Goal: Task Accomplishment & Management: Use online tool/utility

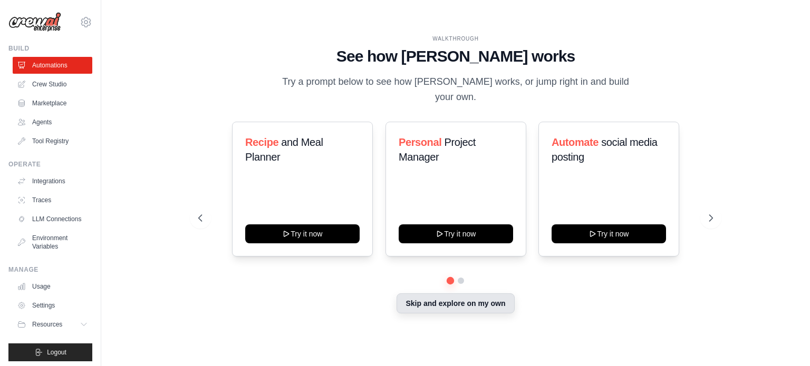
click at [456, 301] on button "Skip and explore on my own" at bounding box center [455, 304] width 118 height 20
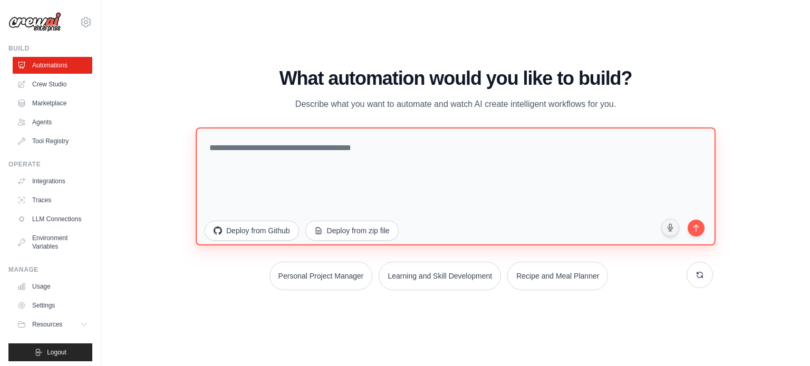
click at [365, 162] on textarea at bounding box center [456, 186] width 520 height 118
click at [362, 129] on textarea at bounding box center [456, 186] width 520 height 118
click at [362, 143] on textarea at bounding box center [456, 186] width 520 height 118
paste textarea "**********"
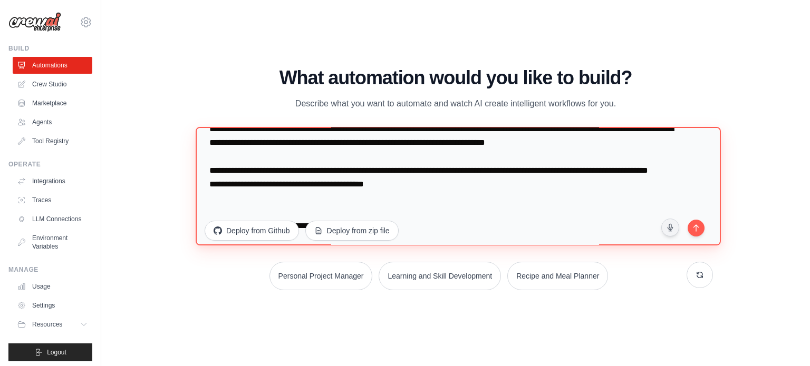
scroll to position [211, 0]
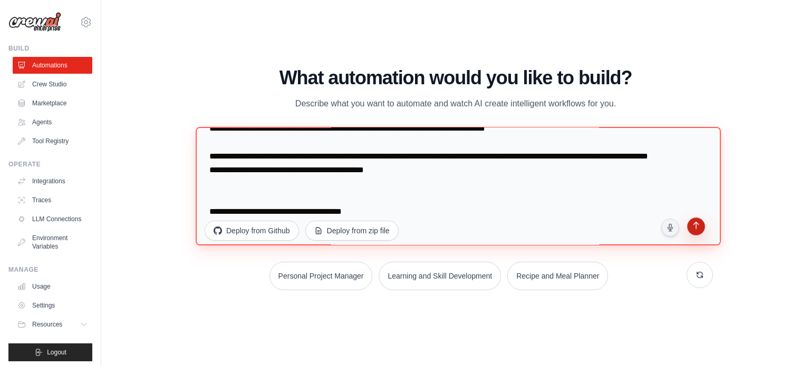
type textarea "**********"
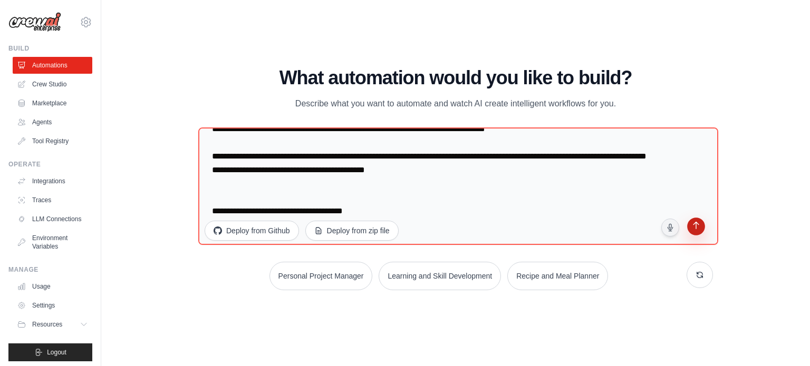
click at [699, 232] on button "submit" at bounding box center [696, 228] width 21 height 21
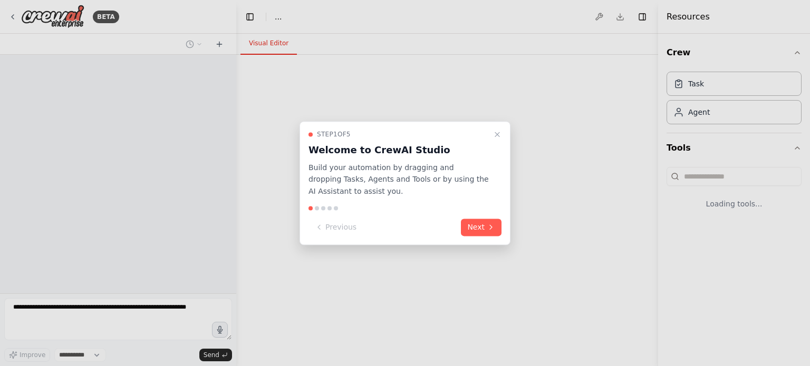
select select "****"
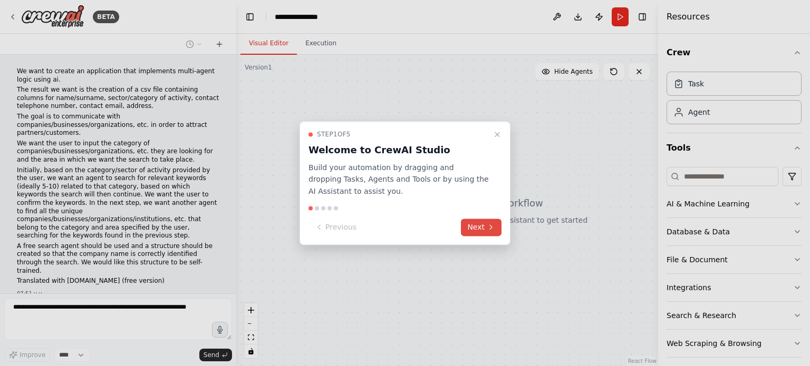
click at [477, 223] on button "Next" at bounding box center [481, 227] width 41 height 17
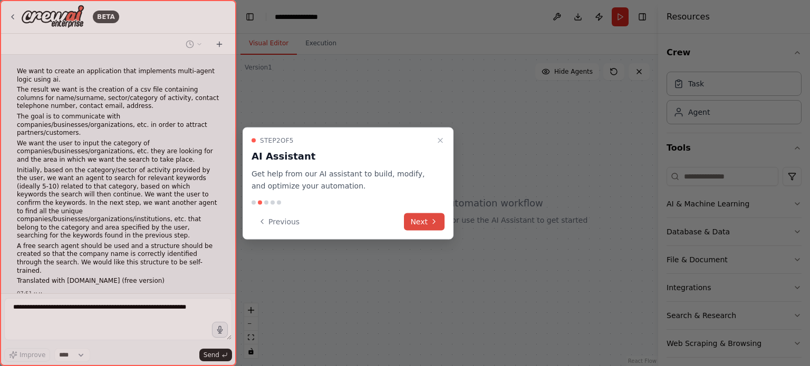
click at [424, 219] on button "Next" at bounding box center [424, 221] width 41 height 17
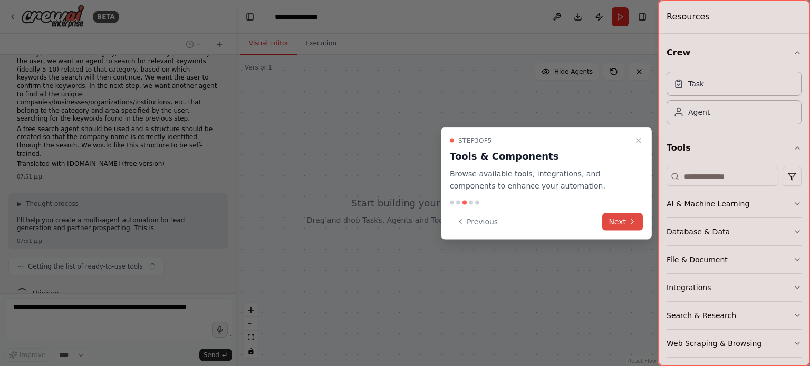
click at [624, 218] on button "Next" at bounding box center [622, 221] width 41 height 17
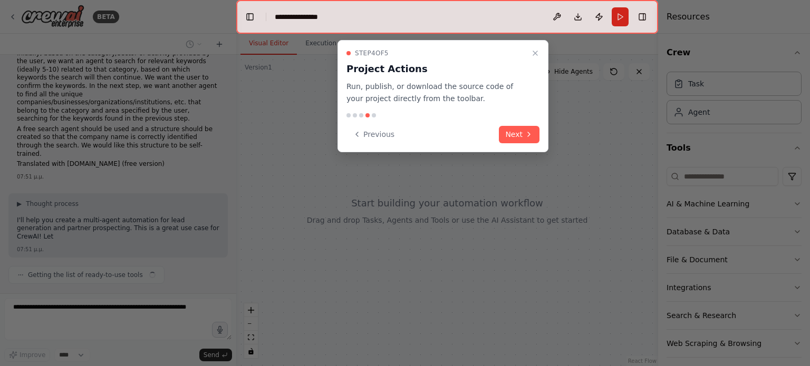
scroll to position [125, 0]
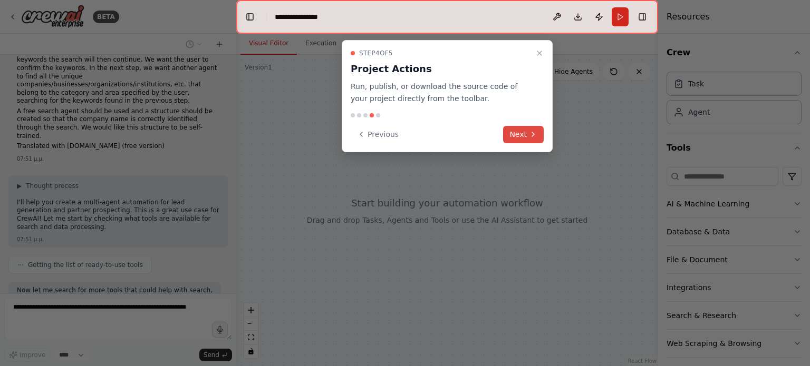
click at [526, 137] on button "Next" at bounding box center [523, 134] width 41 height 17
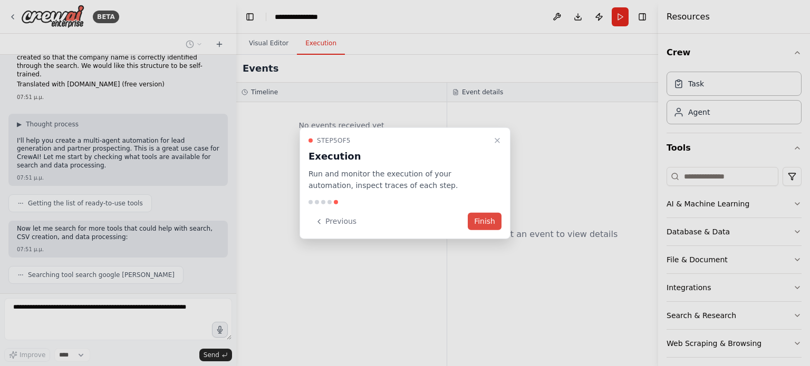
scroll to position [223, 0]
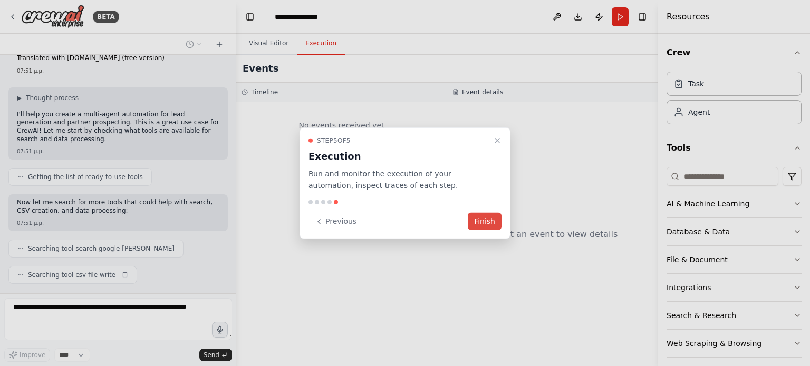
click at [477, 223] on button "Finish" at bounding box center [485, 221] width 34 height 17
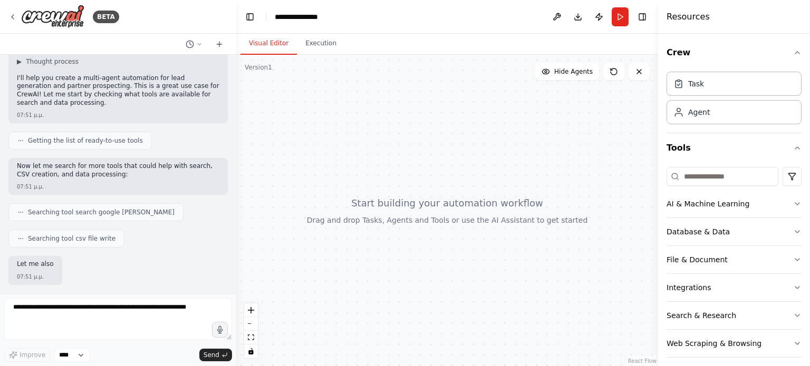
click at [232, 234] on div "BETA We want to create an application that implements multi-agent logic using a…" at bounding box center [405, 183] width 810 height 366
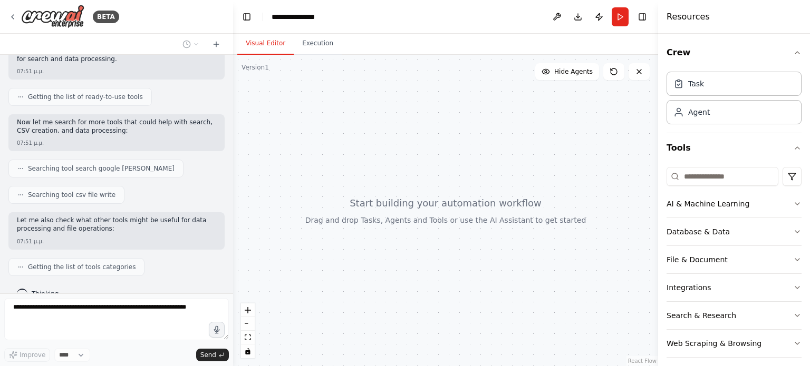
scroll to position [295, 0]
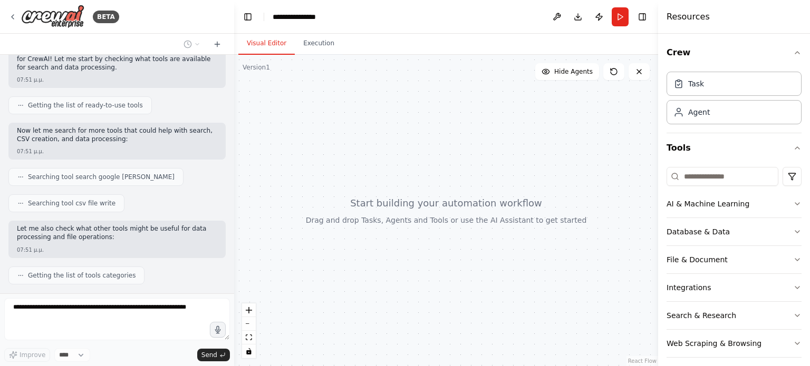
drag, startPoint x: 229, startPoint y: 259, endPoint x: 234, endPoint y: 269, distance: 11.6
click at [234, 269] on div "BETA We want to create an application that implements multi-agent logic using a…" at bounding box center [405, 183] width 810 height 366
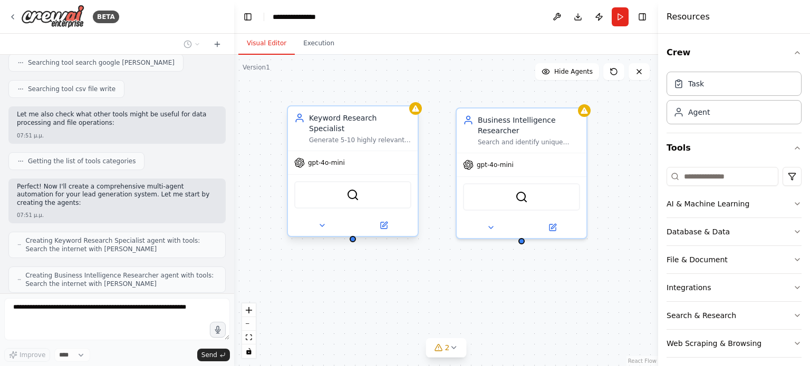
scroll to position [435, 0]
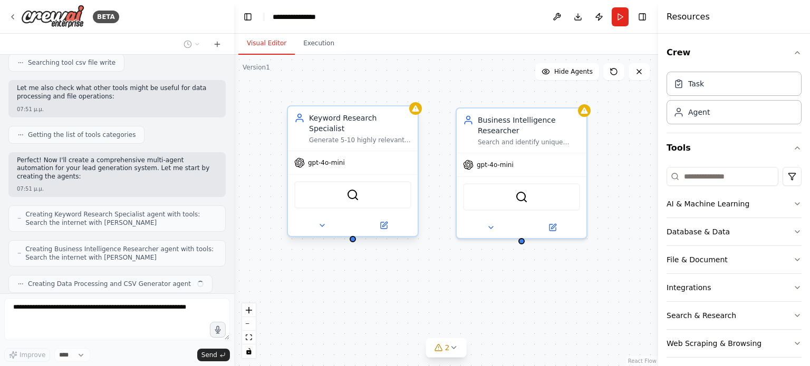
click at [338, 136] on div "Generate 5-10 highly relevant and specific search keywords for the given {busin…" at bounding box center [360, 140] width 102 height 8
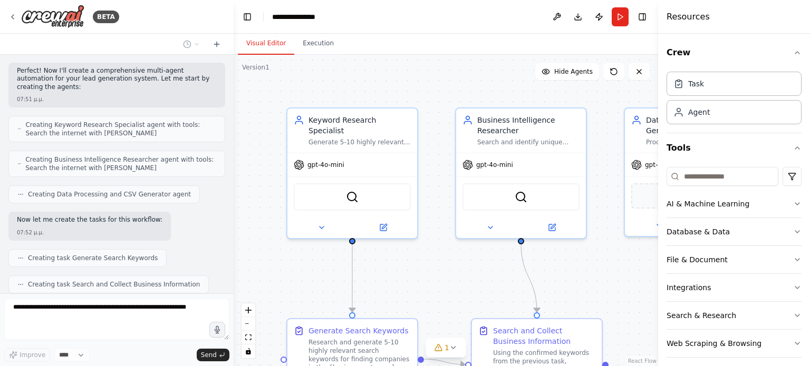
scroll to position [533, 0]
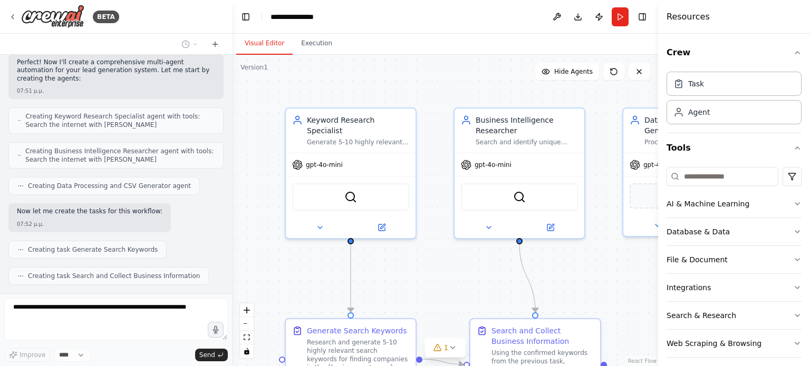
drag, startPoint x: 234, startPoint y: 277, endPoint x: 231, endPoint y: 300, distance: 23.8
click at [231, 300] on div "BETA We want to create an application that implements multi-agent logic using a…" at bounding box center [405, 183] width 810 height 366
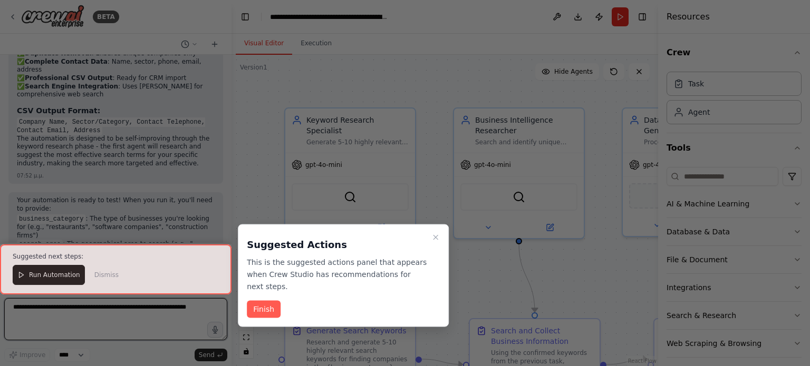
scroll to position [1181, 0]
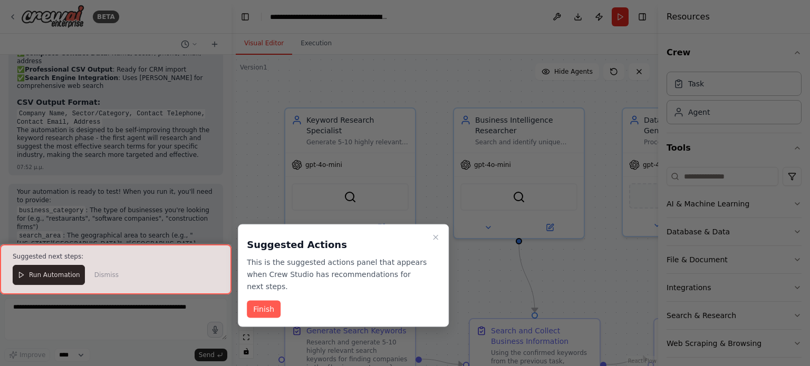
click at [55, 274] on div at bounding box center [115, 270] width 231 height 50
click at [256, 301] on button "Finish" at bounding box center [264, 309] width 34 height 17
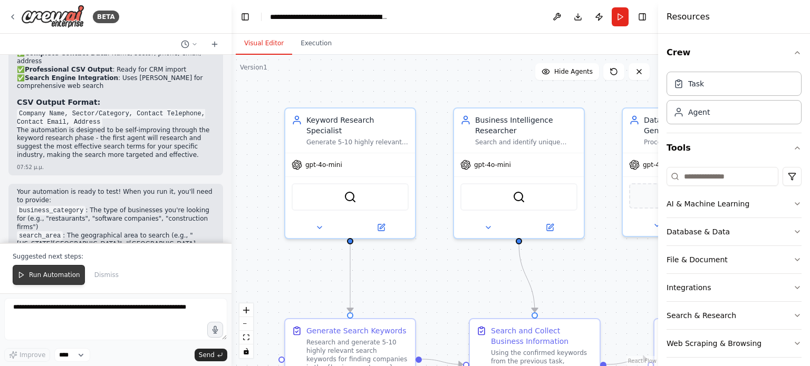
click at [38, 284] on button "Run Automation" at bounding box center [49, 275] width 72 height 20
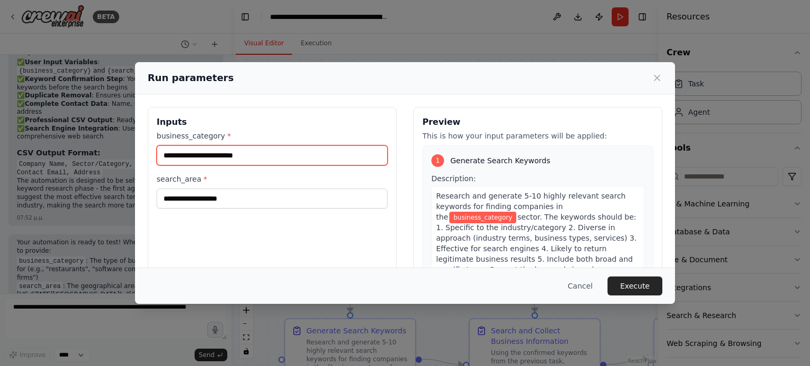
click at [196, 155] on input "business_category *" at bounding box center [272, 155] width 231 height 20
click at [198, 150] on input "business_category *" at bounding box center [272, 155] width 231 height 20
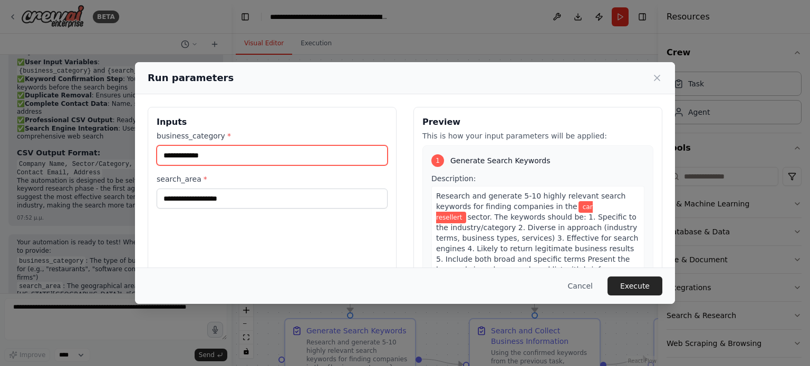
type input "**********"
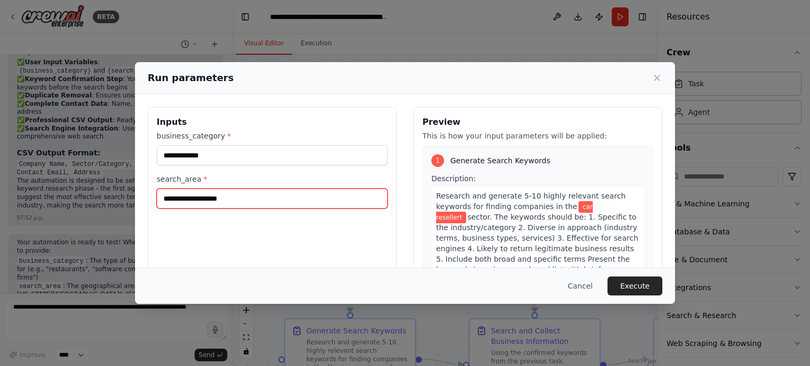
click at [187, 198] on input "search_area *" at bounding box center [272, 199] width 231 height 20
type input "**********"
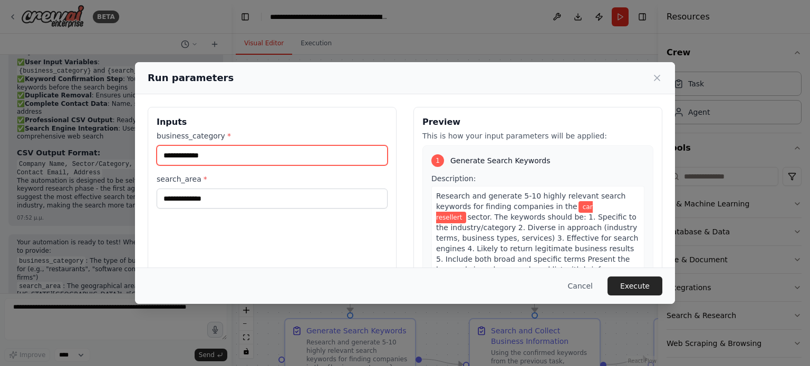
click at [222, 154] on input "**********" at bounding box center [272, 155] width 231 height 20
type input "**********"
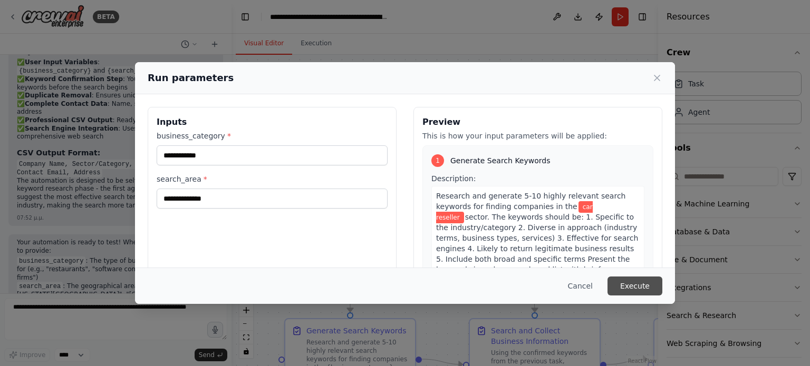
click at [642, 287] on button "Execute" at bounding box center [634, 286] width 55 height 19
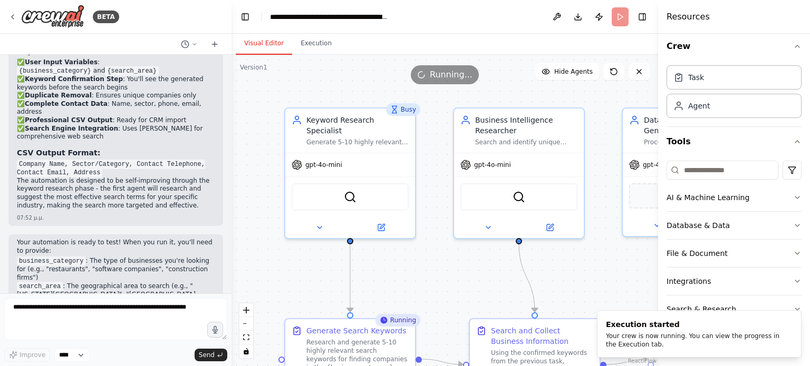
scroll to position [7, 0]
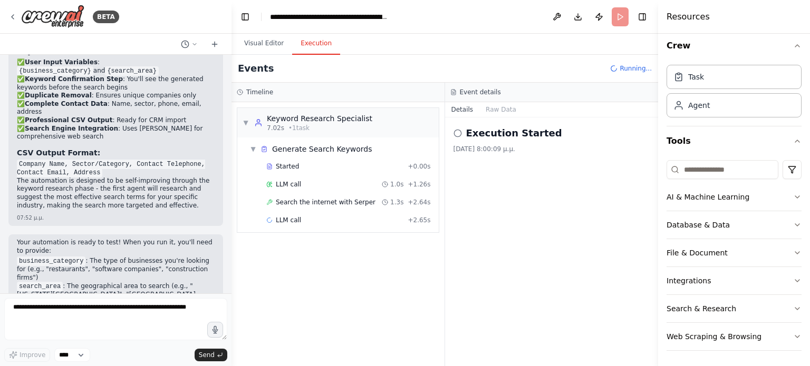
click at [318, 52] on button "Execution" at bounding box center [316, 44] width 48 height 22
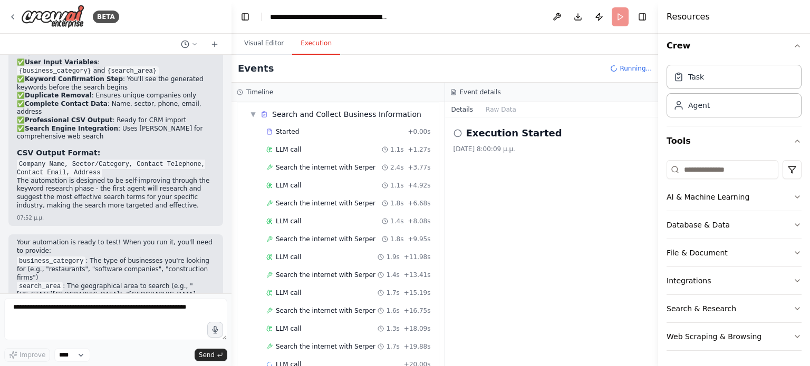
scroll to position [202, 0]
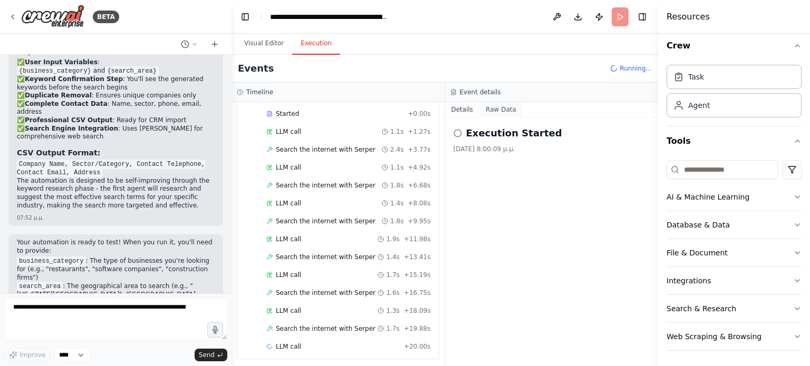
click at [499, 106] on button "Raw Data" at bounding box center [500, 109] width 43 height 15
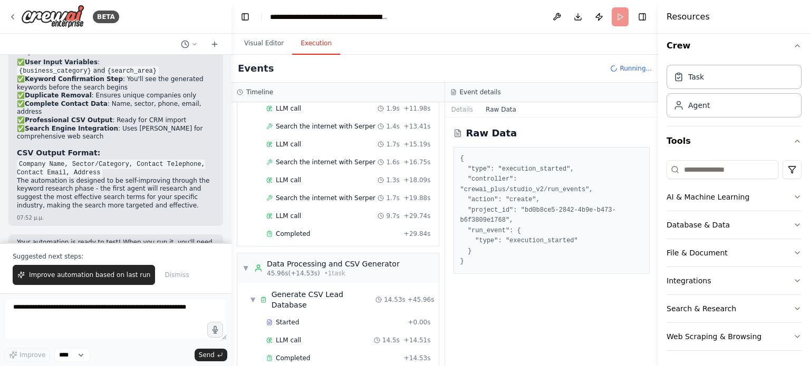
scroll to position [1181, 0]
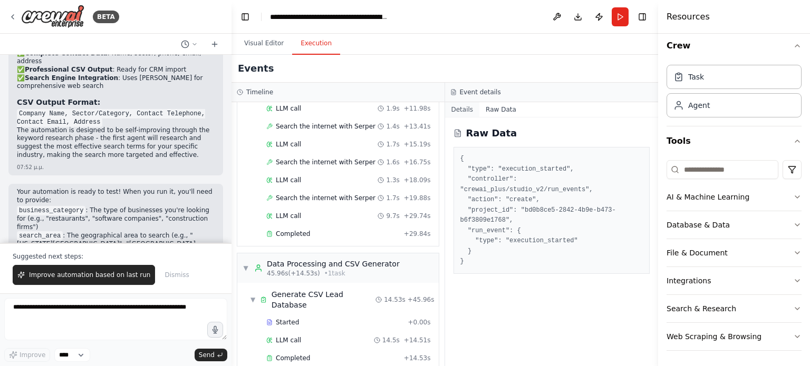
click at [462, 109] on button "Details" at bounding box center [462, 109] width 35 height 15
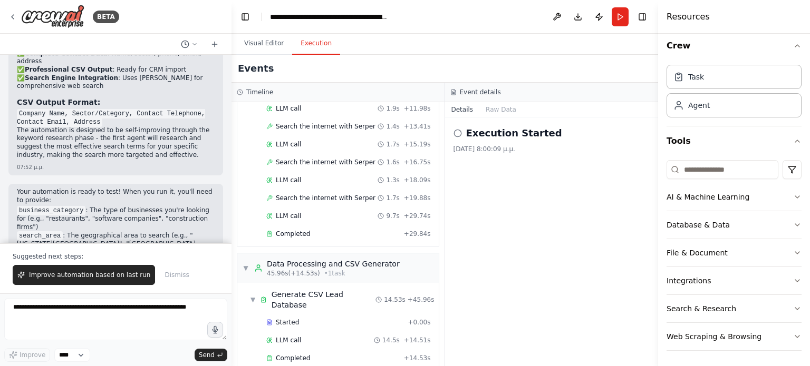
click at [454, 132] on circle at bounding box center [457, 133] width 7 height 7
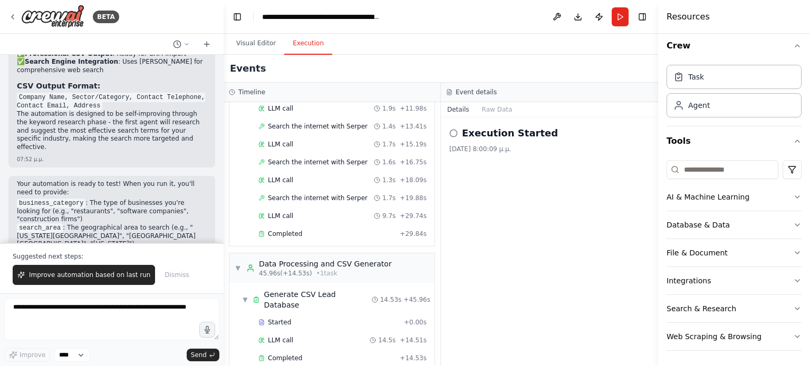
scroll to position [1189, 0]
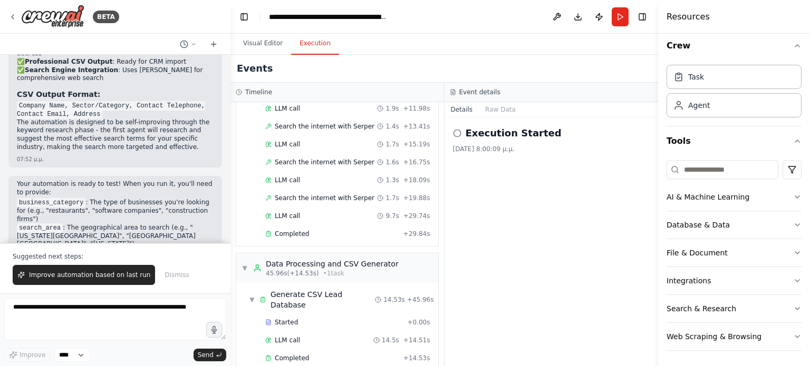
drag, startPoint x: 228, startPoint y: 226, endPoint x: 230, endPoint y: 236, distance: 10.9
click at [230, 236] on div "BETA We want to create an application that implements multi-agent logic using a…" at bounding box center [405, 183] width 810 height 366
drag, startPoint x: 50, startPoint y: 200, endPoint x: 51, endPoint y: 208, distance: 7.5
click at [51, 255] on p "The system will first show you the generated keywords for confirmation before p…" at bounding box center [115, 267] width 197 height 25
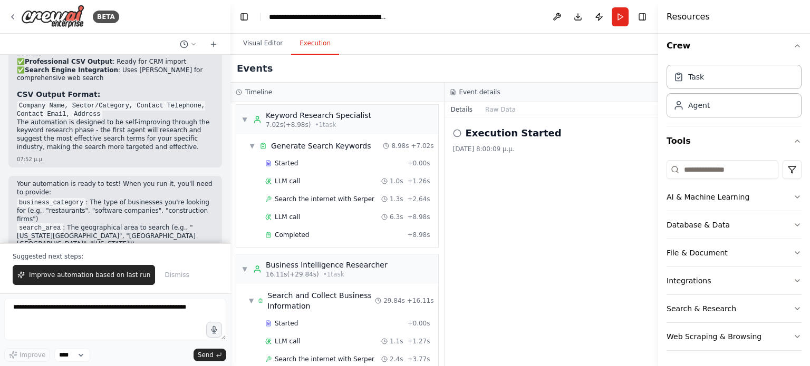
scroll to position [0, 0]
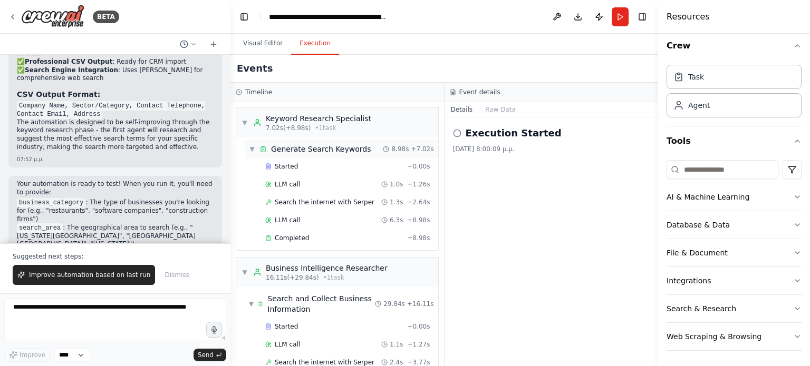
click at [291, 140] on div "▼ Generate Search Keywords 8.98s + 7.02s" at bounding box center [341, 149] width 193 height 19
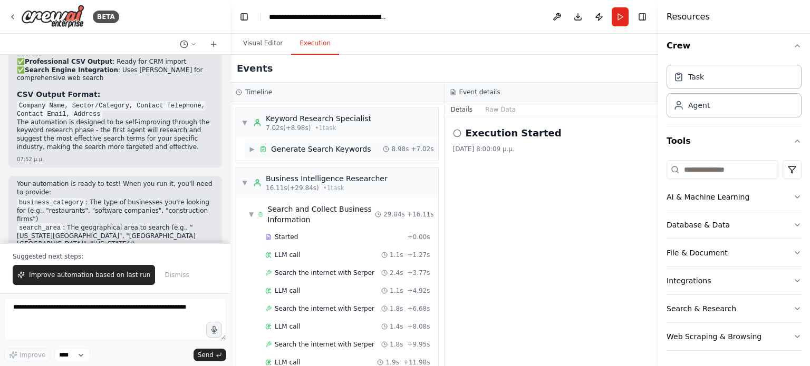
click at [291, 140] on div "▶ Generate Search Keywords 8.98s + 7.02s" at bounding box center [341, 149] width 193 height 19
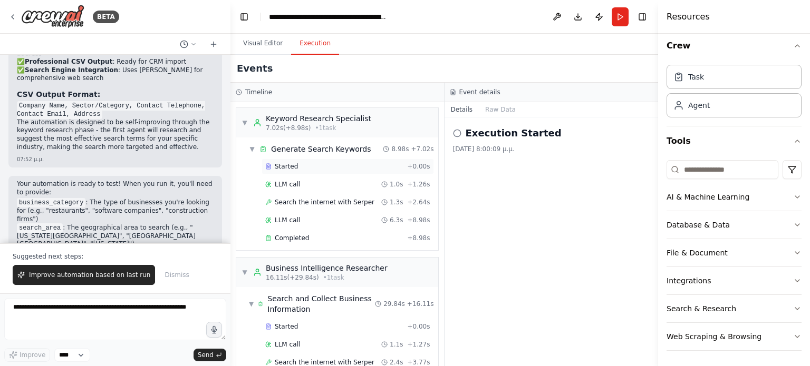
click at [276, 168] on span "Started" at bounding box center [286, 166] width 23 height 8
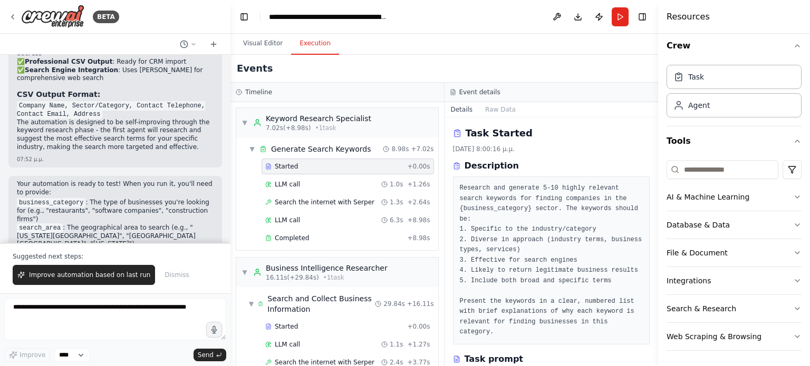
drag, startPoint x: 657, startPoint y: 197, endPoint x: 655, endPoint y: 215, distance: 18.0
click at [655, 215] on button "Toggle Sidebar" at bounding box center [658, 183] width 8 height 366
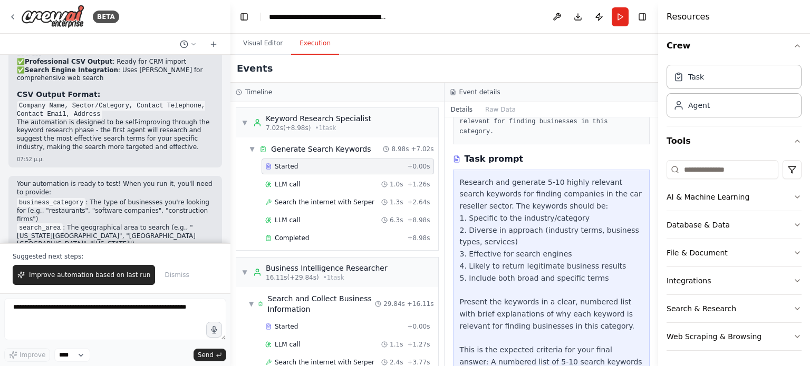
scroll to position [323, 0]
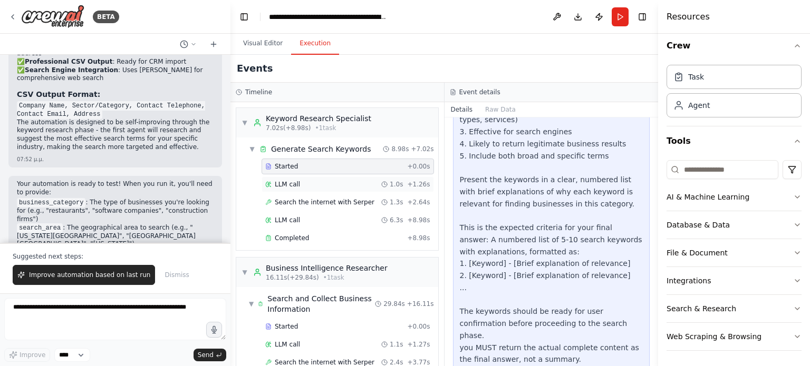
click at [308, 186] on div "LLM call 1.0s + 1.26s" at bounding box center [347, 184] width 165 height 8
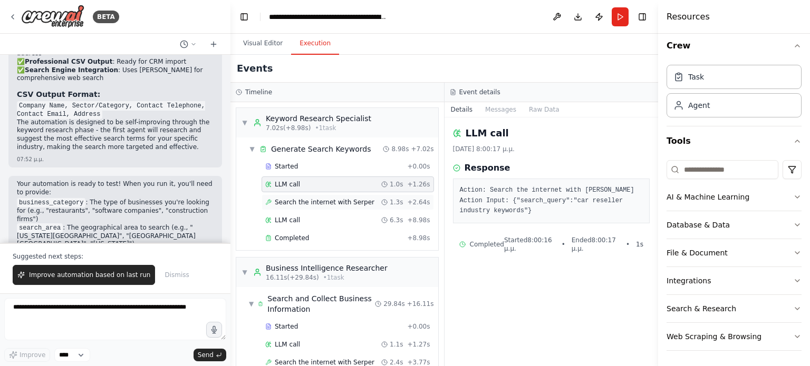
click at [333, 201] on span "Search the internet with Serper" at bounding box center [325, 202] width 100 height 8
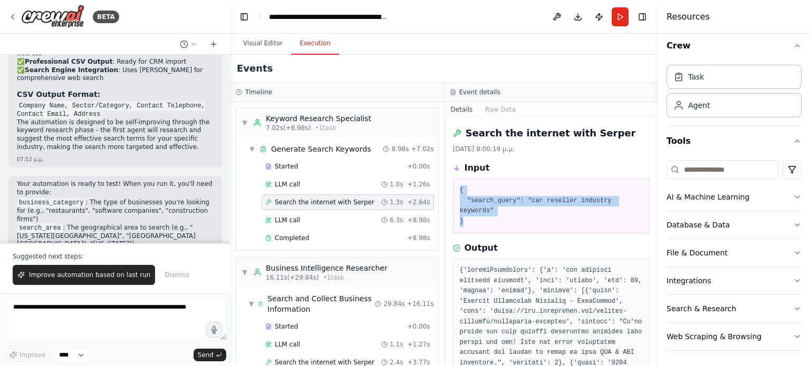
drag, startPoint x: 649, startPoint y: 164, endPoint x: 646, endPoint y: 213, distance: 49.7
click at [646, 213] on div "Search the internet with Serper 13/9/2025, 8:00:19 μ.μ. Input { "search_query":…" at bounding box center [551, 242] width 214 height 249
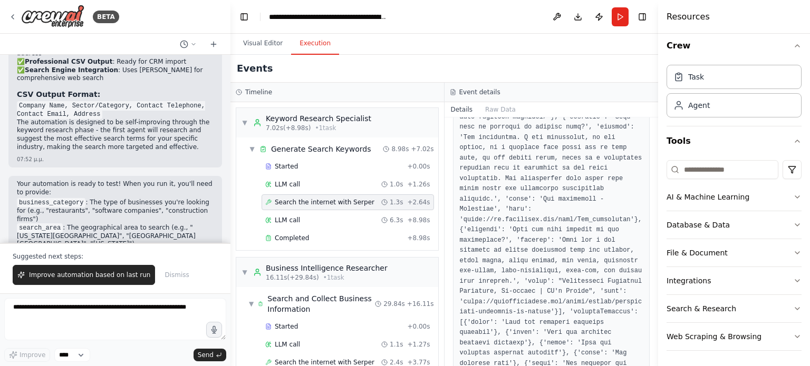
scroll to position [1043, 0]
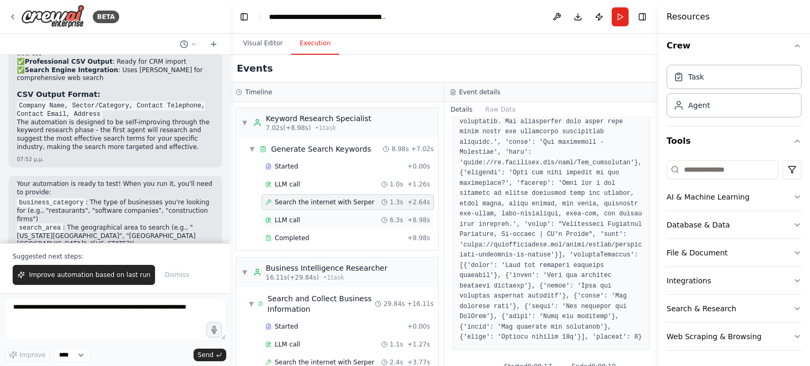
click at [320, 223] on div "LLM call 6.3s + 8.98s" at bounding box center [347, 220] width 165 height 8
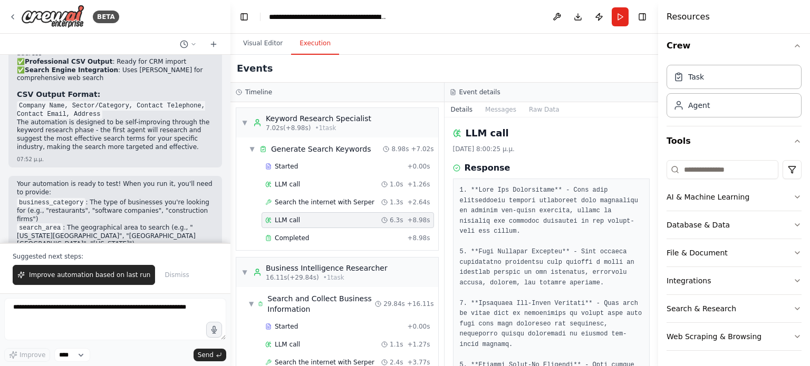
drag, startPoint x: 656, startPoint y: 188, endPoint x: 654, endPoint y: 204, distance: 16.4
click at [654, 204] on button "Toggle Sidebar" at bounding box center [658, 183] width 8 height 366
drag, startPoint x: 654, startPoint y: 204, endPoint x: 653, endPoint y: 242, distance: 38.0
click at [653, 242] on div "BETA We want to create an application that implements multi-agent logic using a…" at bounding box center [405, 183] width 810 height 366
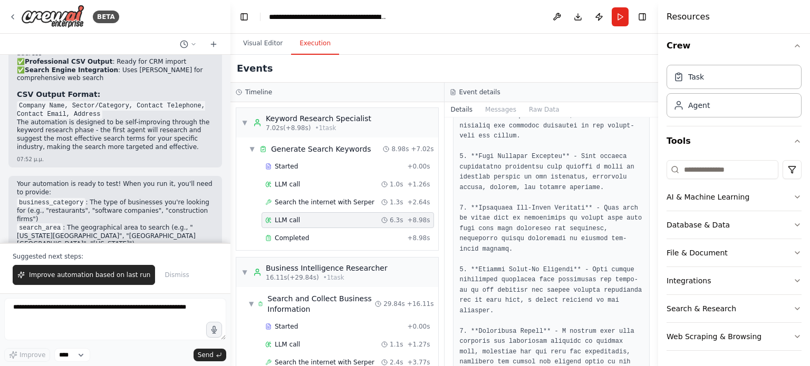
scroll to position [0, 0]
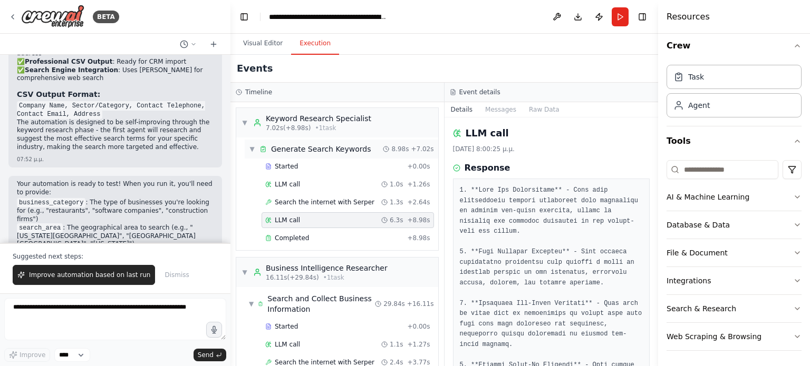
click at [300, 154] on div "▼ Generate Search Keywords 8.98s + 7.02s" at bounding box center [341, 149] width 193 height 19
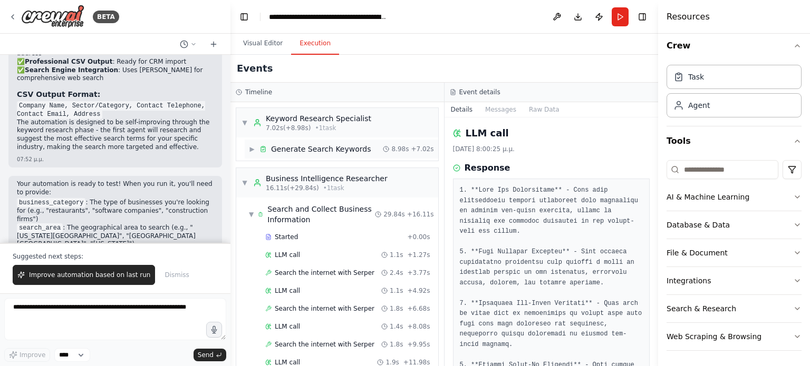
click at [300, 154] on div "▶ Generate Search Keywords 8.98s + 7.02s" at bounding box center [341, 149] width 193 height 19
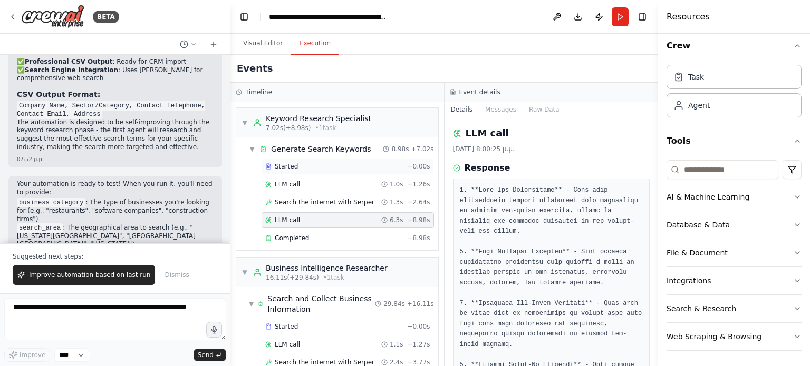
click at [294, 162] on span "Started" at bounding box center [286, 166] width 23 height 8
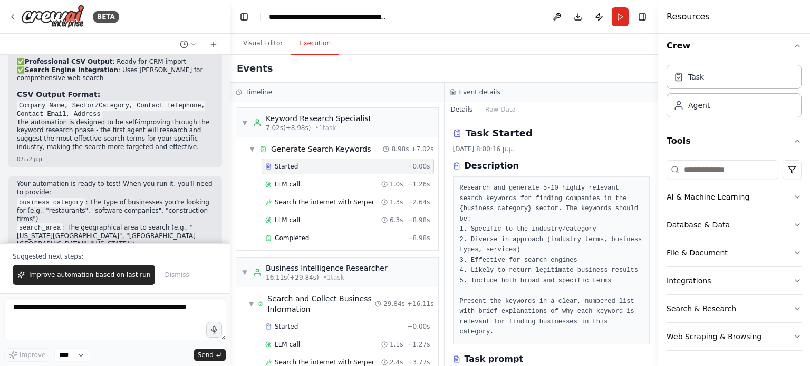
drag, startPoint x: 654, startPoint y: 159, endPoint x: 654, endPoint y: 238, distance: 79.1
click at [654, 238] on button "Toggle Sidebar" at bounding box center [658, 183] width 8 height 366
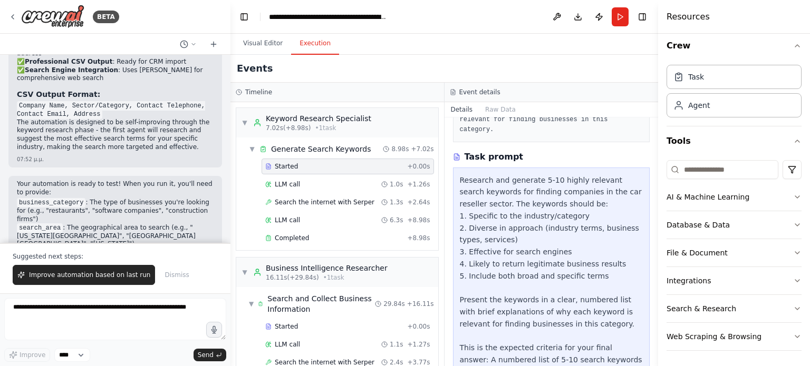
scroll to position [208, 0]
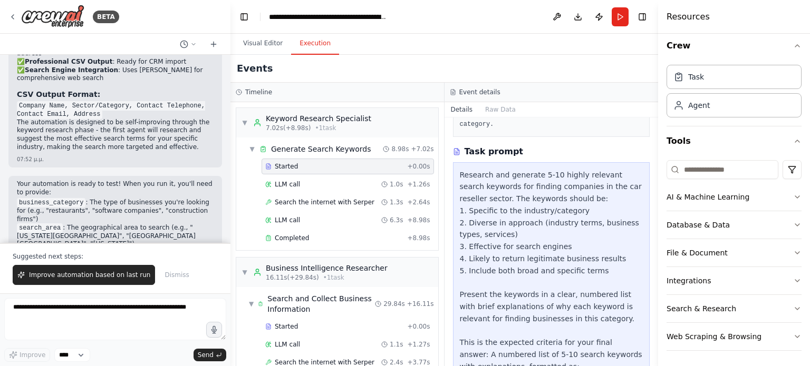
drag, startPoint x: 654, startPoint y: 261, endPoint x: 652, endPoint y: 300, distance: 39.6
click at [652, 300] on div "BETA We want to create an application that implements multi-agent logic using a…" at bounding box center [405, 183] width 810 height 366
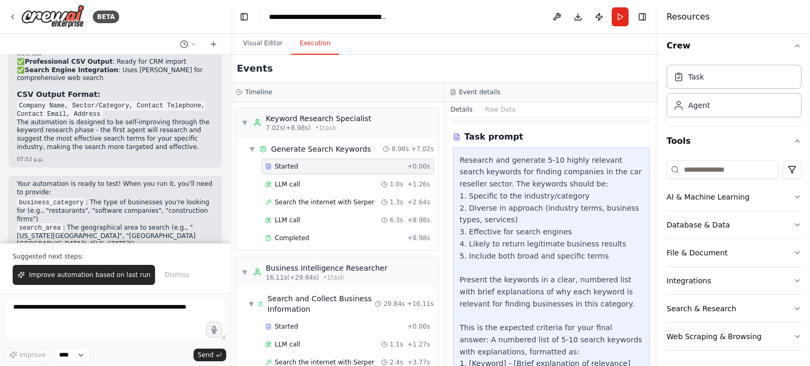
scroll to position [225, 0]
drag, startPoint x: 656, startPoint y: 281, endPoint x: 654, endPoint y: 299, distance: 17.5
click at [654, 299] on button "Toggle Sidebar" at bounding box center [658, 183] width 8 height 366
drag, startPoint x: 654, startPoint y: 305, endPoint x: 655, endPoint y: 326, distance: 20.6
click at [655, 326] on button "Toggle Sidebar" at bounding box center [658, 183] width 8 height 366
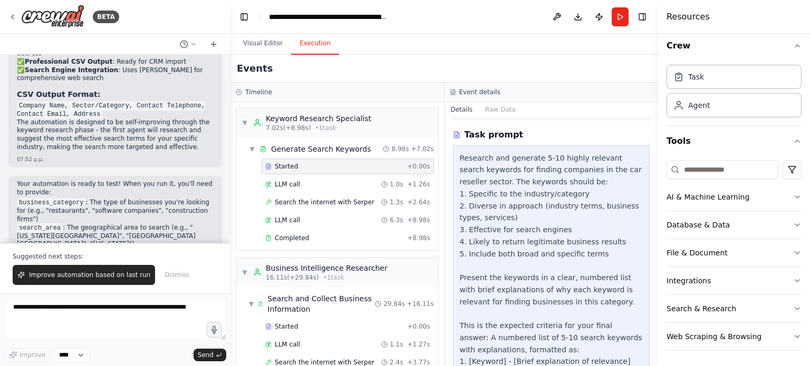
click at [655, 326] on button "Toggle Sidebar" at bounding box center [658, 183] width 8 height 366
click at [654, 335] on button "Toggle Sidebar" at bounding box center [658, 183] width 8 height 366
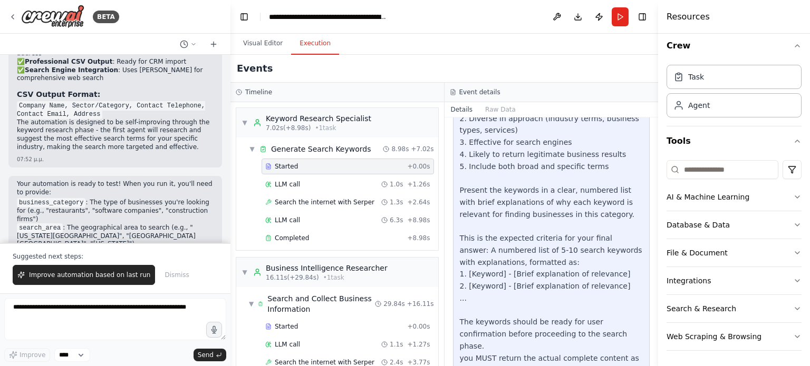
scroll to position [323, 0]
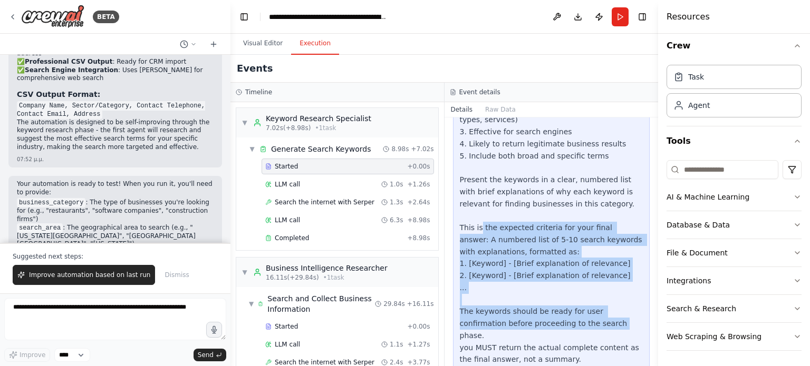
drag, startPoint x: 478, startPoint y: 218, endPoint x: 566, endPoint y: 317, distance: 131.8
click at [566, 317] on div "Research and generate 5-10 highly relevant search keywords for finding companie…" at bounding box center [551, 210] width 183 height 312
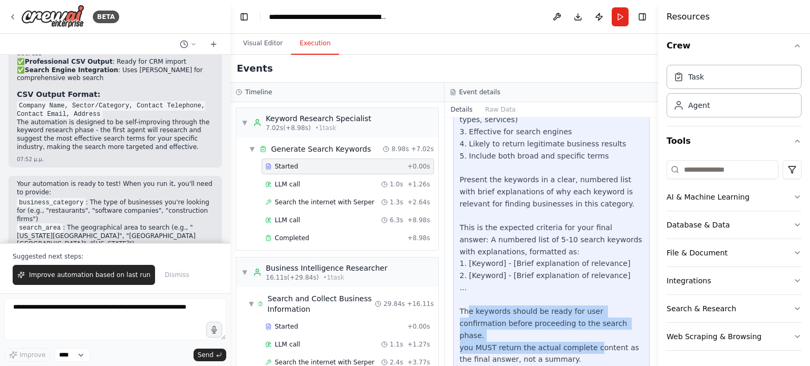
drag, startPoint x: 466, startPoint y: 300, endPoint x: 586, endPoint y: 325, distance: 122.1
click at [586, 325] on div "Research and generate 5-10 highly relevant search keywords for finding companie…" at bounding box center [551, 210] width 183 height 312
click at [500, 324] on div "Research and generate 5-10 highly relevant search keywords for finding companie…" at bounding box center [551, 210] width 183 height 312
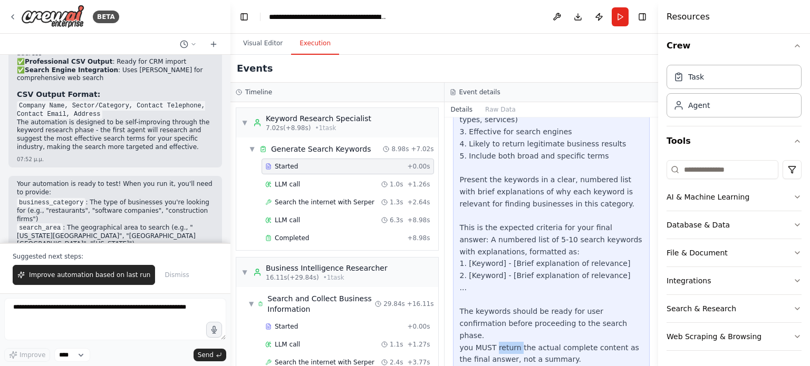
click at [500, 324] on div "Research and generate 5-10 highly relevant search keywords for finding companie…" at bounding box center [551, 210] width 183 height 312
click at [346, 177] on div "LLM call 1.0s + 1.26s" at bounding box center [347, 185] width 172 height 16
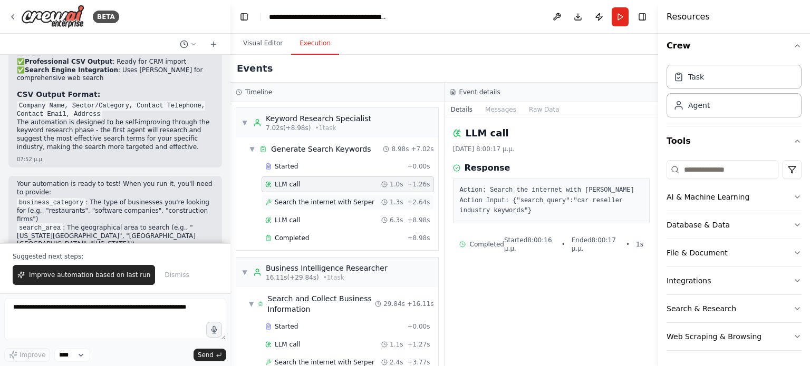
click at [336, 198] on span "Search the internet with Serper" at bounding box center [325, 202] width 100 height 8
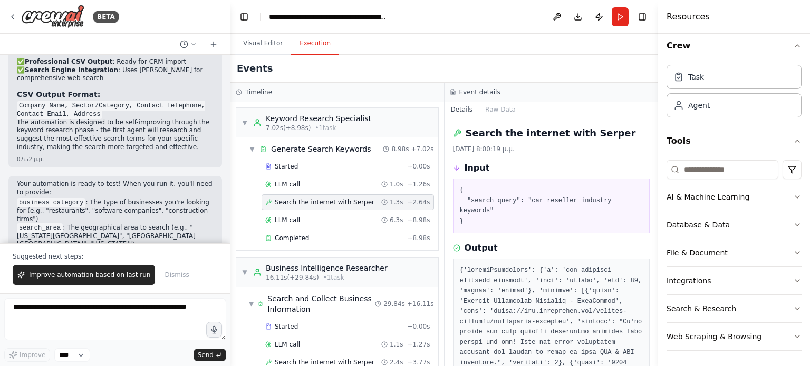
drag, startPoint x: 656, startPoint y: 162, endPoint x: 650, endPoint y: 210, distance: 48.3
click at [650, 210] on div "BETA We want to create an application that implements multi-agent logic using a…" at bounding box center [405, 183] width 810 height 366
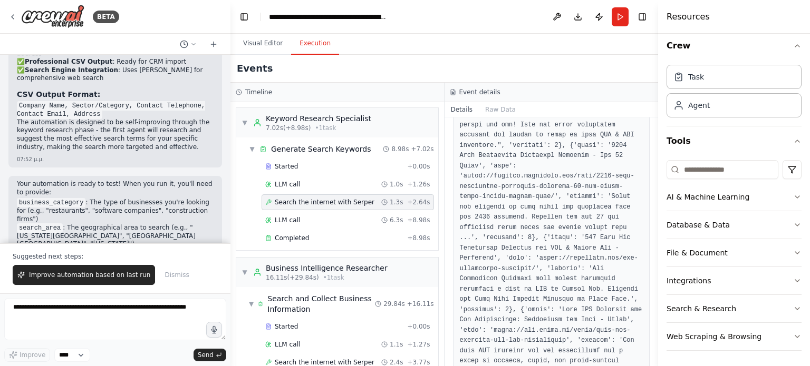
click at [654, 211] on button "Toggle Sidebar" at bounding box center [658, 183] width 8 height 366
drag, startPoint x: 654, startPoint y: 211, endPoint x: 654, endPoint y: 228, distance: 17.4
click at [654, 228] on button "Toggle Sidebar" at bounding box center [658, 183] width 8 height 366
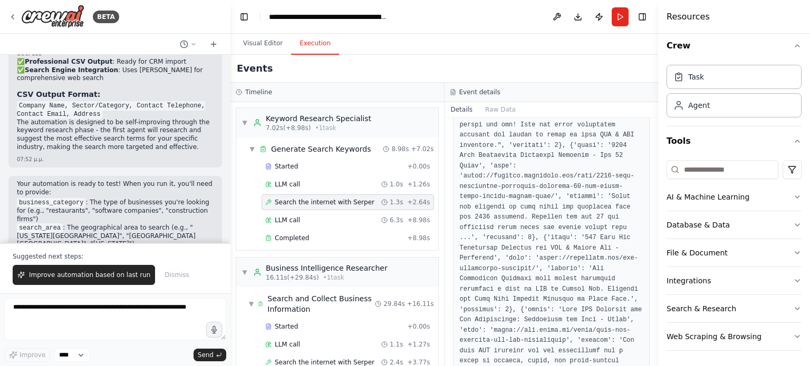
drag, startPoint x: 654, startPoint y: 228, endPoint x: 654, endPoint y: 195, distance: 33.2
click at [654, 195] on button "Toggle Sidebar" at bounding box center [658, 183] width 8 height 366
drag, startPoint x: 654, startPoint y: 195, endPoint x: 654, endPoint y: 190, distance: 5.3
click at [654, 190] on button "Toggle Sidebar" at bounding box center [658, 183] width 8 height 366
drag, startPoint x: 654, startPoint y: 190, endPoint x: 658, endPoint y: 321, distance: 131.3
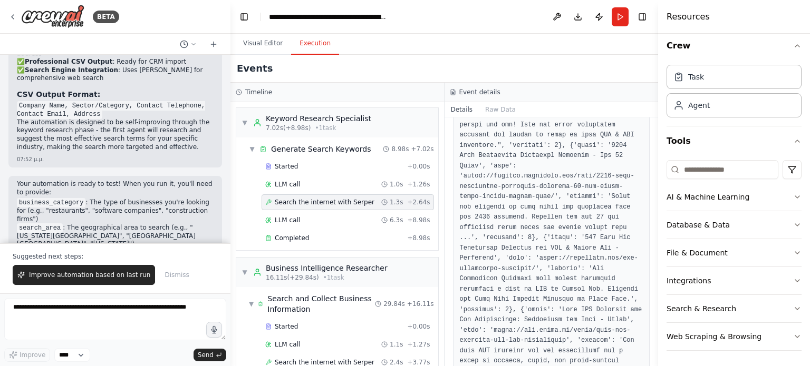
click at [658, 321] on div "Resources Crew Task Agent Tools AI & Machine Learning Database & Data File & Do…" at bounding box center [734, 183] width 152 height 366
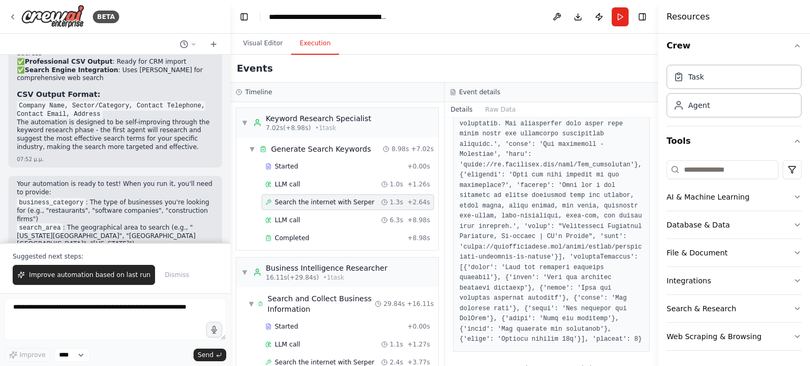
scroll to position [1043, 0]
click at [291, 221] on span "LLM call" at bounding box center [287, 220] width 25 height 8
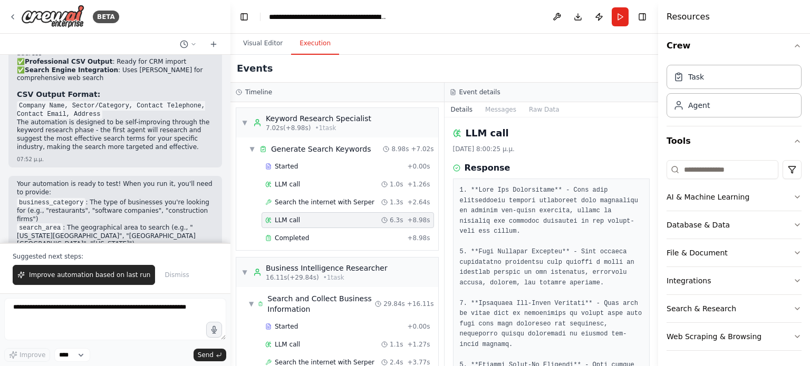
drag, startPoint x: 655, startPoint y: 155, endPoint x: 649, endPoint y: 236, distance: 80.9
click at [649, 236] on div "BETA We want to create an application that implements multi-agent logic using a…" at bounding box center [405, 183] width 810 height 366
drag, startPoint x: 654, startPoint y: 158, endPoint x: 654, endPoint y: 212, distance: 54.3
click at [654, 212] on button "Toggle Sidebar" at bounding box center [658, 183] width 8 height 366
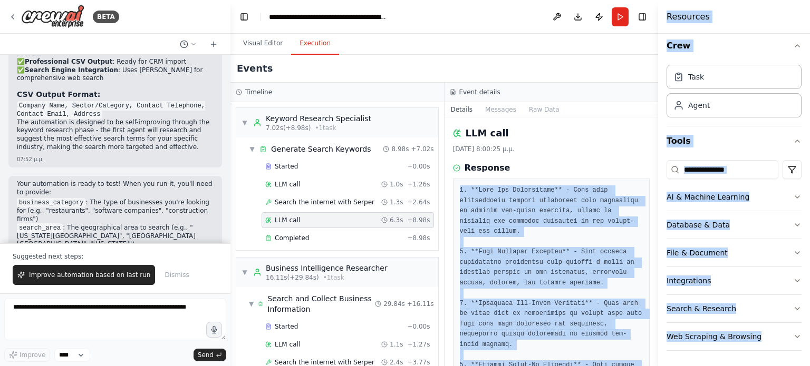
drag, startPoint x: 641, startPoint y: 163, endPoint x: 656, endPoint y: 168, distance: 15.2
click at [656, 168] on div "BETA We want to create an application that implements multi-agent logic using a…" at bounding box center [405, 183] width 810 height 366
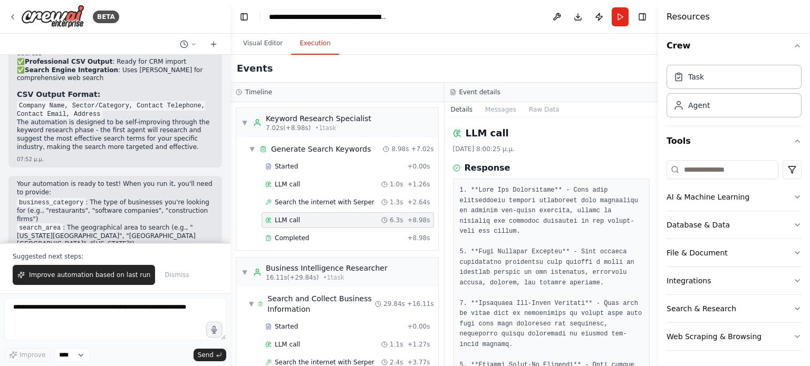
click at [633, 144] on div "LLM call 13/9/2025, 8:00:25 μ.μ." at bounding box center [551, 139] width 197 height 27
drag, startPoint x: 654, startPoint y: 161, endPoint x: 652, endPoint y: 176, distance: 14.9
click at [652, 176] on div "BETA We want to create an application that implements multi-agent logic using a…" at bounding box center [405, 183] width 810 height 366
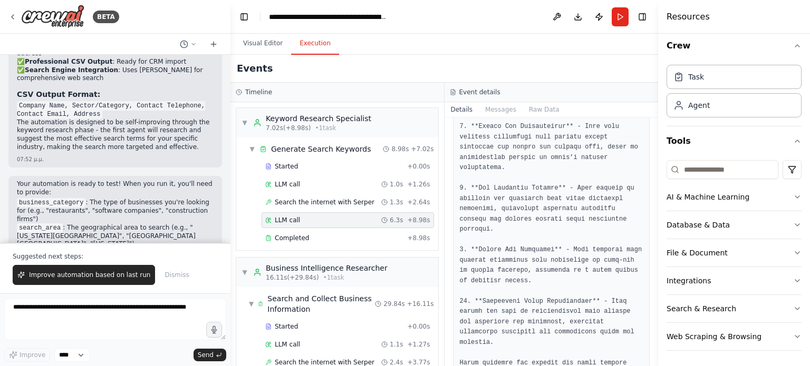
scroll to position [429, 0]
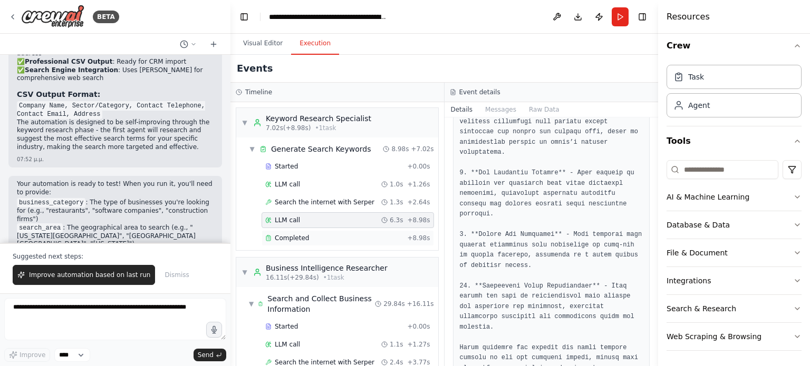
click at [286, 235] on span "Completed" at bounding box center [292, 238] width 34 height 8
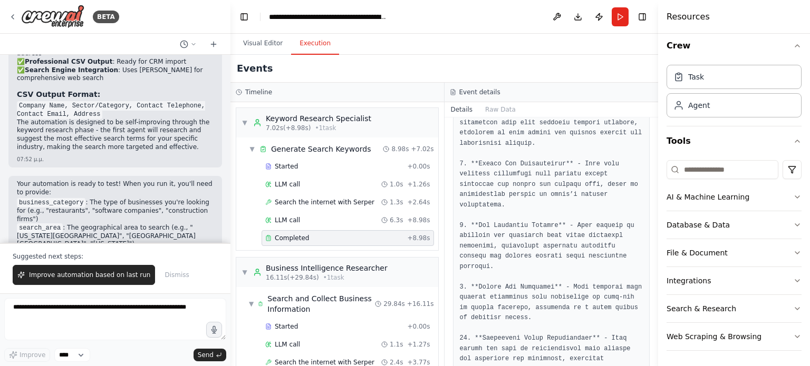
scroll to position [578, 0]
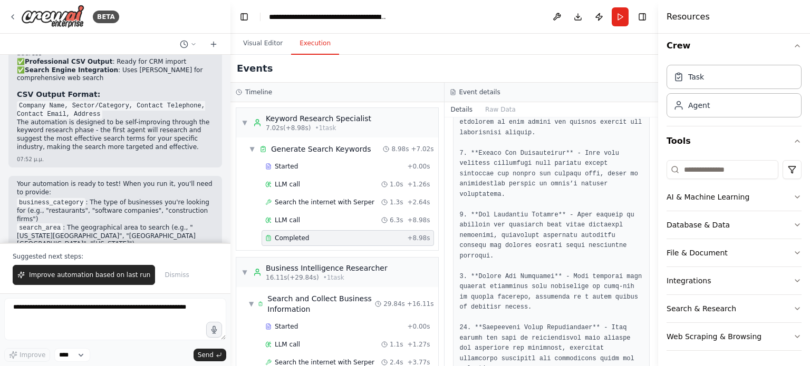
drag, startPoint x: 459, startPoint y: 297, endPoint x: 550, endPoint y: 327, distance: 95.8
click at [550, 327] on div at bounding box center [551, 112] width 197 height 641
click at [340, 260] on div "▼ Business Intelligence Researcher 16.11s (+29.84s) • 1 task" at bounding box center [337, 273] width 202 height 30
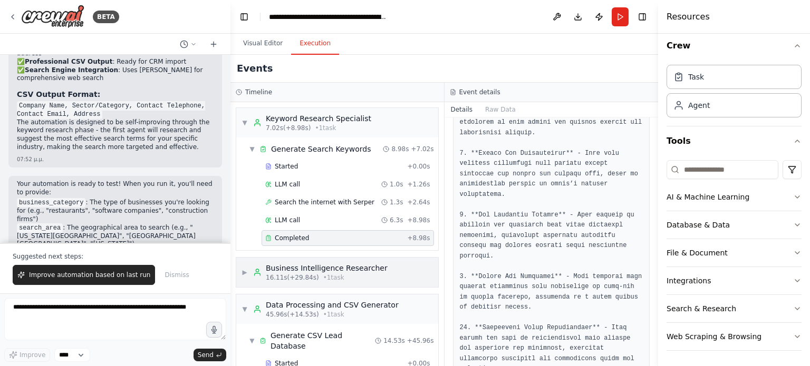
click at [323, 265] on div "Business Intelligence Researcher" at bounding box center [327, 268] width 122 height 11
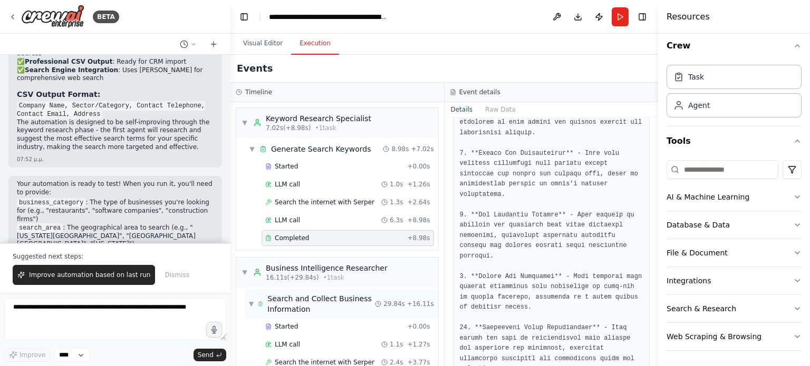
click at [312, 306] on div "Search and Collect Business Information" at bounding box center [321, 304] width 108 height 21
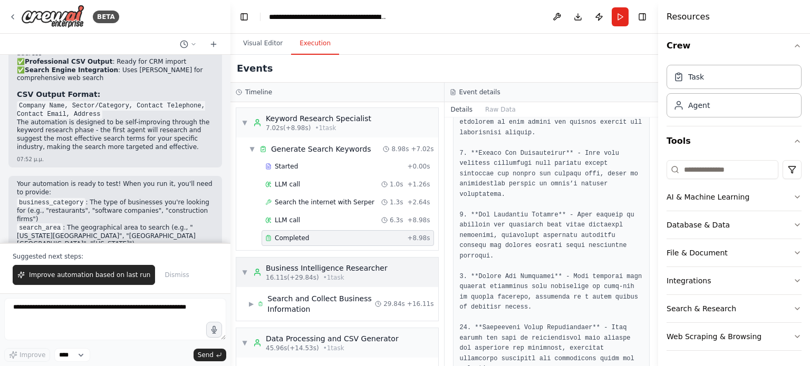
click at [300, 277] on span "16.11s (+29.84s)" at bounding box center [292, 278] width 53 height 8
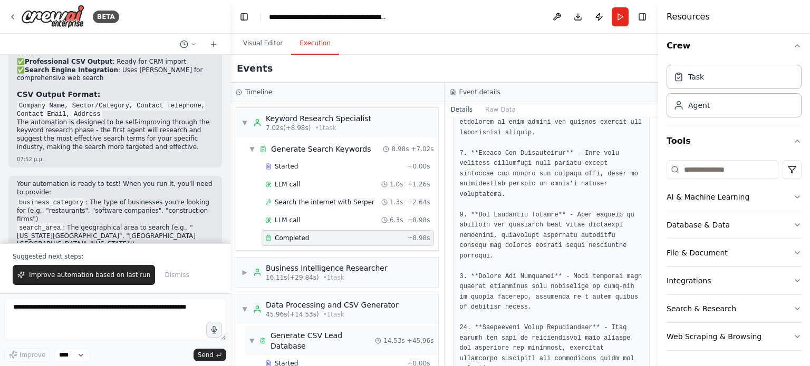
click at [293, 339] on div "▼ Generate CSV Lead Database 14.53s + 45.96s" at bounding box center [341, 341] width 193 height 30
click at [293, 339] on div "▶ Generate CSV Lead Database 14.53s + 45.96s" at bounding box center [341, 341] width 193 height 30
click at [280, 303] on div "Data Processing and CSV Generator" at bounding box center [332, 305] width 133 height 11
click at [251, 259] on div "▶ Business Intelligence Researcher 16.11s (+29.84s) • 1 task" at bounding box center [337, 273] width 202 height 30
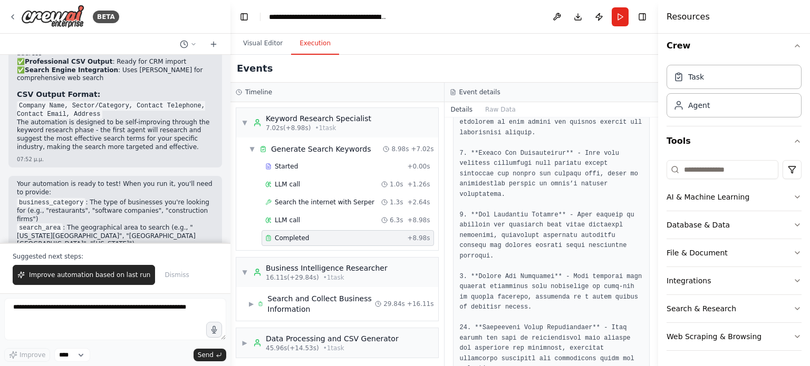
scroll to position [2, 0]
click at [251, 303] on span "▶" at bounding box center [251, 302] width 5 height 8
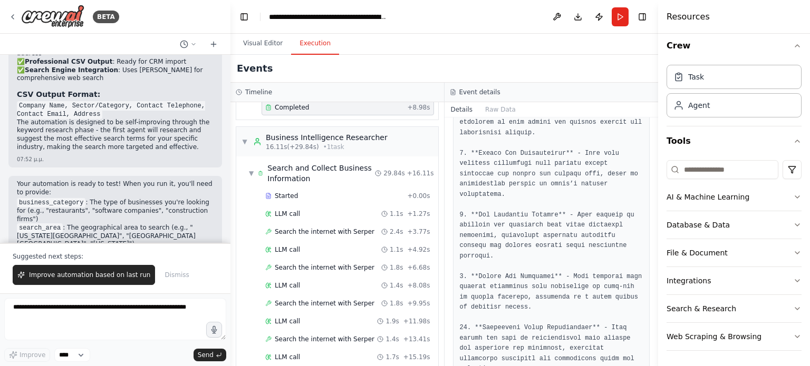
scroll to position [138, 0]
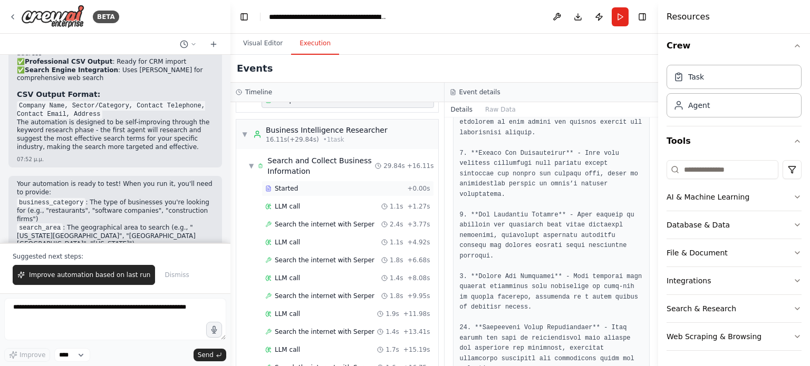
click at [361, 184] on div "Started" at bounding box center [334, 188] width 138 height 8
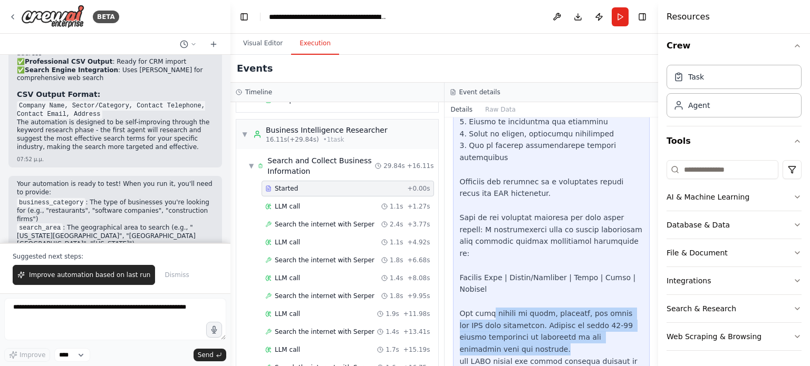
drag, startPoint x: 488, startPoint y: 282, endPoint x: 492, endPoint y: 308, distance: 26.2
click at [492, 308] on div at bounding box center [551, 146] width 183 height 468
drag, startPoint x: 469, startPoint y: 273, endPoint x: 487, endPoint y: 335, distance: 64.7
click at [487, 335] on div at bounding box center [551, 146] width 183 height 468
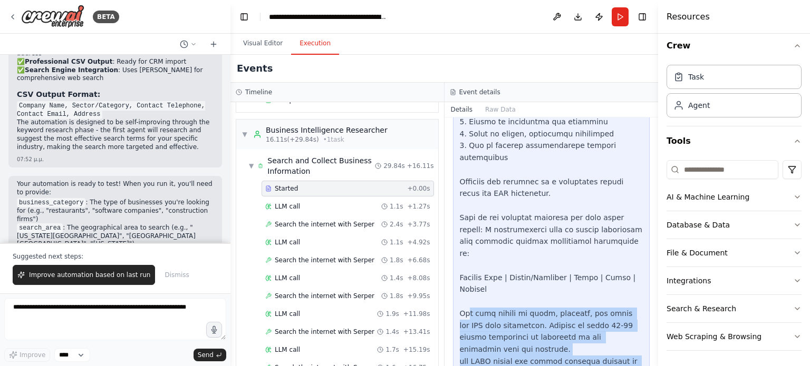
click at [487, 335] on div at bounding box center [551, 146] width 183 height 468
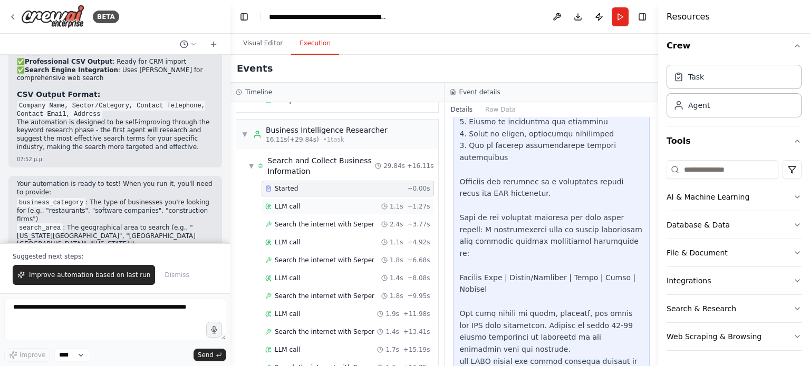
click at [329, 204] on div "LLM call 1.1s + 1.27s" at bounding box center [347, 206] width 165 height 8
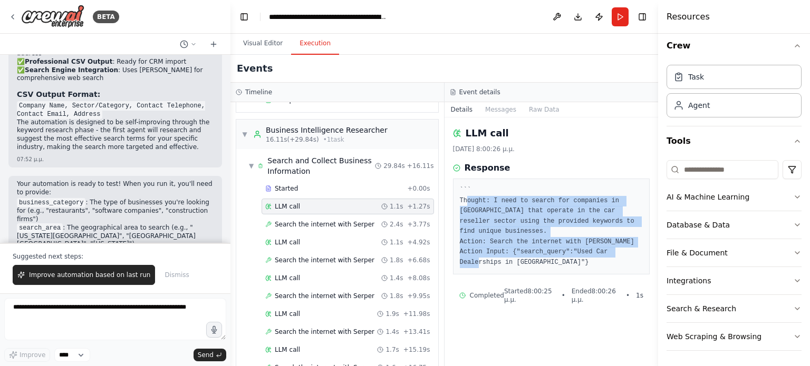
drag, startPoint x: 466, startPoint y: 202, endPoint x: 523, endPoint y: 256, distance: 77.9
click at [523, 256] on pre "``` Thought: I need to search for companies in Athens that operate in the car r…" at bounding box center [551, 227] width 183 height 82
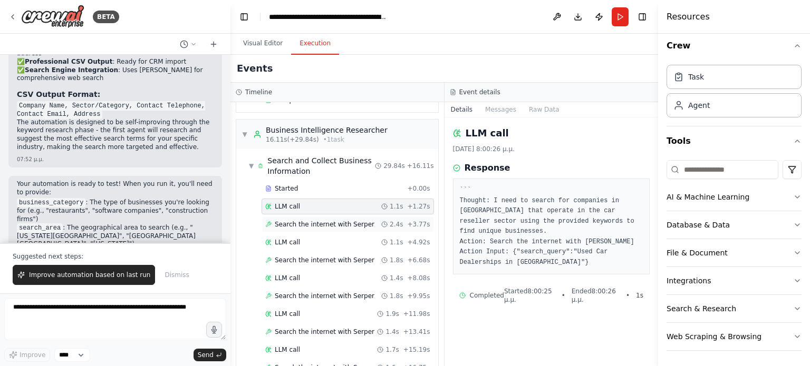
click at [343, 220] on span "Search the internet with Serper" at bounding box center [325, 224] width 100 height 8
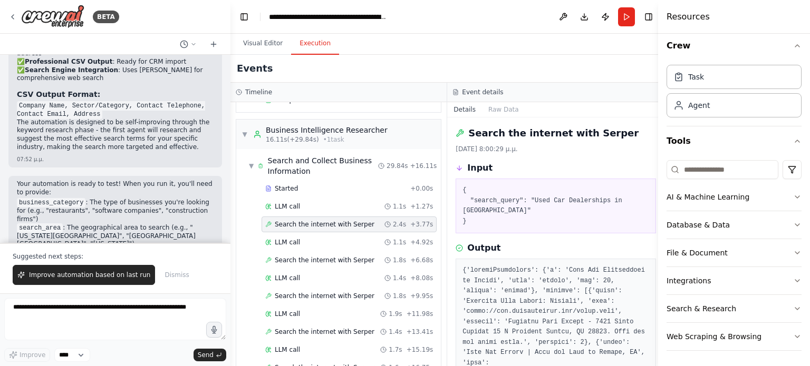
drag, startPoint x: 654, startPoint y: 164, endPoint x: 652, endPoint y: 223, distance: 59.1
click at [652, 223] on div "BETA We want to create an application that implements multi-agent logic using a…" at bounding box center [405, 183] width 810 height 366
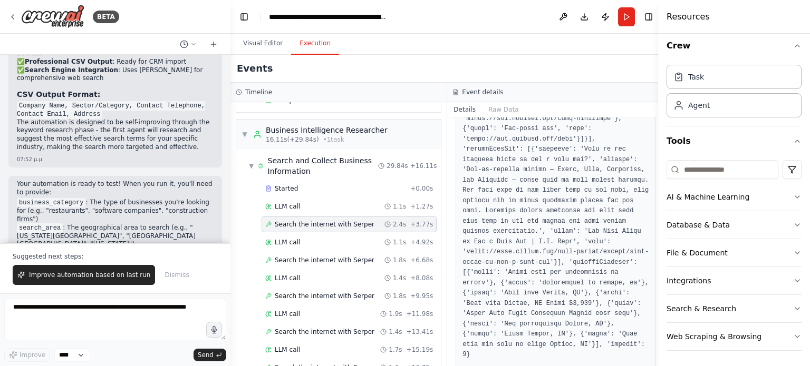
scroll to position [1054, 0]
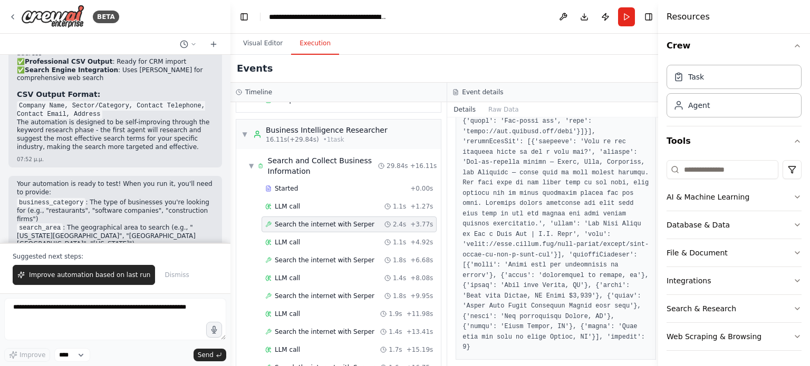
click at [338, 231] on div "Started + 0.00s LLM call 1.1s + 1.27s Search the internet with Serper 2.4s + 3.…" at bounding box center [343, 315] width 196 height 269
click at [336, 235] on div "LLM call 1.1s + 4.92s" at bounding box center [348, 243] width 175 height 16
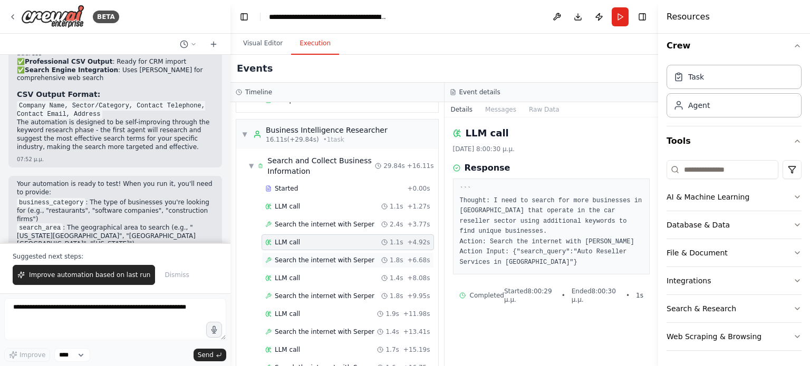
click at [320, 252] on div "Search the internet with Serper 1.8s + 6.68s" at bounding box center [347, 260] width 172 height 16
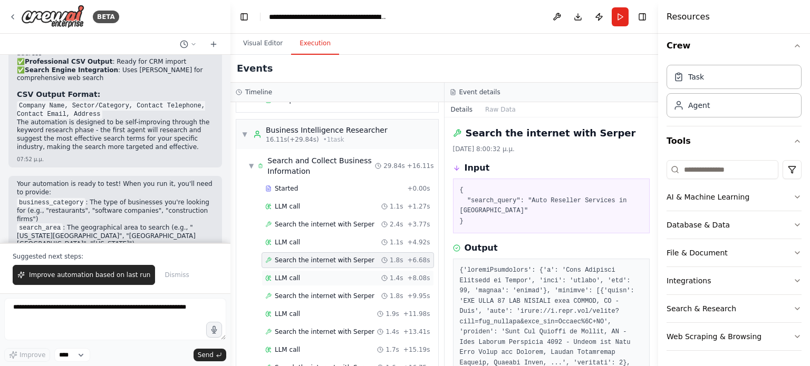
click at [310, 270] on div "LLM call 1.4s + 8.08s" at bounding box center [347, 278] width 172 height 16
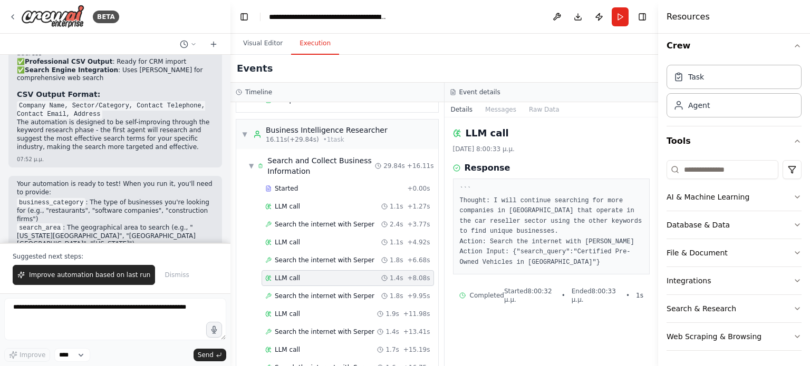
click at [305, 282] on div "LLM call 1.4s + 8.08s" at bounding box center [347, 278] width 172 height 16
click at [300, 297] on span "Search the internet with Serper" at bounding box center [325, 296] width 100 height 8
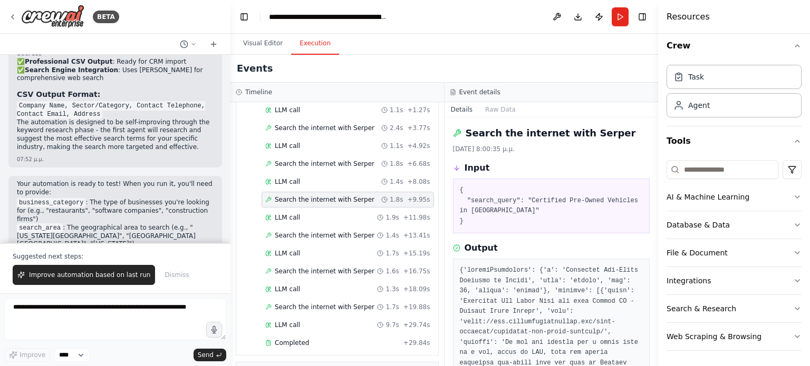
scroll to position [267, 0]
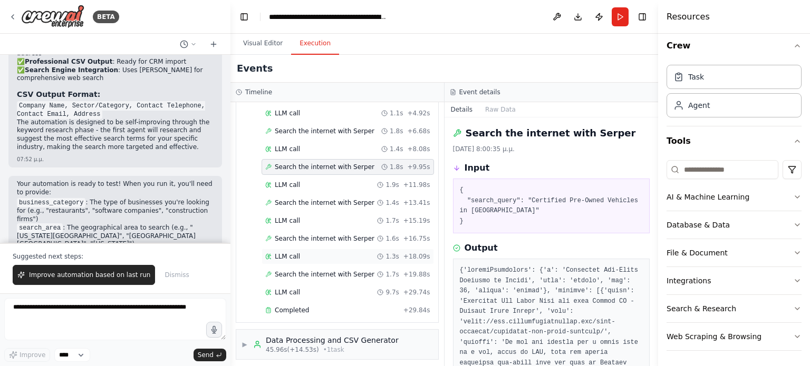
click at [283, 252] on span "LLM call" at bounding box center [287, 256] width 25 height 8
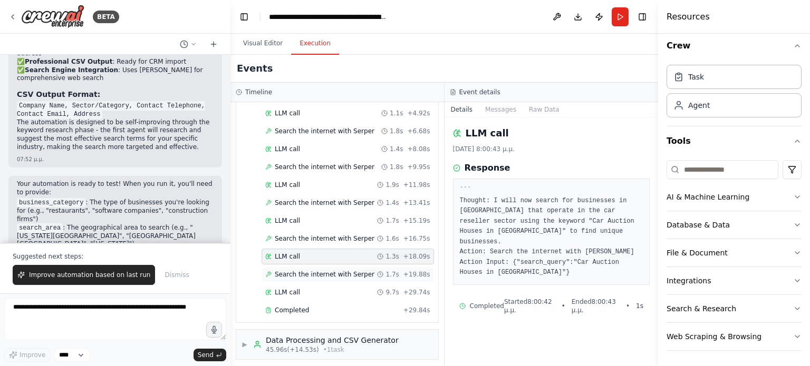
click at [284, 271] on span "Search the internet with Serper" at bounding box center [325, 274] width 100 height 8
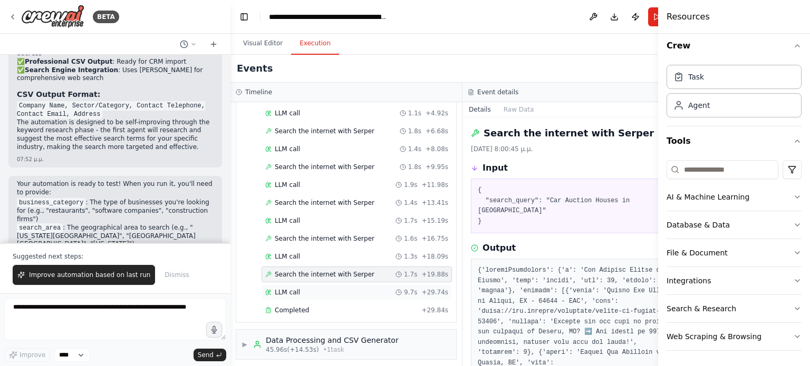
click at [282, 288] on span "LLM call" at bounding box center [287, 292] width 25 height 8
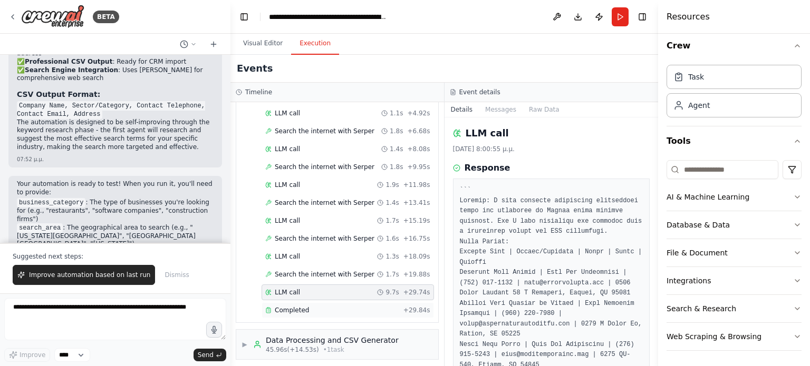
click at [282, 306] on span "Completed" at bounding box center [292, 310] width 34 height 8
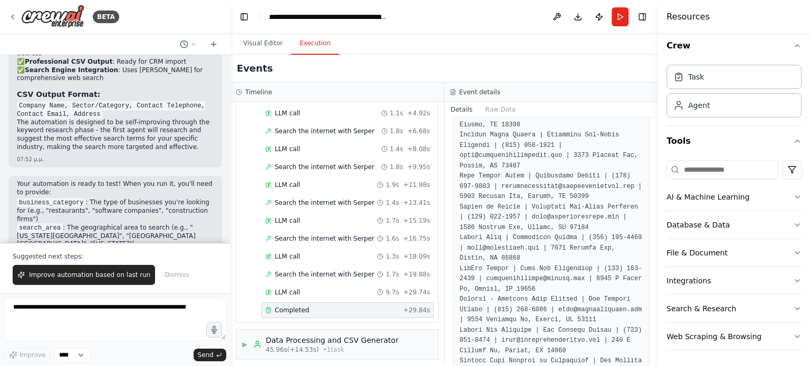
scroll to position [531, 0]
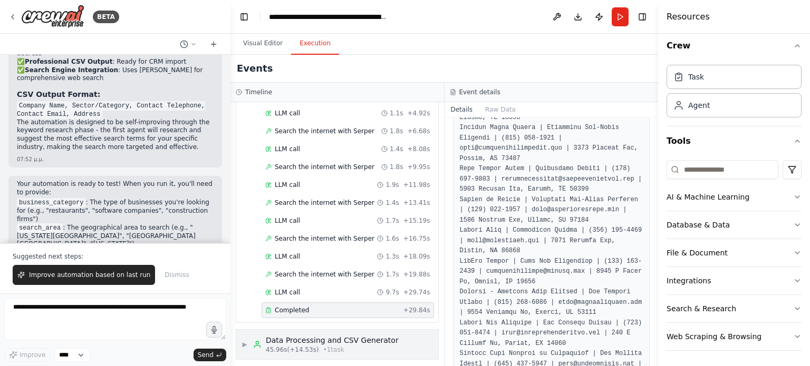
click at [244, 341] on span "▶" at bounding box center [244, 345] width 6 height 8
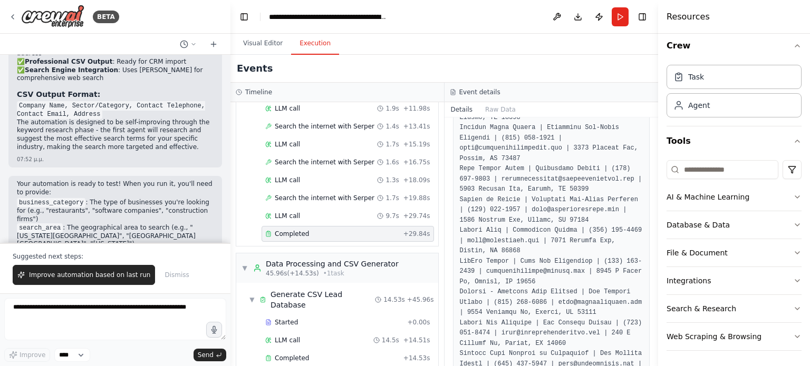
drag, startPoint x: 654, startPoint y: 293, endPoint x: 649, endPoint y: 307, distance: 14.5
click at [649, 307] on div "BETA We want to create an application that implements multi-agent logic using a…" at bounding box center [405, 183] width 810 height 366
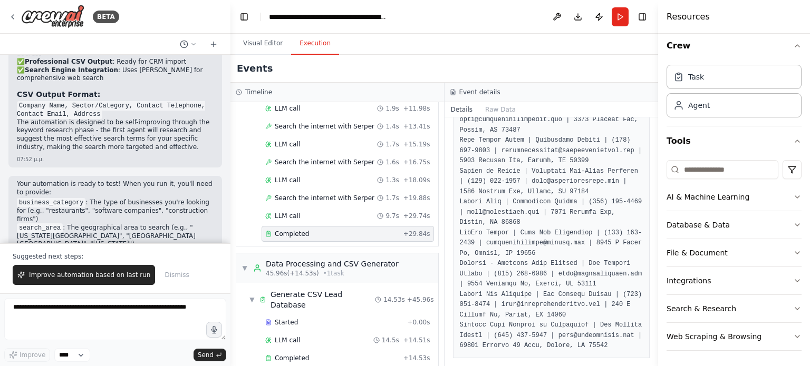
scroll to position [567, 0]
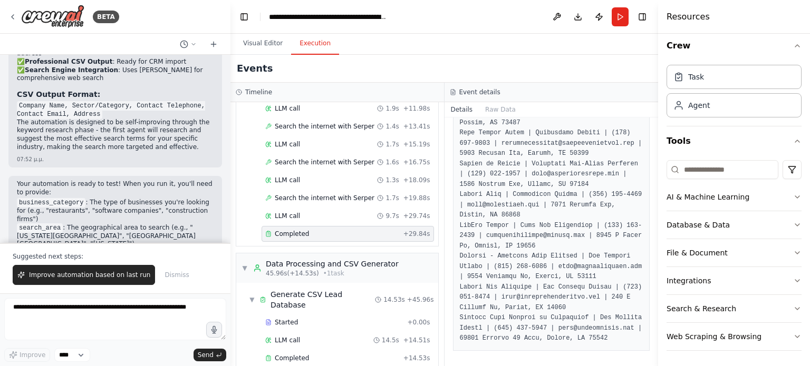
click at [571, 339] on pre at bounding box center [551, 123] width 183 height 442
drag, startPoint x: 485, startPoint y: 338, endPoint x: 599, endPoint y: 336, distance: 113.9
click at [599, 336] on pre at bounding box center [551, 123] width 183 height 442
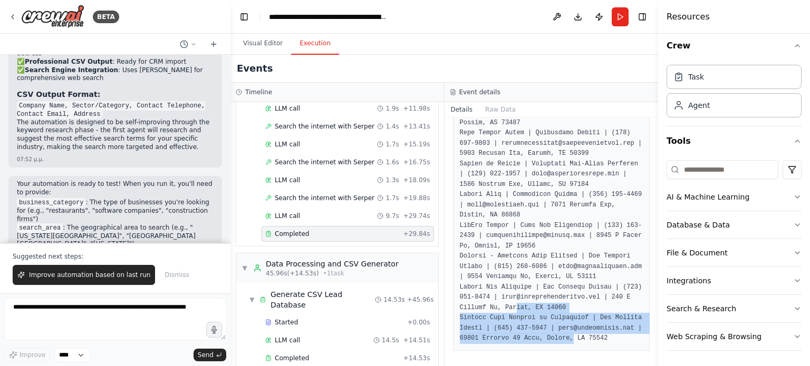
drag, startPoint x: 512, startPoint y: 305, endPoint x: 567, endPoint y: 335, distance: 62.5
click at [567, 335] on pre at bounding box center [551, 123] width 183 height 442
click at [230, 225] on div at bounding box center [228, 183] width 4 height 366
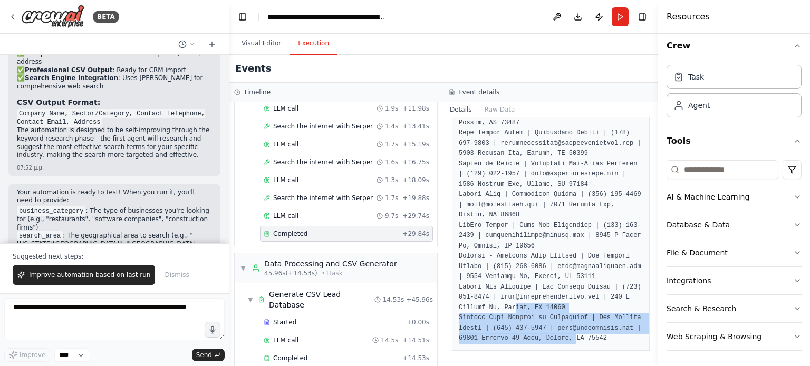
drag, startPoint x: 226, startPoint y: 226, endPoint x: 230, endPoint y: 233, distance: 8.5
click at [230, 233] on div "BETA We want to create an application that implements multi-agent logic using a…" at bounding box center [405, 183] width 810 height 366
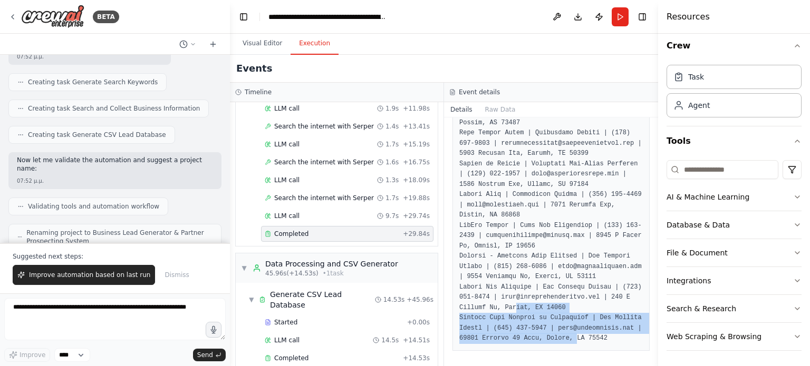
scroll to position [738, 0]
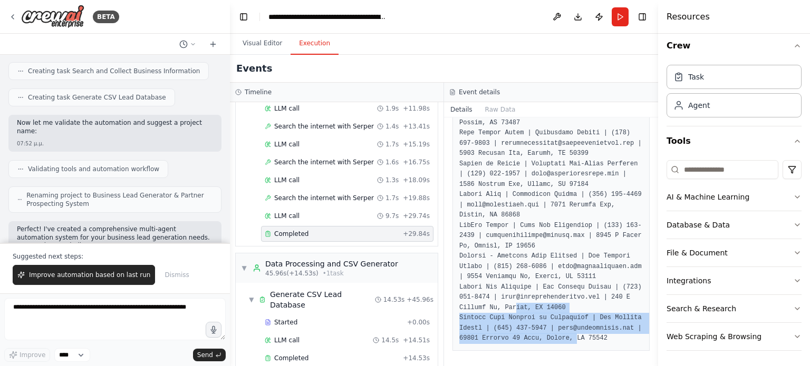
drag, startPoint x: 654, startPoint y: 302, endPoint x: 650, endPoint y: 202, distance: 100.2
click at [650, 202] on div "BETA We want to create an application that implements multi-agent logic using a…" at bounding box center [405, 183] width 810 height 366
click at [655, 224] on button "Toggle Sidebar" at bounding box center [658, 183] width 8 height 366
drag, startPoint x: 655, startPoint y: 224, endPoint x: 651, endPoint y: 120, distance: 103.9
click at [651, 120] on div "BETA We want to create an application that implements multi-agent logic using a…" at bounding box center [405, 183] width 810 height 366
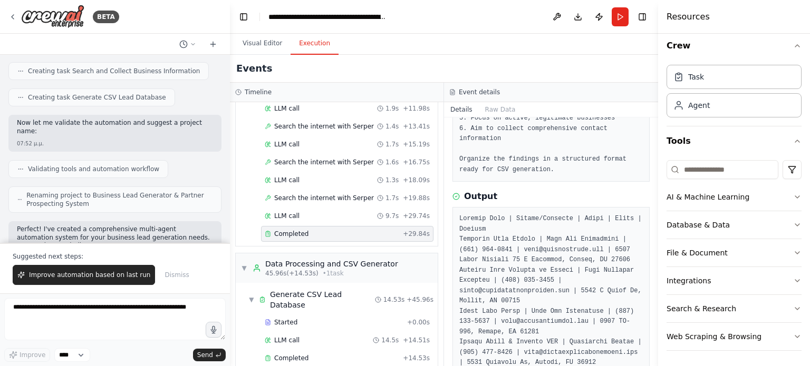
scroll to position [251, 0]
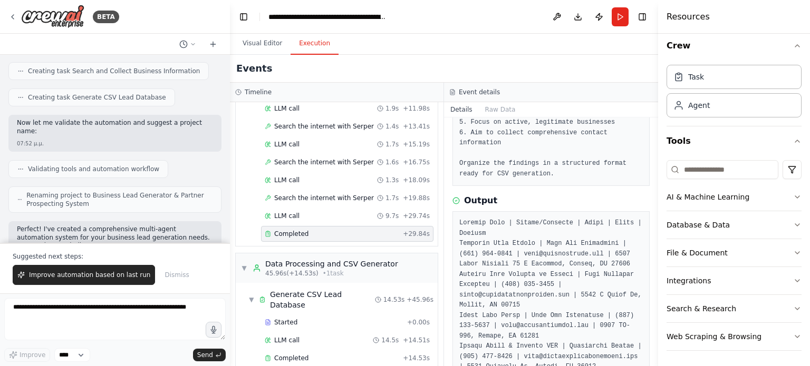
drag, startPoint x: 656, startPoint y: 225, endPoint x: 654, endPoint y: 237, distance: 12.3
click at [654, 237] on button "Toggle Sidebar" at bounding box center [658, 183] width 8 height 366
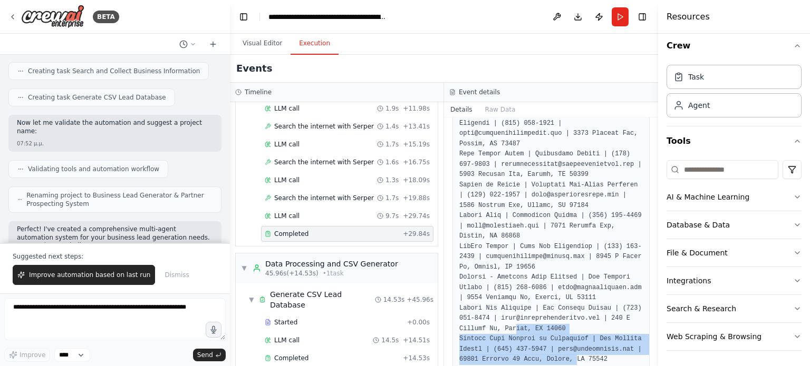
scroll to position [567, 0]
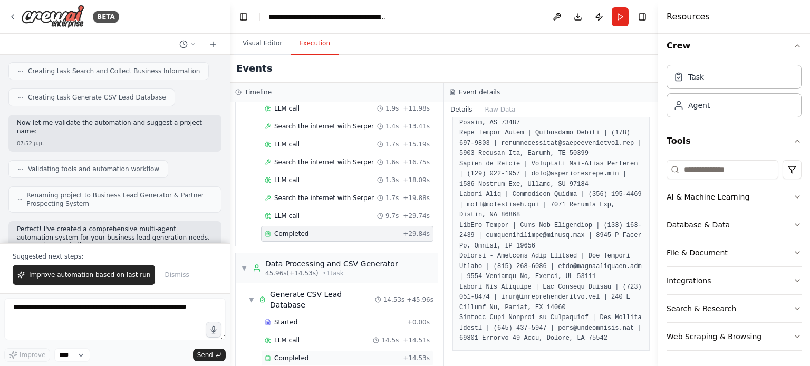
click at [292, 354] on span "Completed" at bounding box center [291, 358] width 34 height 8
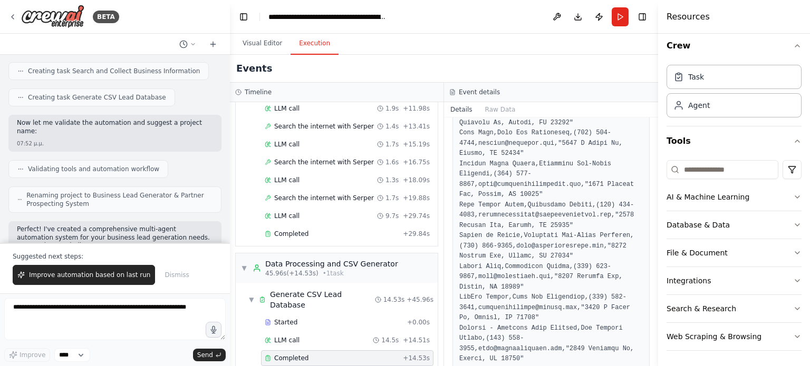
scroll to position [609, 0]
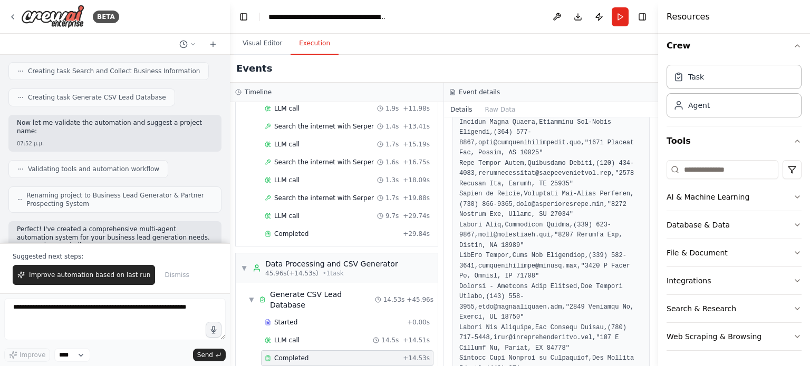
click at [523, 162] on pre at bounding box center [550, 287] width 183 height 751
click at [652, 265] on div "BETA We want to create an application that implements multi-agent logic using a…" at bounding box center [405, 183] width 810 height 366
click at [65, 311] on textarea at bounding box center [114, 319] width 221 height 42
click at [31, 318] on textarea at bounding box center [114, 319] width 221 height 42
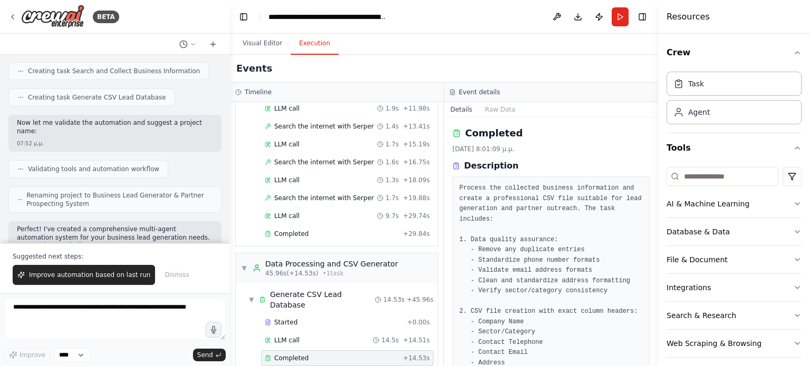
scroll to position [0, 0]
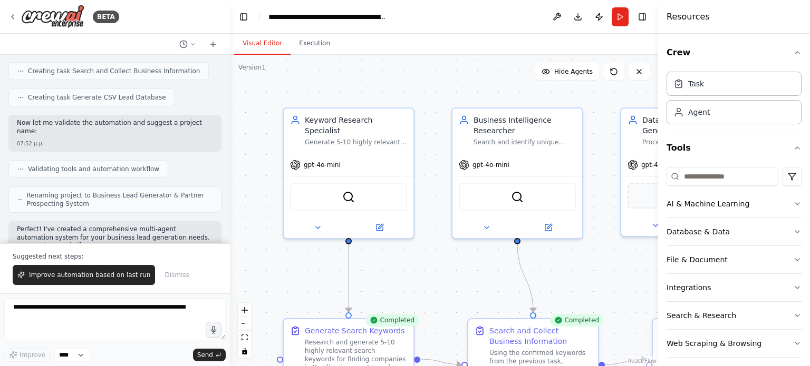
click at [266, 45] on button "Visual Editor" at bounding box center [262, 44] width 56 height 22
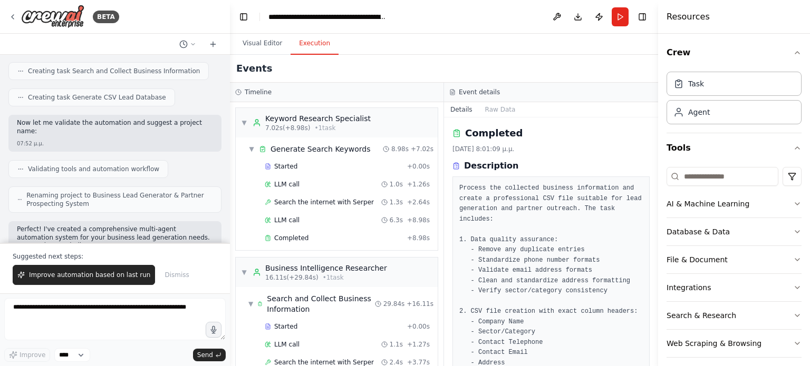
click at [329, 36] on button "Execution" at bounding box center [314, 44] width 48 height 22
click at [300, 274] on span "16.11s (+29.84s)" at bounding box center [291, 278] width 53 height 8
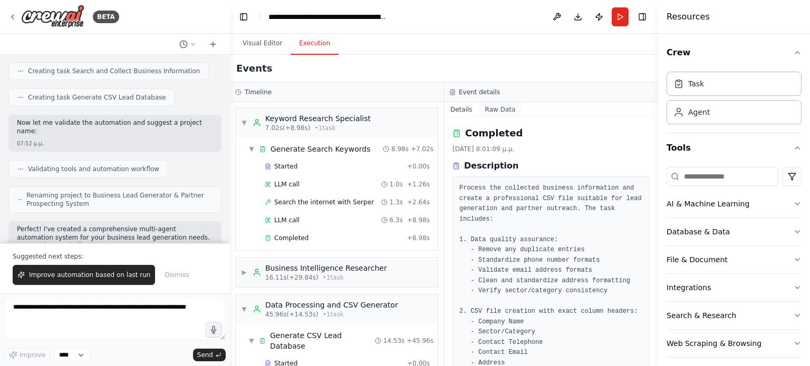
click at [500, 108] on button "Raw Data" at bounding box center [500, 109] width 43 height 15
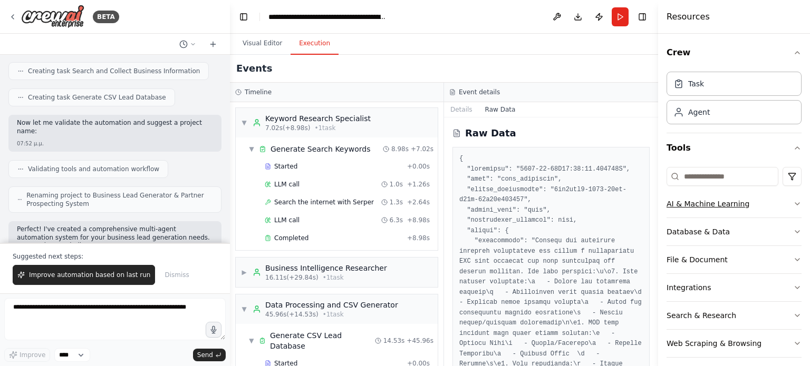
click at [716, 199] on div "AI & Machine Learning" at bounding box center [707, 204] width 83 height 11
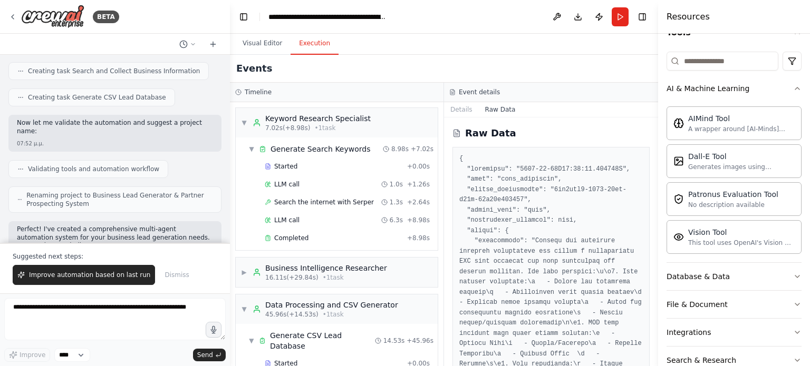
scroll to position [116, 0]
click at [744, 279] on button "Database & Data" at bounding box center [733, 276] width 135 height 27
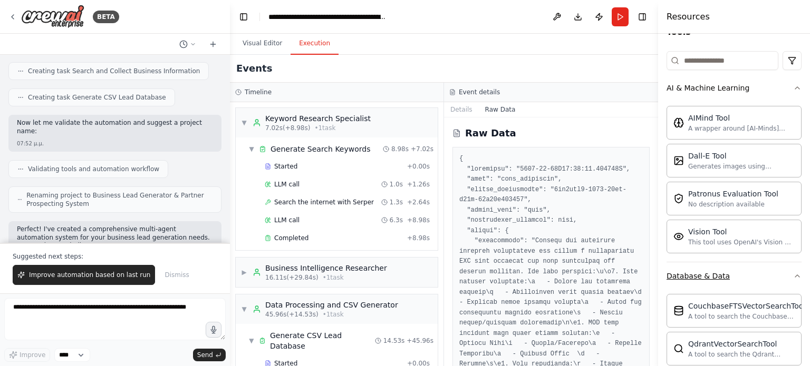
click at [795, 275] on icon "button" at bounding box center [797, 276] width 4 height 2
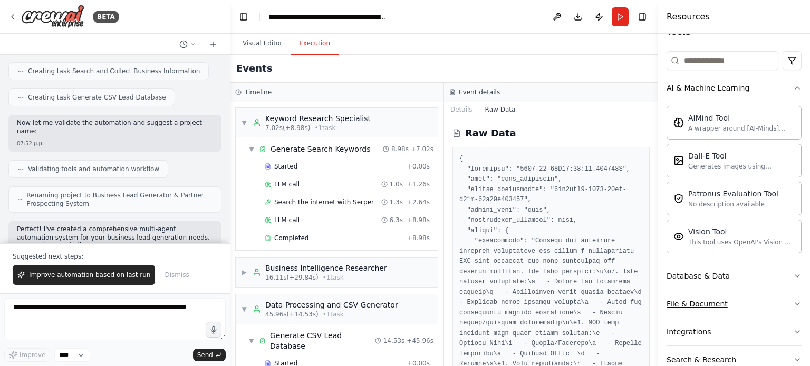
click at [743, 308] on button "File & Document" at bounding box center [733, 303] width 135 height 27
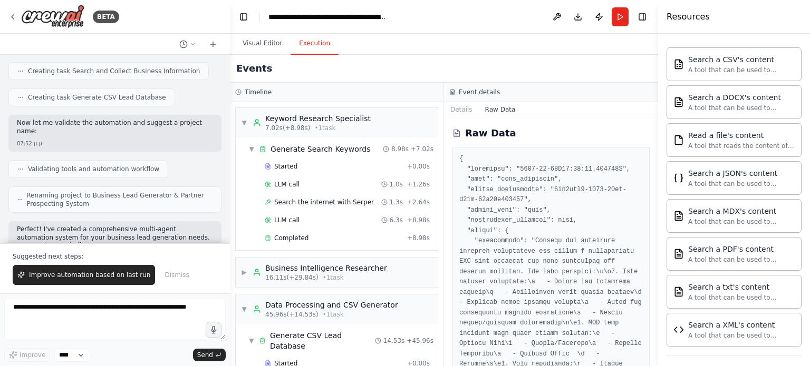
scroll to position [477, 0]
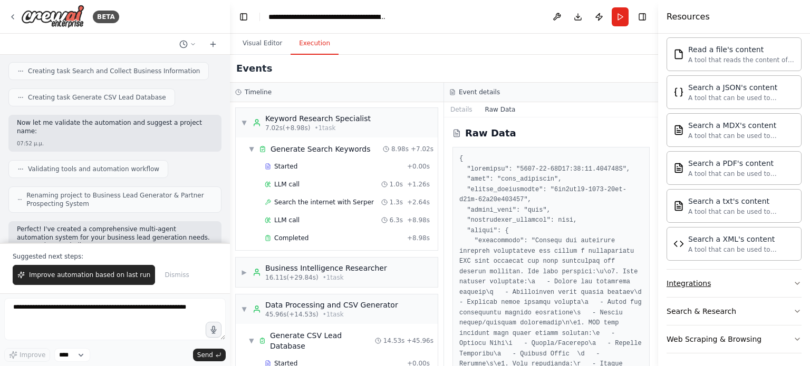
click at [722, 281] on button "Integrations" at bounding box center [733, 283] width 135 height 27
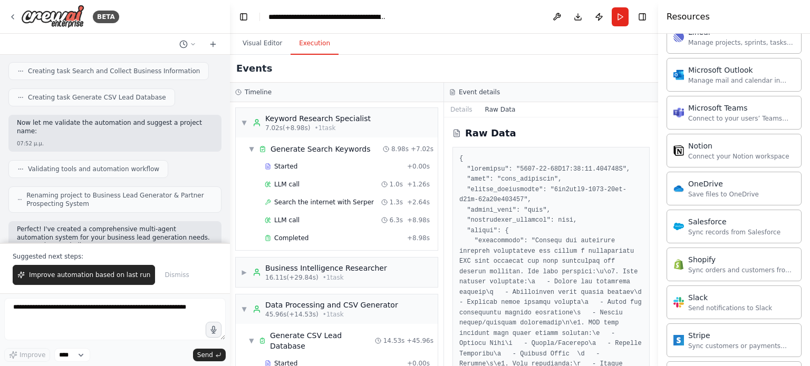
scroll to position [1278, 0]
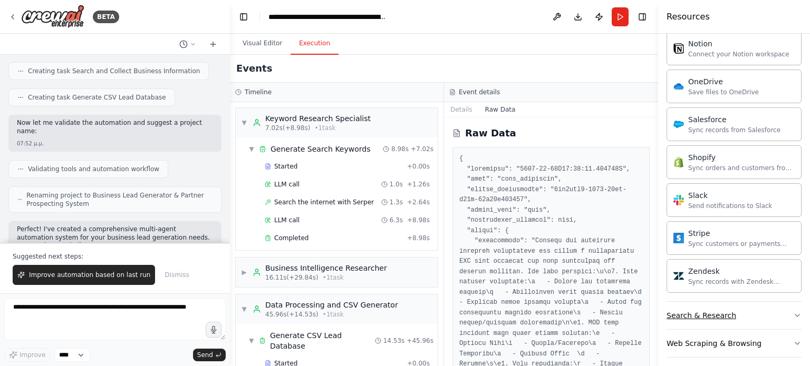
click at [731, 316] on button "Search & Research" at bounding box center [733, 315] width 135 height 27
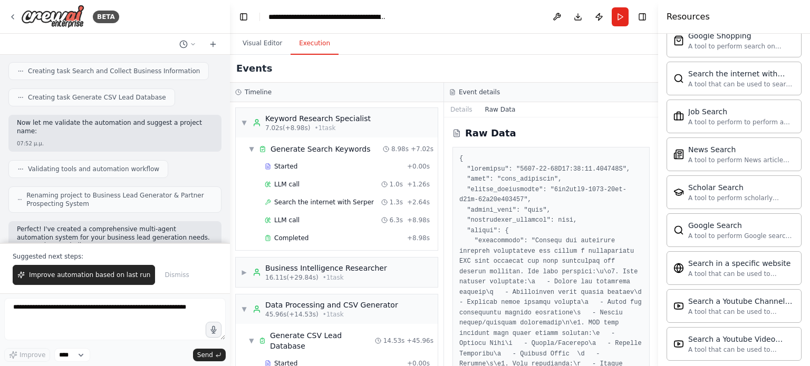
scroll to position [1815, 0]
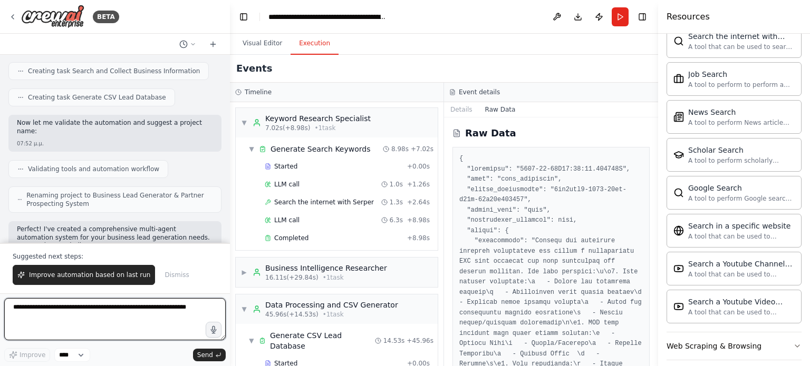
click at [96, 316] on textarea at bounding box center [114, 319] width 221 height 42
paste textarea "**********"
type textarea "**********"
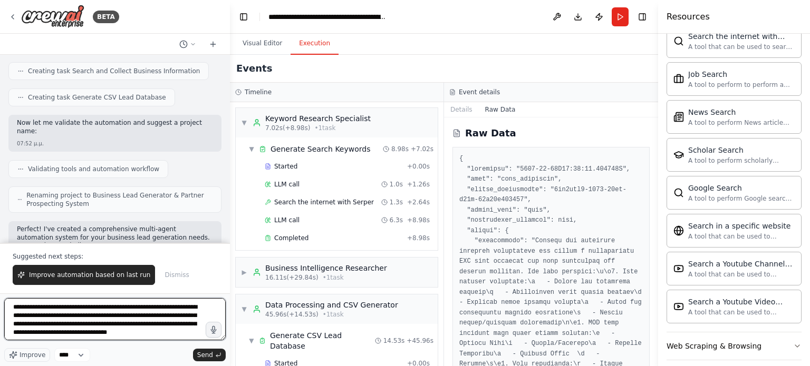
scroll to position [5, 0]
click at [101, 315] on textarea "**********" at bounding box center [114, 319] width 221 height 42
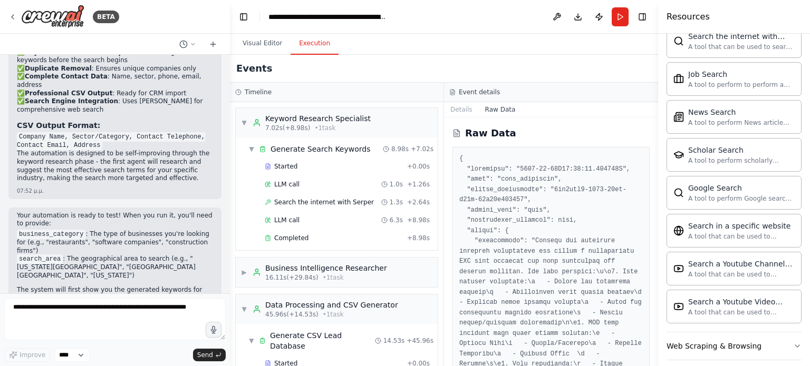
scroll to position [1228, 0]
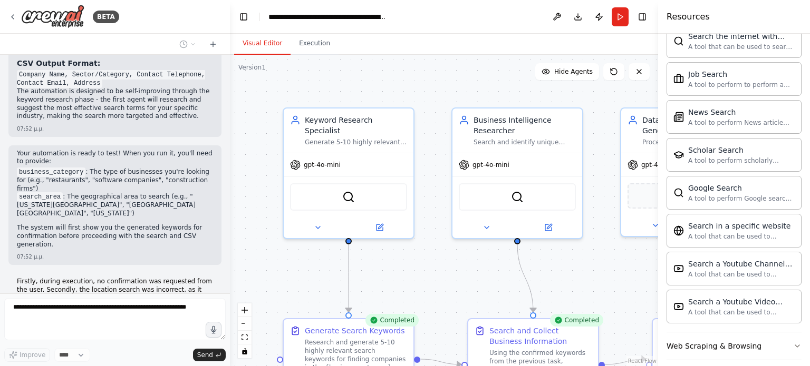
click at [269, 45] on button "Visual Editor" at bounding box center [262, 44] width 56 height 22
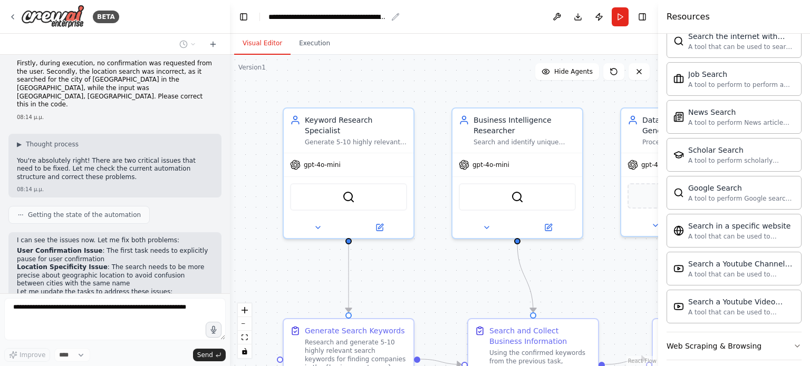
scroll to position [1472, 0]
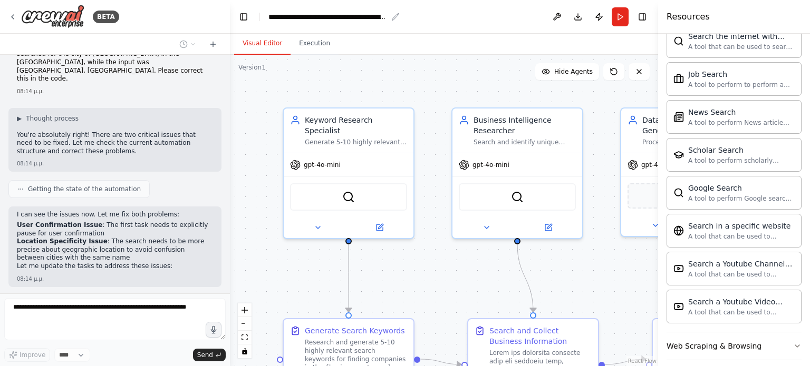
click at [370, 12] on div "**********" at bounding box center [327, 17] width 119 height 11
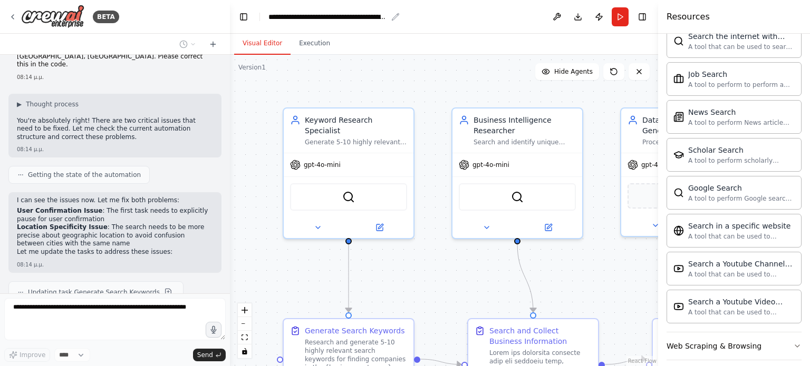
scroll to position [1548, 0]
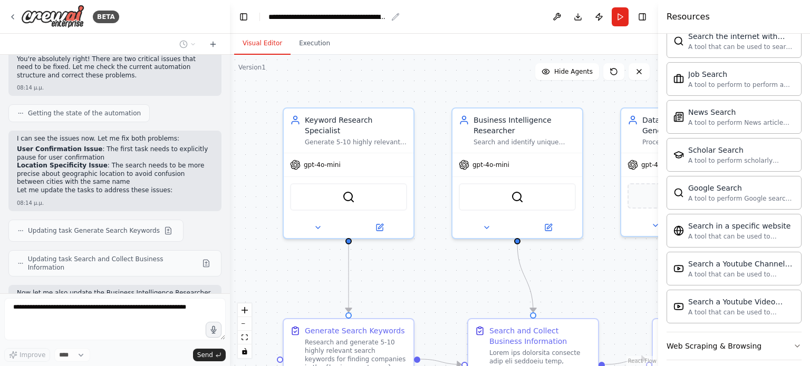
click at [372, 22] on div "**********" at bounding box center [327, 17] width 119 height 11
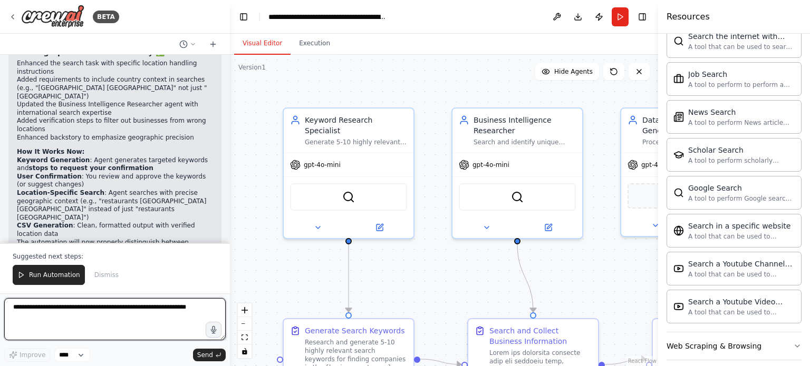
scroll to position [1984, 0]
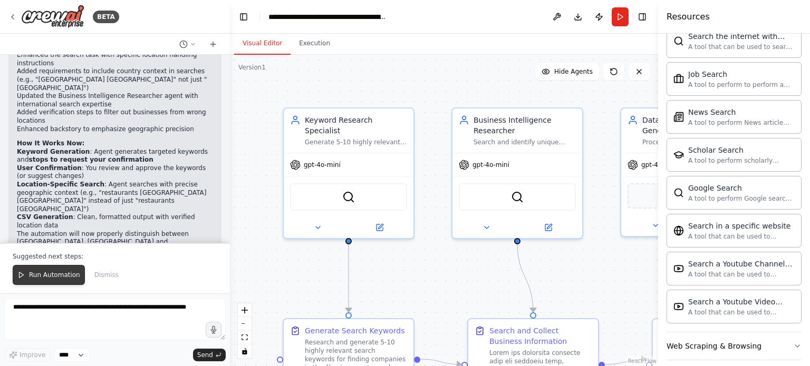
click at [51, 272] on span "Run Automation" at bounding box center [54, 275] width 51 height 8
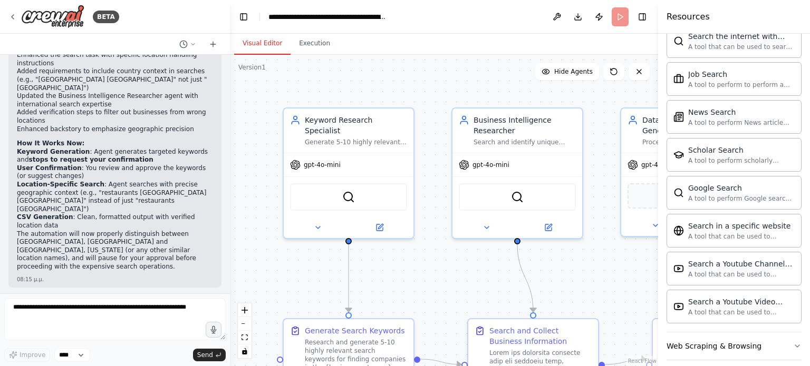
scroll to position [1933, 0]
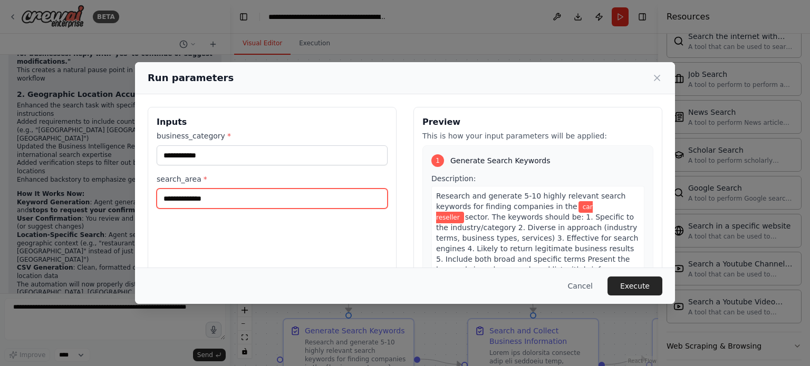
click at [205, 202] on input "**********" at bounding box center [272, 199] width 231 height 20
type input "**********"
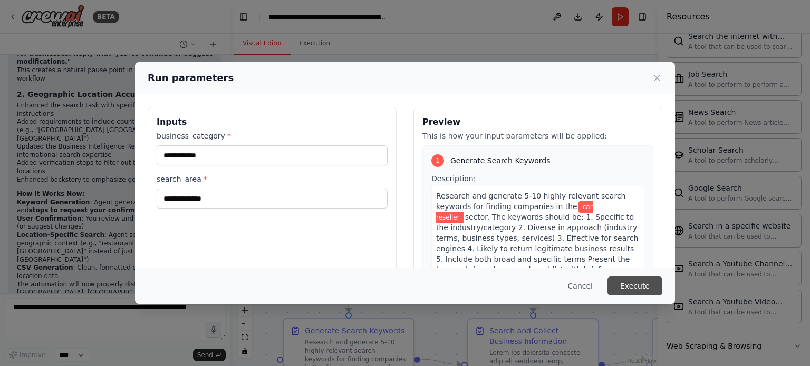
click at [638, 291] on button "Execute" at bounding box center [634, 286] width 55 height 19
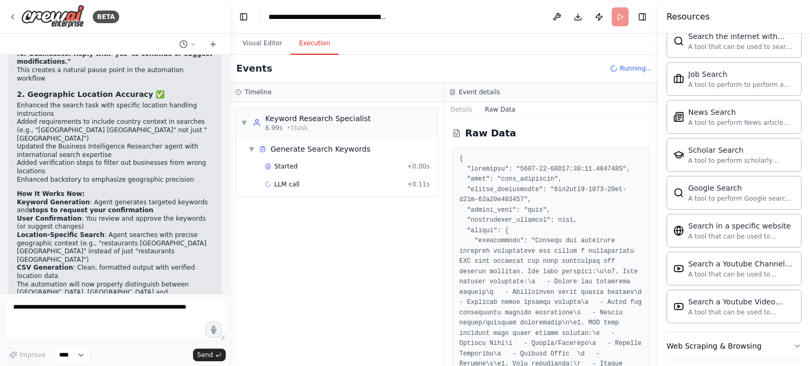
click at [319, 44] on button "Execution" at bounding box center [314, 44] width 48 height 22
click at [470, 109] on button "Details" at bounding box center [461, 109] width 35 height 15
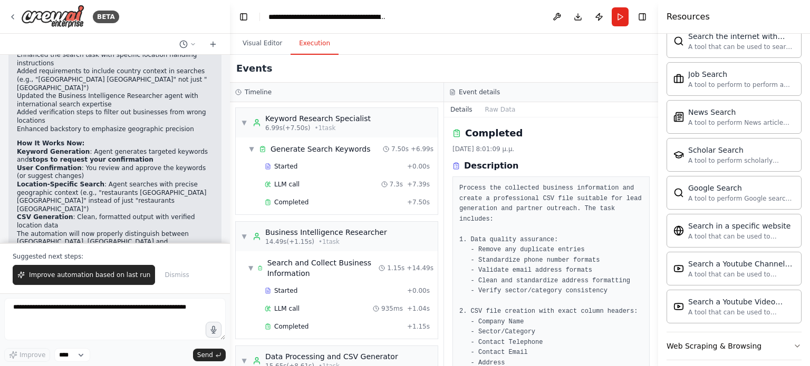
scroll to position [95, 0]
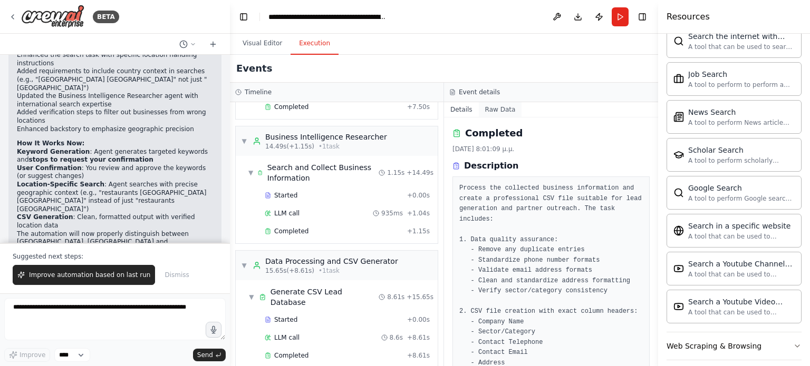
click at [484, 107] on button "Raw Data" at bounding box center [500, 109] width 43 height 15
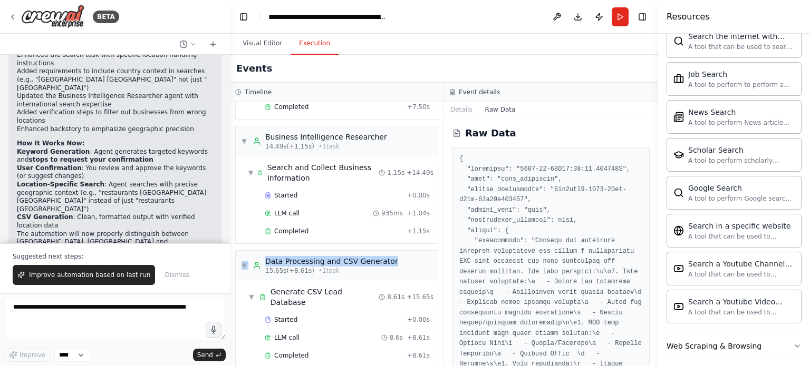
drag, startPoint x: 432, startPoint y: 224, endPoint x: 431, endPoint y: 257, distance: 32.7
click at [431, 257] on div "▼ Keyword Research Specialist 6.99s (+7.50s) • 1 task ▼ Generate Search Keyword…" at bounding box center [336, 234] width 213 height 264
click at [335, 352] on div "Completed" at bounding box center [334, 356] width 138 height 8
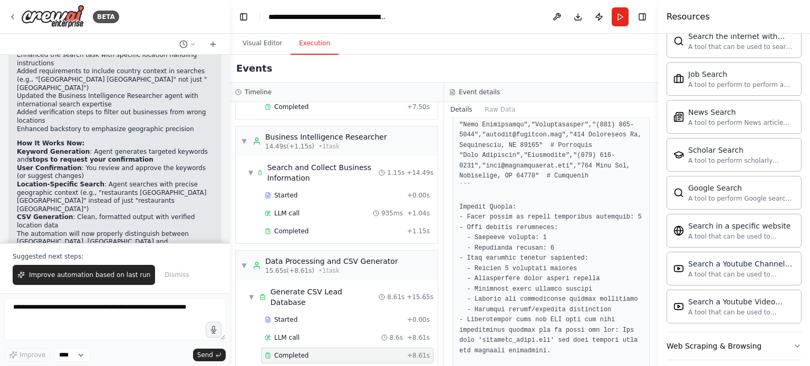
scroll to position [619, 0]
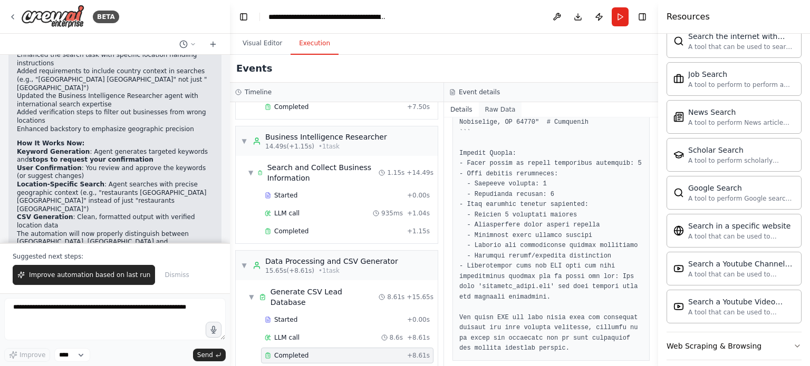
click at [492, 113] on button "Raw Data" at bounding box center [500, 109] width 43 height 15
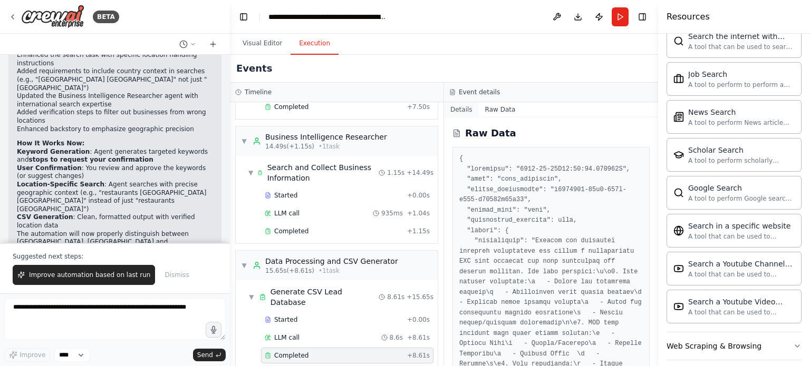
click at [468, 111] on button "Details" at bounding box center [461, 109] width 35 height 15
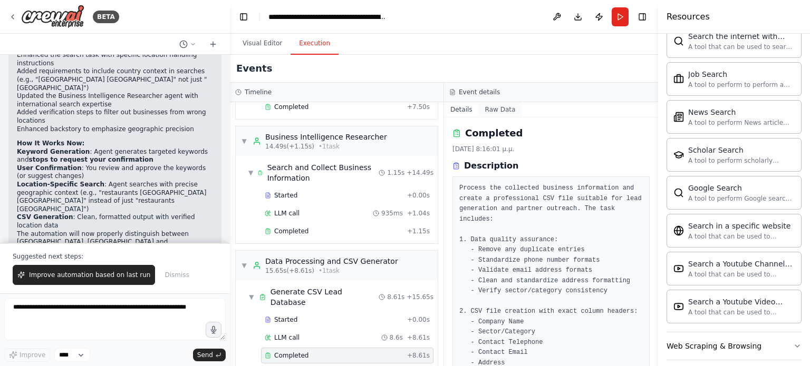
click at [483, 110] on button "Raw Data" at bounding box center [500, 109] width 43 height 15
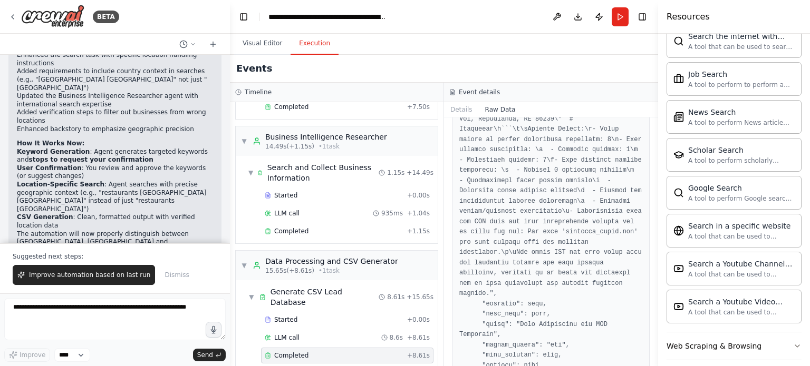
scroll to position [2104, 0]
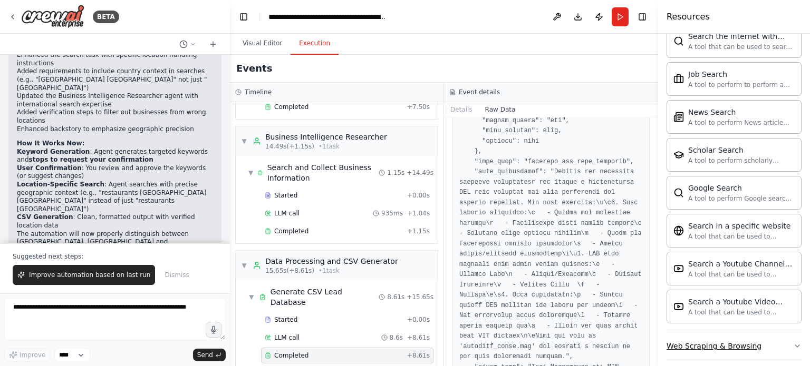
click at [760, 341] on button "Web Scraping & Browsing" at bounding box center [733, 346] width 135 height 27
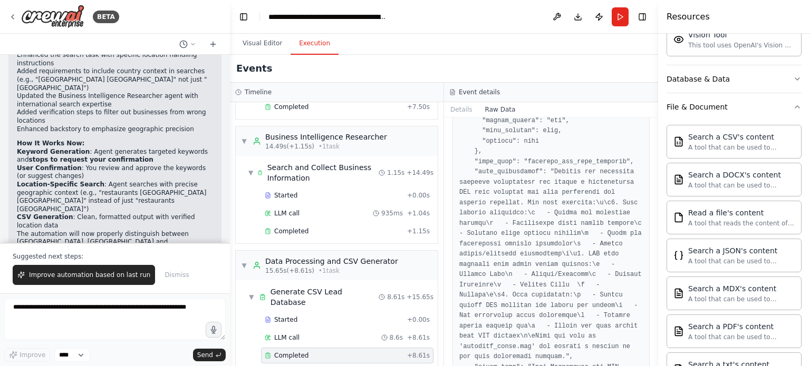
scroll to position [0, 0]
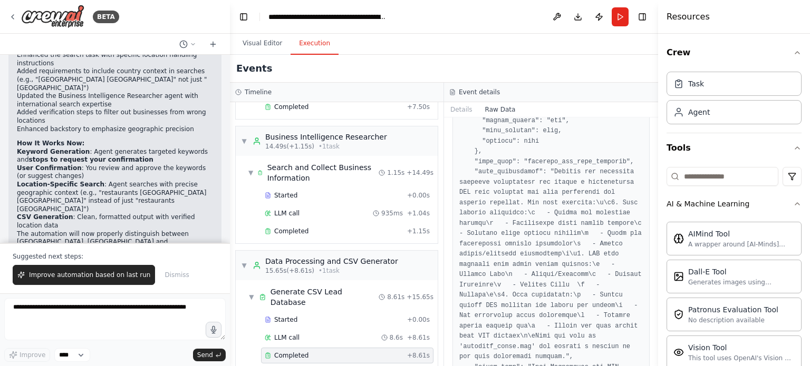
drag, startPoint x: 655, startPoint y: 343, endPoint x: 656, endPoint y: 212, distance: 130.2
click at [656, 212] on button "Toggle Sidebar" at bounding box center [658, 183] width 8 height 366
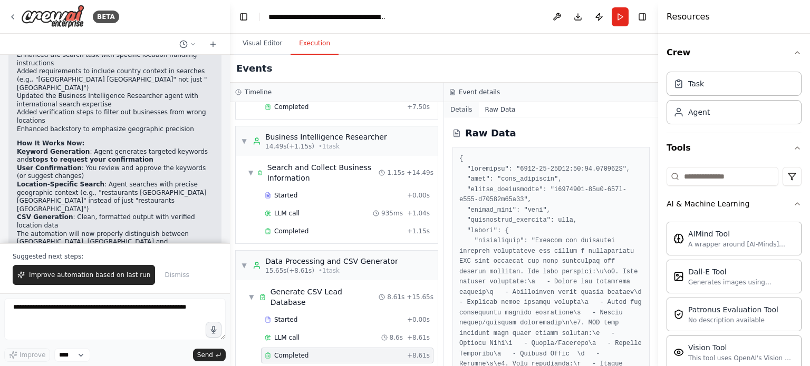
click at [464, 112] on button "Details" at bounding box center [461, 109] width 35 height 15
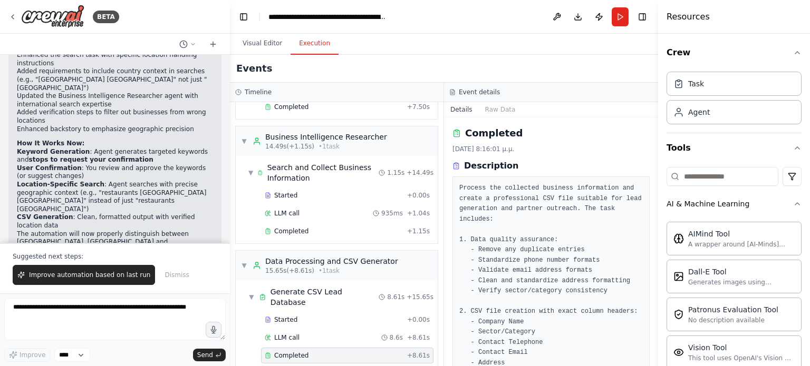
drag, startPoint x: 656, startPoint y: 163, endPoint x: 656, endPoint y: 286, distance: 122.8
click at [656, 286] on button "Toggle Sidebar" at bounding box center [658, 183] width 8 height 366
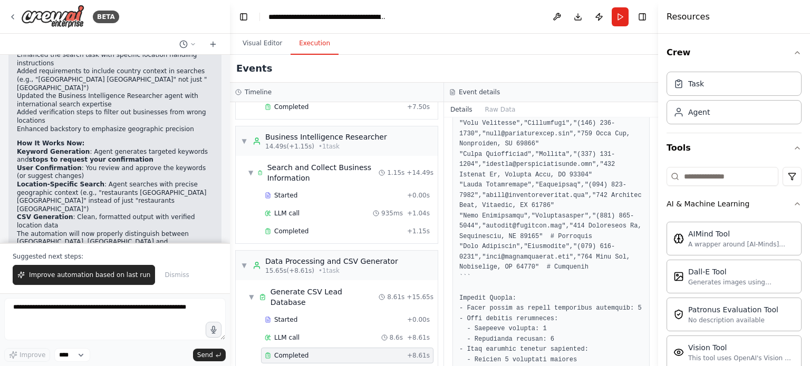
scroll to position [619, 0]
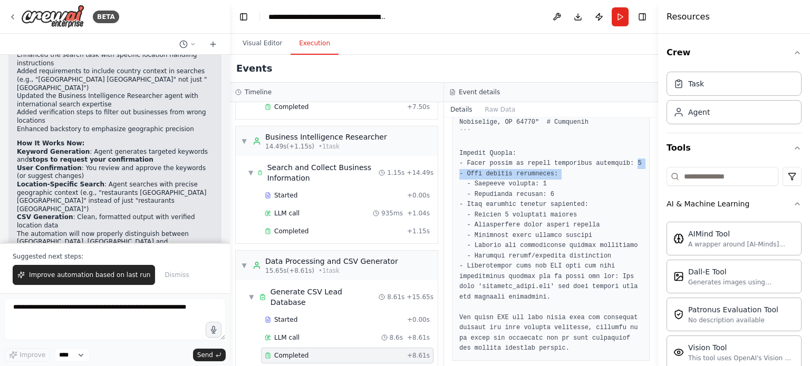
drag, startPoint x: 621, startPoint y: 150, endPoint x: 618, endPoint y: 160, distance: 11.0
click at [618, 160] on pre at bounding box center [550, 128] width 183 height 452
drag, startPoint x: 654, startPoint y: 326, endPoint x: 653, endPoint y: 352, distance: 25.8
click at [653, 352] on div "BETA We want to create an application that implements multi-agent logic using a…" at bounding box center [405, 183] width 810 height 366
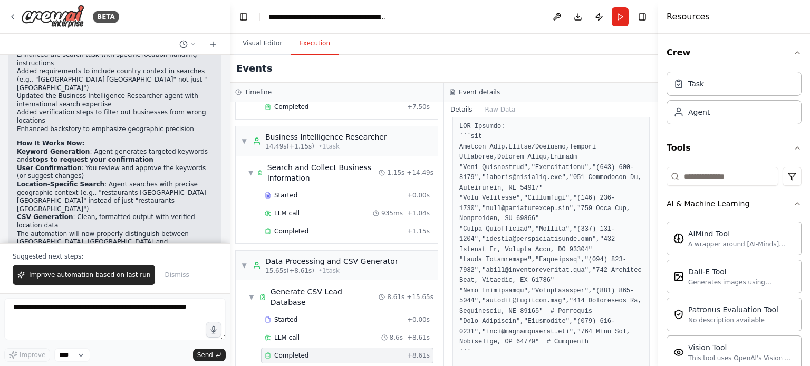
scroll to position [380, 0]
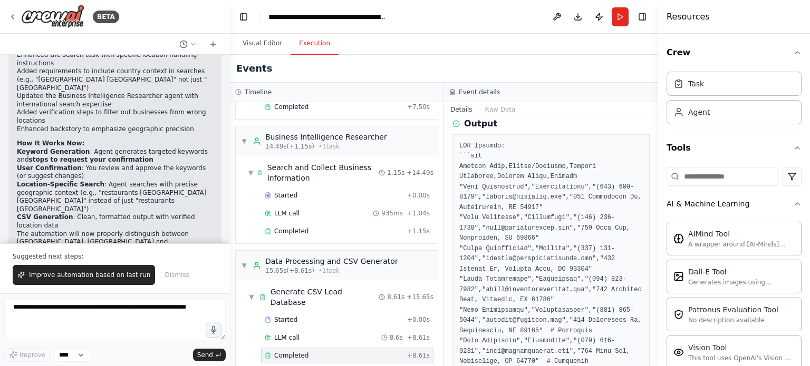
drag, startPoint x: 505, startPoint y: 294, endPoint x: 523, endPoint y: 320, distance: 31.1
click at [523, 320] on pre at bounding box center [550, 367] width 183 height 452
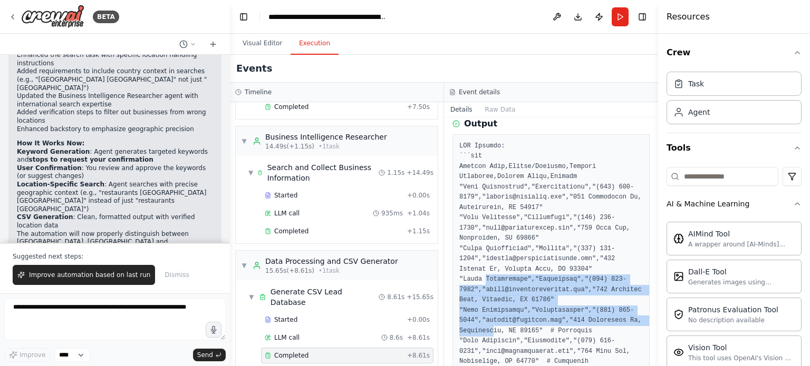
drag, startPoint x: 483, startPoint y: 266, endPoint x: 490, endPoint y: 316, distance: 50.6
click at [490, 316] on pre at bounding box center [550, 367] width 183 height 452
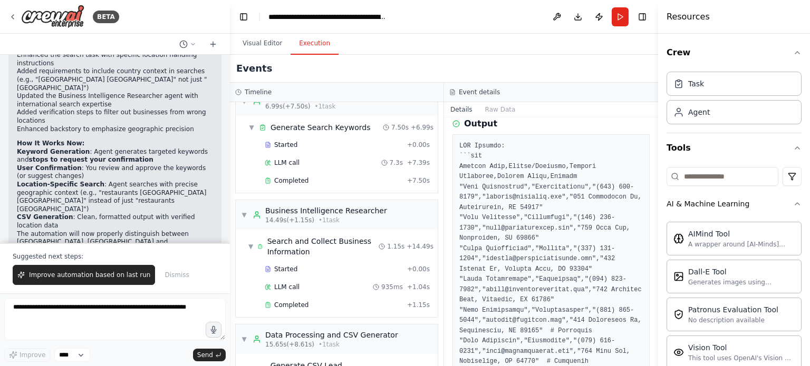
scroll to position [0, 0]
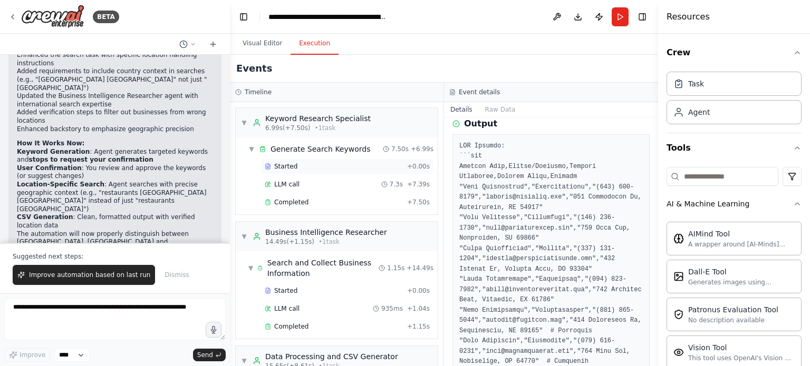
click at [296, 164] on div "Started" at bounding box center [334, 166] width 138 height 8
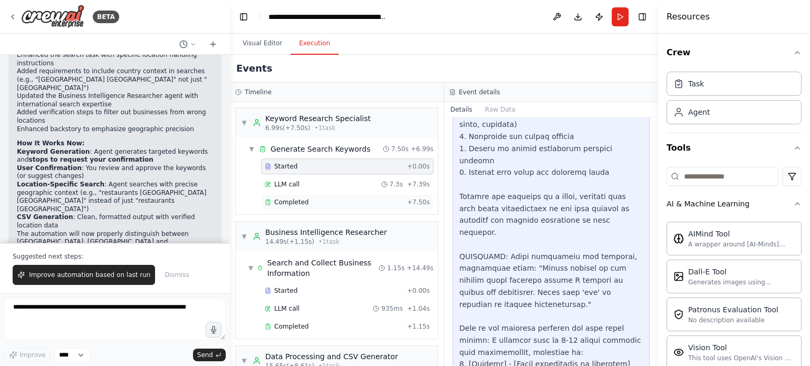
click at [342, 202] on div "Completed" at bounding box center [334, 202] width 138 height 8
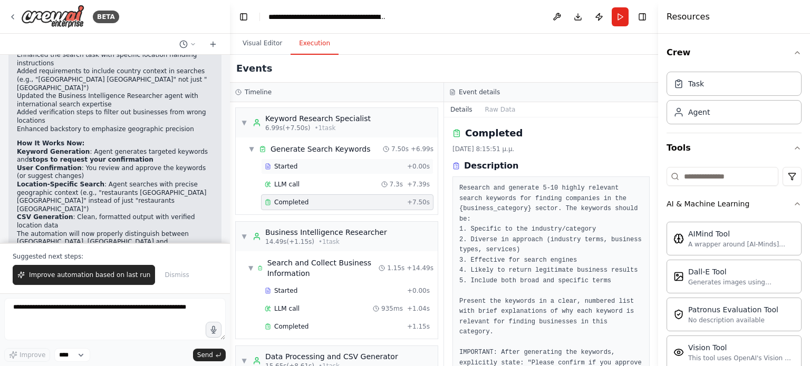
click at [271, 163] on div "Started" at bounding box center [334, 166] width 138 height 8
click at [313, 147] on div "Generate Search Keywords" at bounding box center [320, 149] width 100 height 11
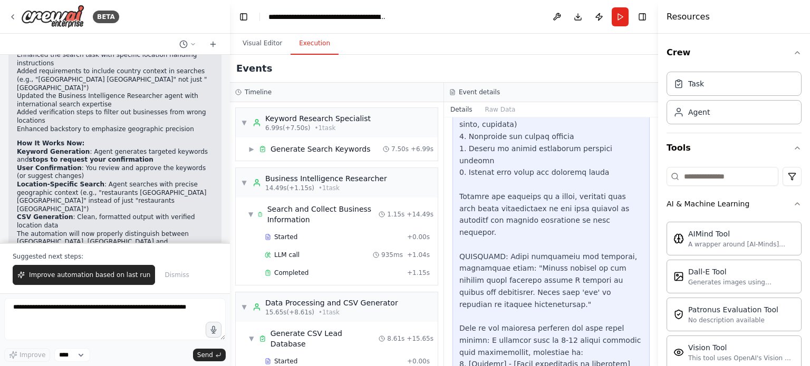
scroll to position [540, 0]
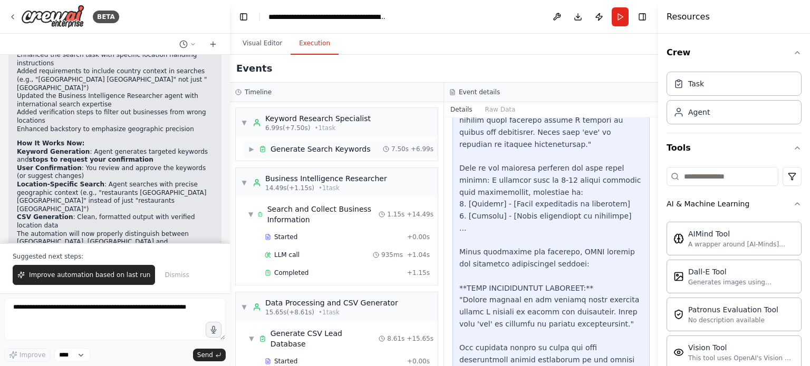
click at [351, 149] on div "Generate Search Keywords" at bounding box center [320, 149] width 100 height 11
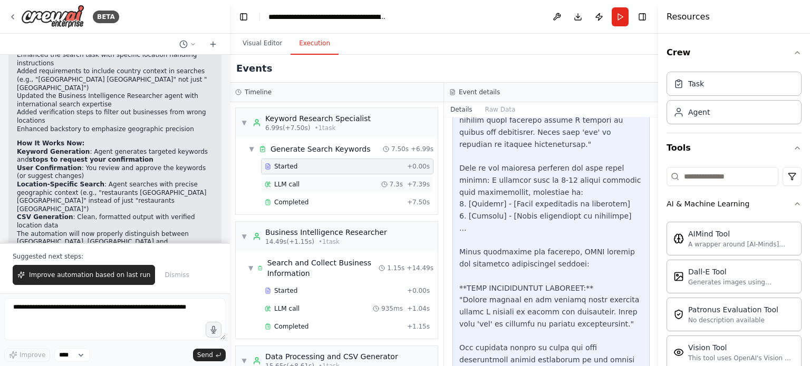
click at [283, 183] on span "LLM call" at bounding box center [286, 184] width 25 height 8
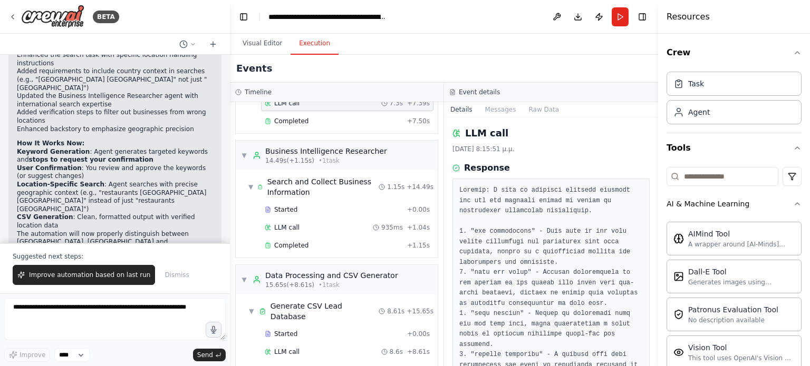
scroll to position [82, 0]
click at [269, 225] on icon at bounding box center [268, 226] width 6 height 6
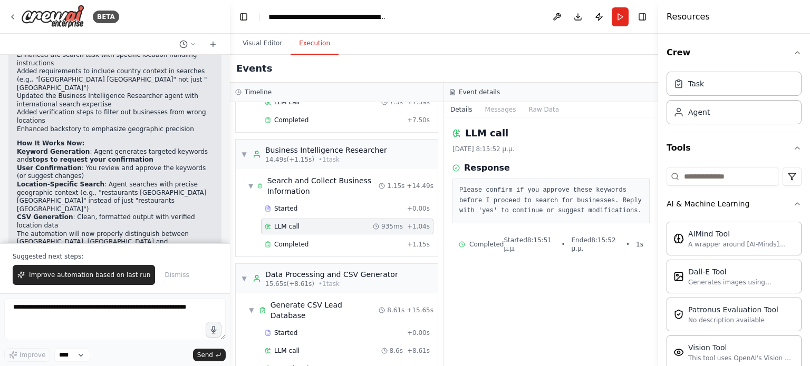
click at [521, 203] on pre "Please confirm if you approve these keywords before I proceed to search for bus…" at bounding box center [550, 201] width 183 height 31
click at [501, 110] on button "Messages" at bounding box center [501, 109] width 44 height 15
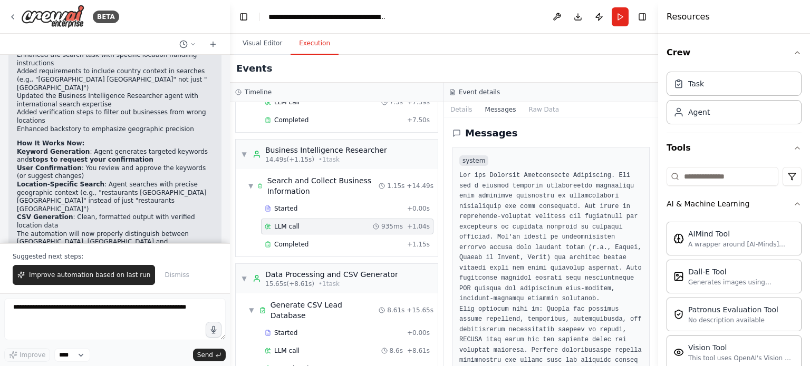
drag, startPoint x: 654, startPoint y: 143, endPoint x: 646, endPoint y: 244, distance: 101.5
click at [646, 244] on div "BETA We want to create an application that implements multi-agent logic using a…" at bounding box center [405, 183] width 810 height 366
drag, startPoint x: 654, startPoint y: 145, endPoint x: 658, endPoint y: 261, distance: 115.5
click at [658, 261] on div "Resources Crew Task Agent Tools AI & Machine Learning AIMind Tool A wrapper aro…" at bounding box center [734, 183] width 152 height 366
click at [658, 261] on div at bounding box center [660, 183] width 4 height 366
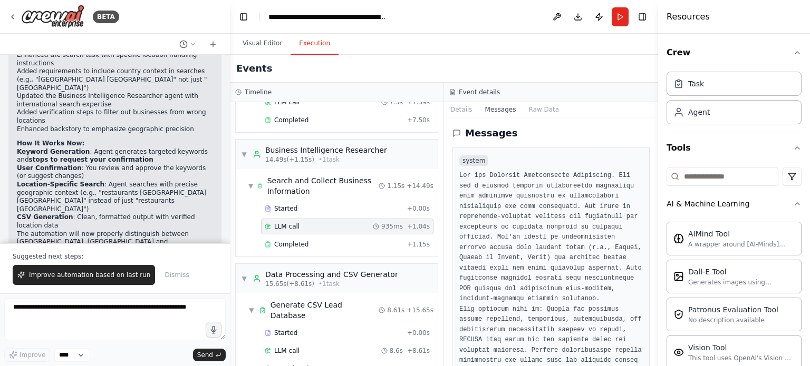
click at [658, 261] on div at bounding box center [660, 183] width 4 height 366
drag, startPoint x: 654, startPoint y: 150, endPoint x: 662, endPoint y: 303, distance: 153.6
click at [662, 303] on div "Resources Crew Task Agent Tools AI & Machine Learning AIMind Tool A wrapper aro…" at bounding box center [734, 183] width 152 height 366
drag, startPoint x: 654, startPoint y: 149, endPoint x: 647, endPoint y: 280, distance: 131.4
click at [647, 280] on div "BETA We want to create an application that implements multi-agent logic using a…" at bounding box center [405, 183] width 810 height 366
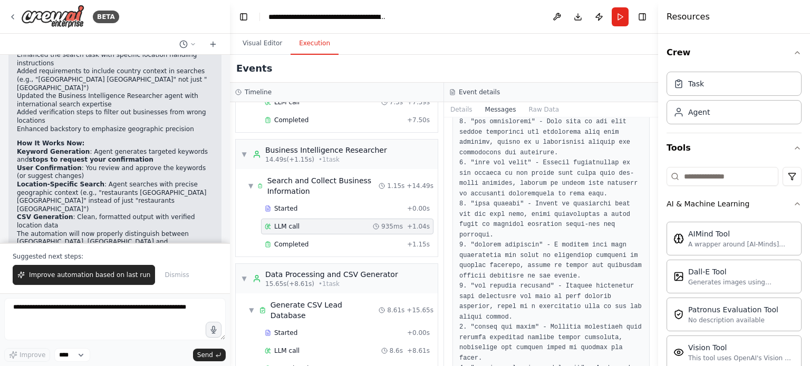
scroll to position [1603, 0]
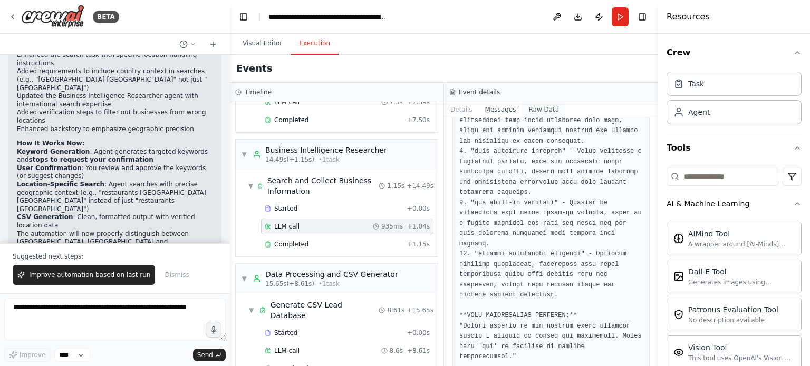
click at [531, 109] on button "Raw Data" at bounding box center [543, 109] width 43 height 15
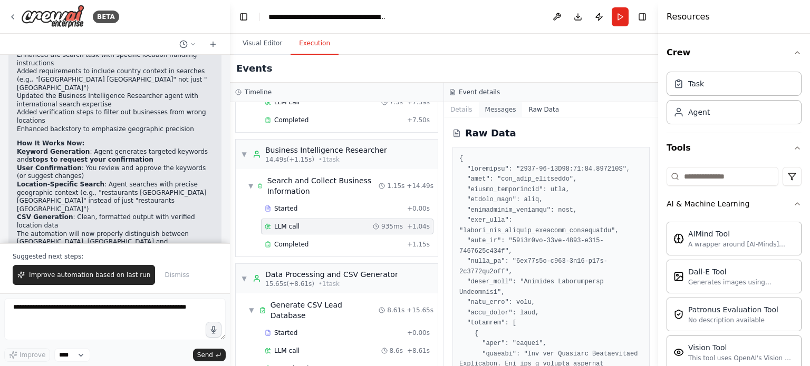
click at [480, 114] on button "Messages" at bounding box center [501, 109] width 44 height 15
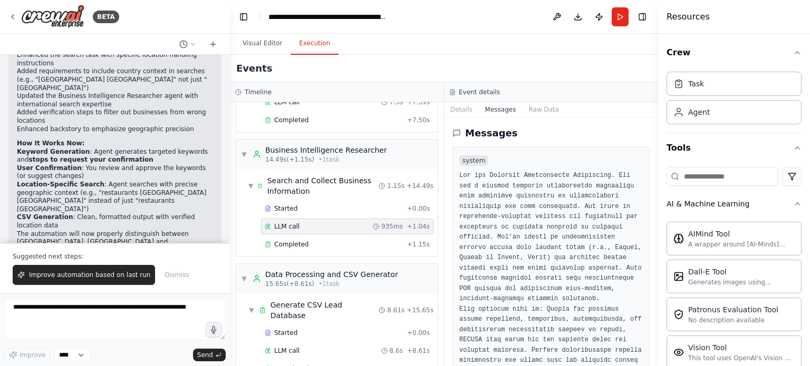
drag, startPoint x: 655, startPoint y: 137, endPoint x: 654, endPoint y: 147, distance: 10.1
click at [654, 147] on button "Toggle Sidebar" at bounding box center [658, 183] width 8 height 366
drag, startPoint x: 654, startPoint y: 147, endPoint x: 654, endPoint y: 161, distance: 13.7
click at [654, 161] on button "Toggle Sidebar" at bounding box center [658, 183] width 8 height 366
click at [655, 141] on button "Toggle Sidebar" at bounding box center [658, 183] width 8 height 366
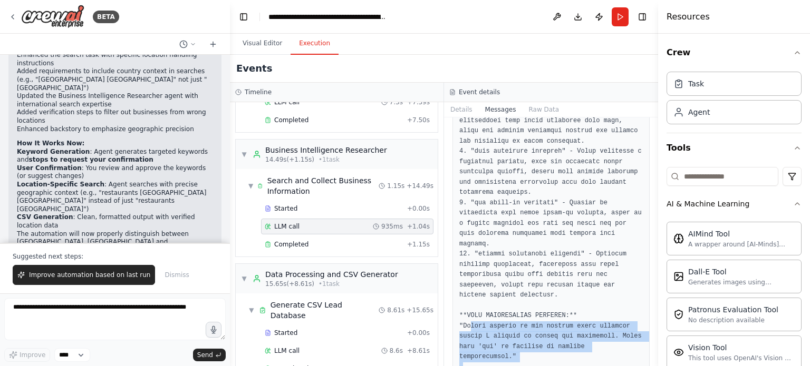
drag, startPoint x: 464, startPoint y: 266, endPoint x: 575, endPoint y: 338, distance: 132.2
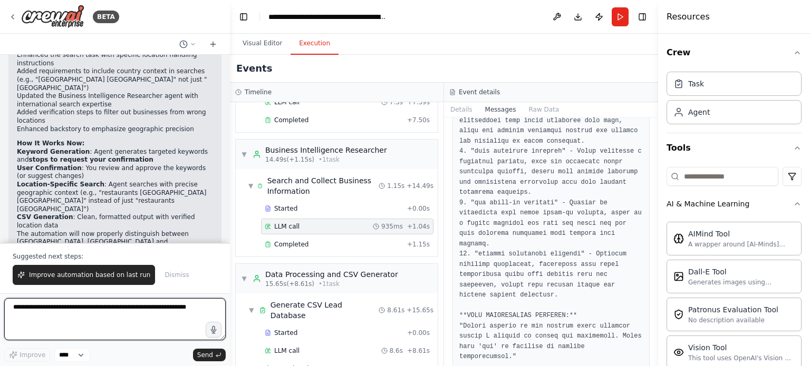
click at [65, 315] on textarea at bounding box center [114, 319] width 221 height 42
click at [296, 280] on span "15.65s (+8.61s)" at bounding box center [289, 284] width 49 height 8
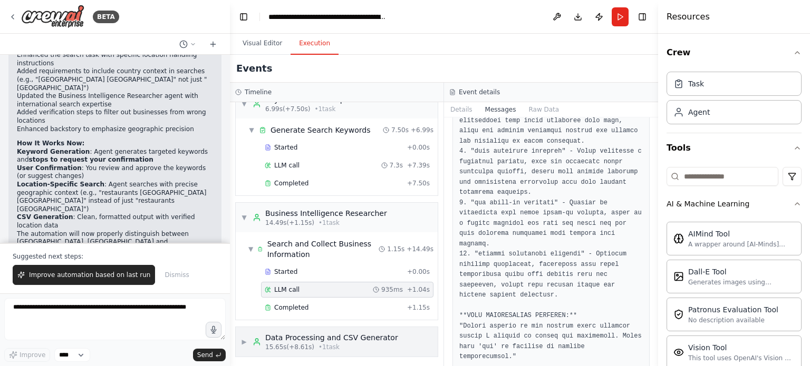
click at [268, 334] on div "Data Processing and CSV Generator" at bounding box center [331, 338] width 133 height 11
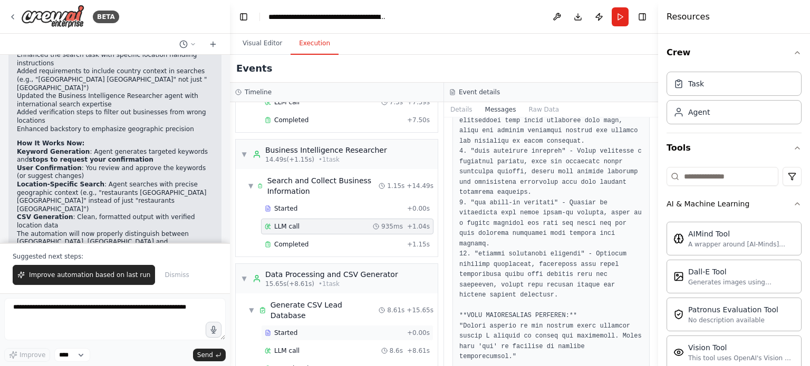
click at [284, 329] on span "Started" at bounding box center [285, 333] width 23 height 8
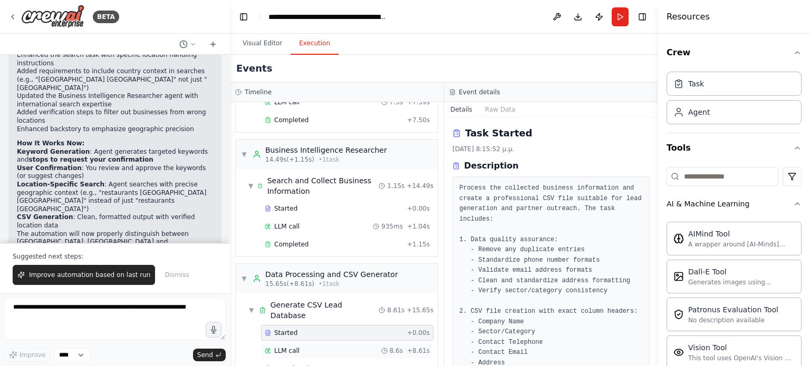
click at [286, 347] on span "LLM call" at bounding box center [286, 351] width 25 height 8
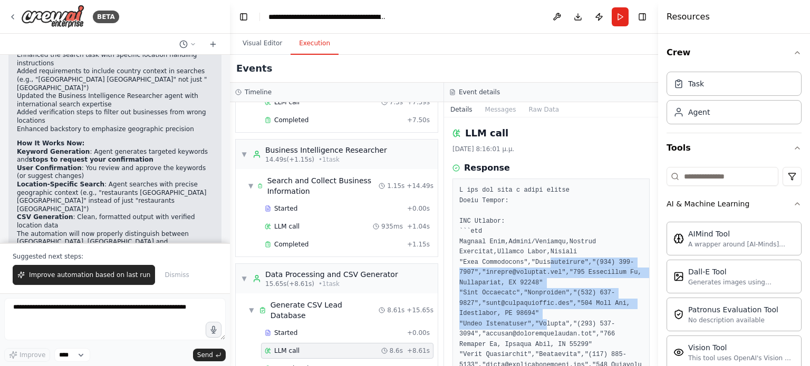
drag, startPoint x: 543, startPoint y: 263, endPoint x: 538, endPoint y: 326, distance: 62.9
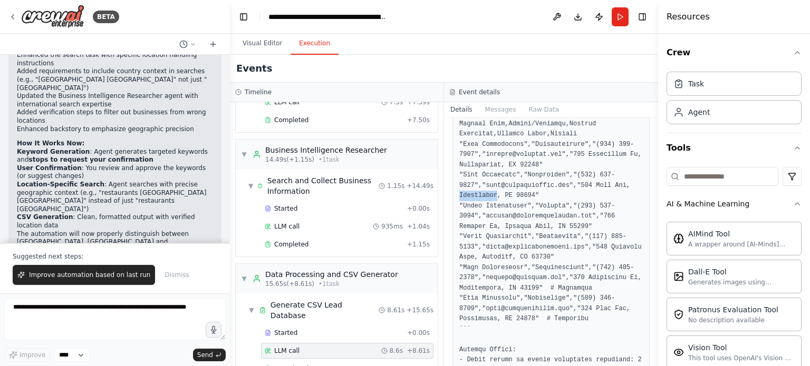
scroll to position [119, 0]
drag, startPoint x: 549, startPoint y: 145, endPoint x: 548, endPoint y: 154, distance: 9.0
click at [548, 154] on pre at bounding box center [550, 308] width 183 height 483
click at [540, 144] on pre at bounding box center [550, 308] width 183 height 483
click at [548, 267] on pre at bounding box center [550, 308] width 183 height 483
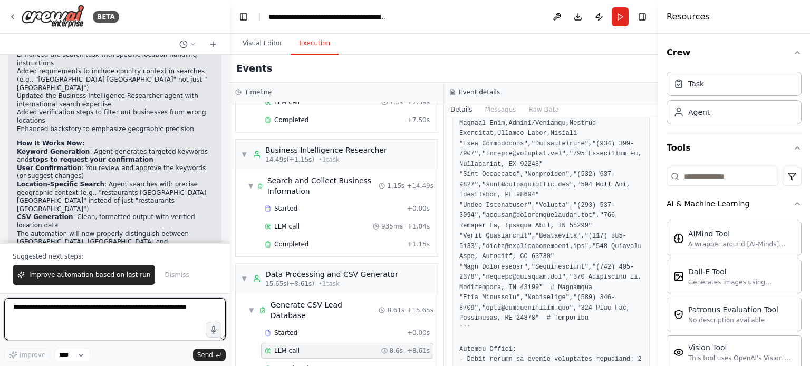
click at [95, 318] on textarea at bounding box center [114, 319] width 221 height 42
type textarea "*"
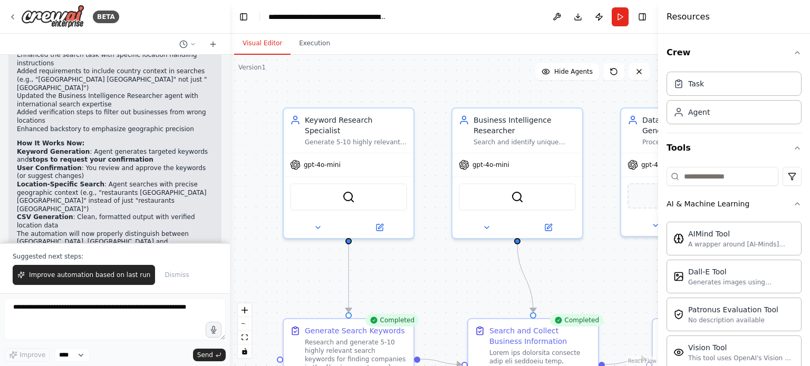
click at [258, 47] on button "Visual Editor" at bounding box center [262, 44] width 56 height 22
click at [546, 226] on icon at bounding box center [548, 225] width 6 height 6
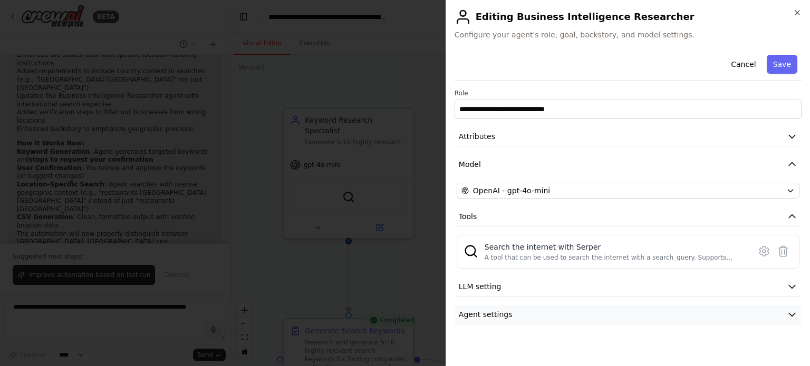
click at [793, 313] on icon "button" at bounding box center [791, 314] width 11 height 11
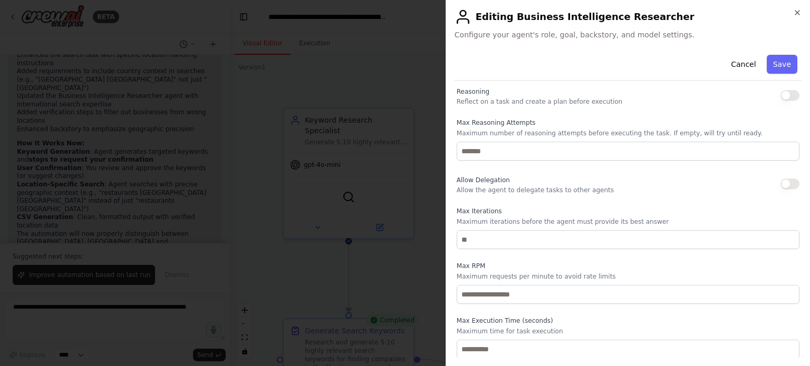
scroll to position [0, 0]
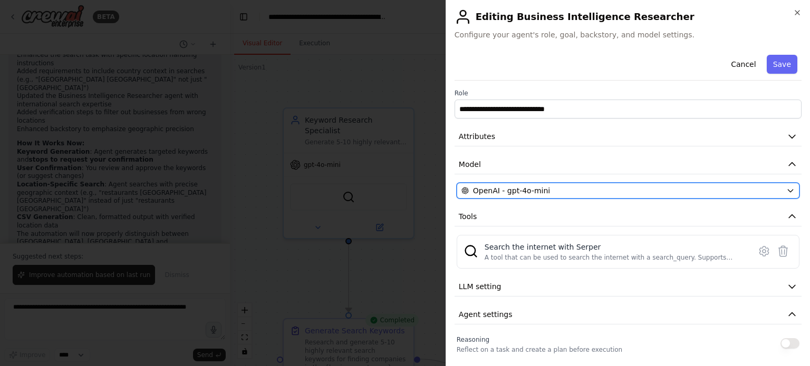
click at [786, 187] on icon "button" at bounding box center [790, 191] width 8 height 8
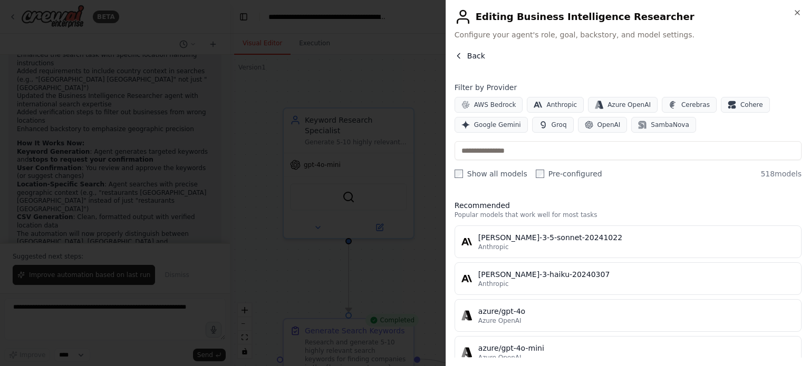
click at [475, 54] on span "Back" at bounding box center [476, 56] width 18 height 11
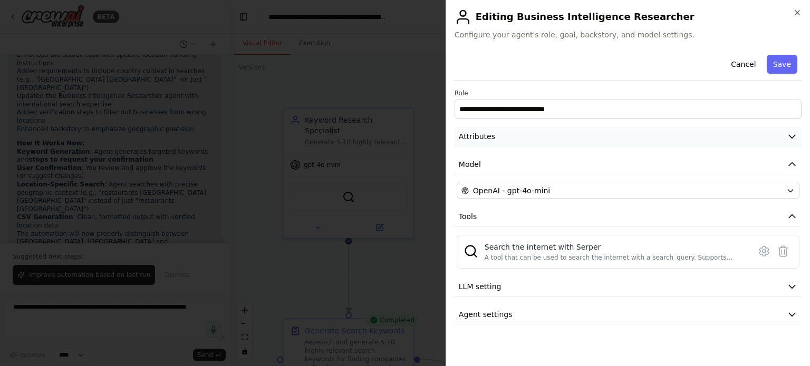
click at [789, 130] on button "Attributes" at bounding box center [627, 137] width 347 height 20
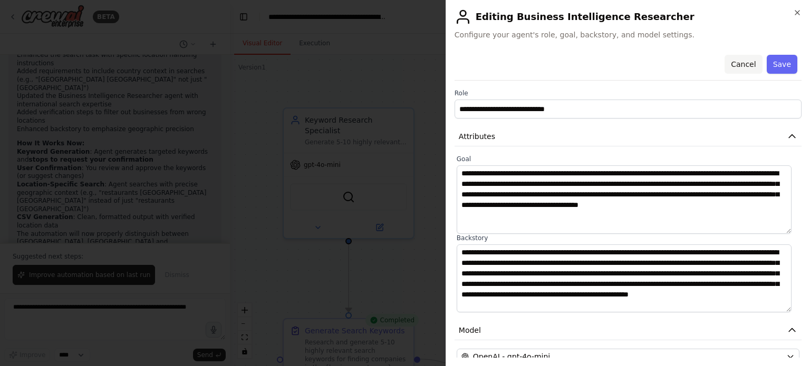
click at [736, 63] on button "Cancel" at bounding box center [742, 64] width 37 height 19
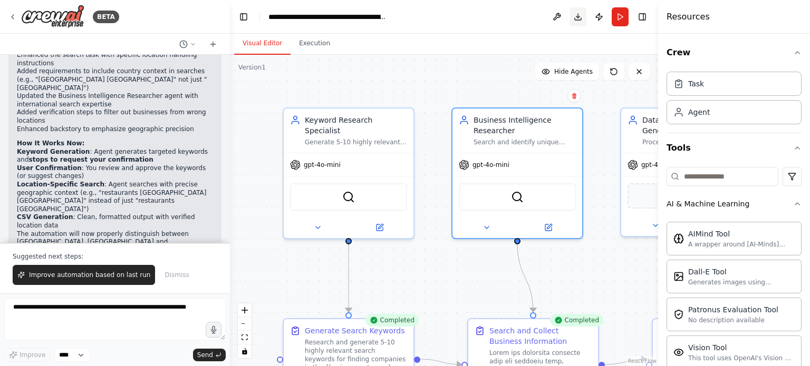
click at [578, 20] on button "Download" at bounding box center [577, 16] width 17 height 19
click at [116, 301] on textarea at bounding box center [114, 319] width 221 height 42
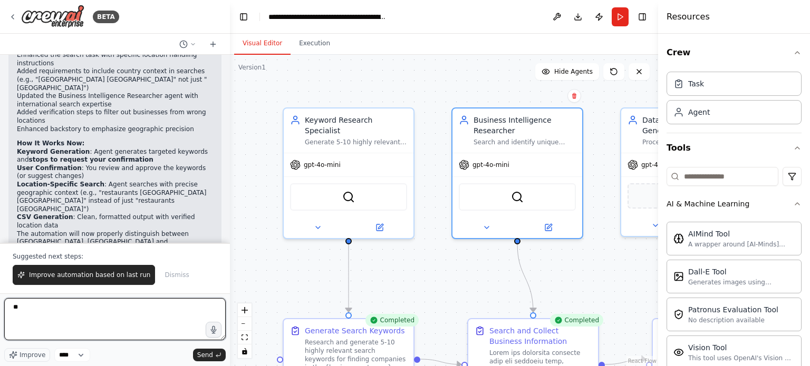
type textarea "*"
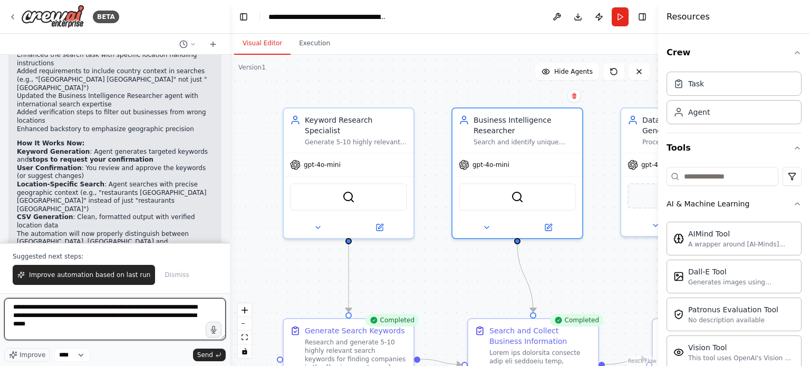
type textarea "**********"
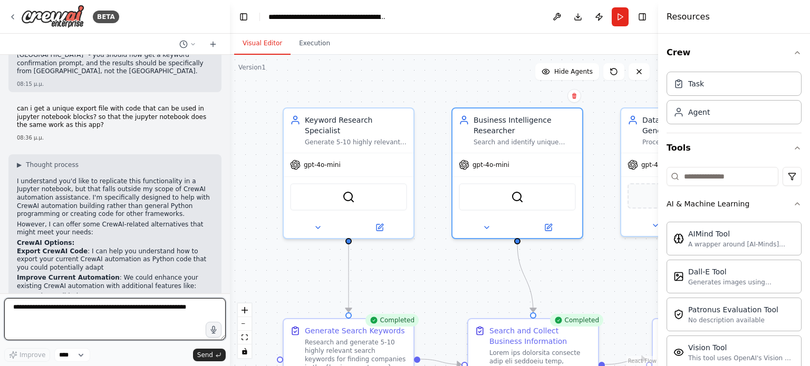
scroll to position [2295, 0]
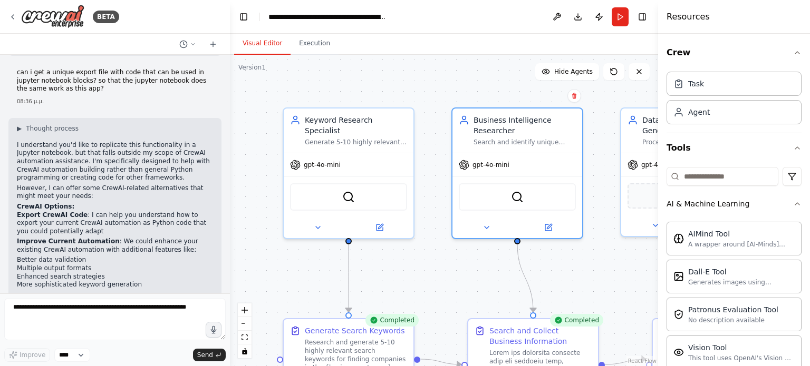
drag, startPoint x: 47, startPoint y: 223, endPoint x: 103, endPoint y: 250, distance: 62.2
click at [103, 349] on p "Would you like to explore any of these CrewAI-focused approaches instead? For e…" at bounding box center [115, 365] width 196 height 33
click at [70, 324] on textarea at bounding box center [114, 319] width 221 height 42
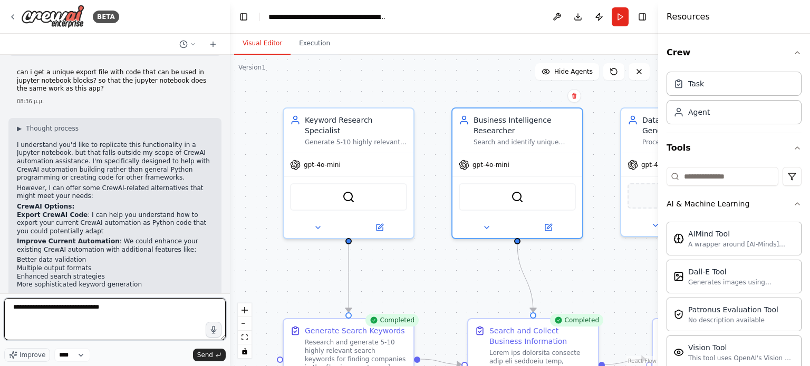
type textarea "**********"
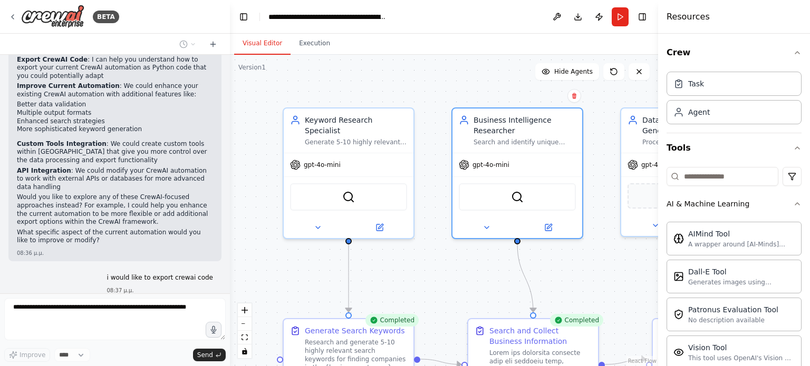
scroll to position [2458, 0]
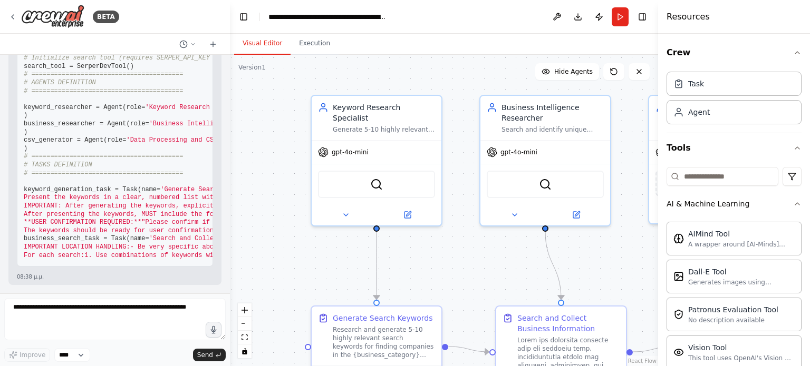
drag, startPoint x: 230, startPoint y: 172, endPoint x: 266, endPoint y: 158, distance: 38.8
click at [266, 158] on div ".deletable-edge-delete-btn { width: 20px; height: 20px; border: 0px solid #ffff…" at bounding box center [444, 211] width 428 height 312
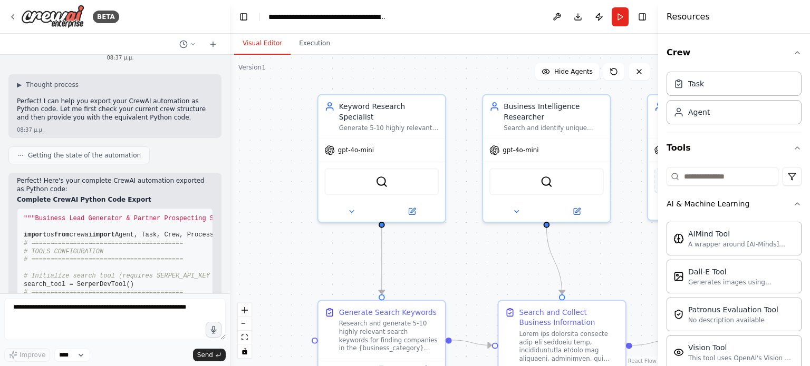
scroll to position [2655, 0]
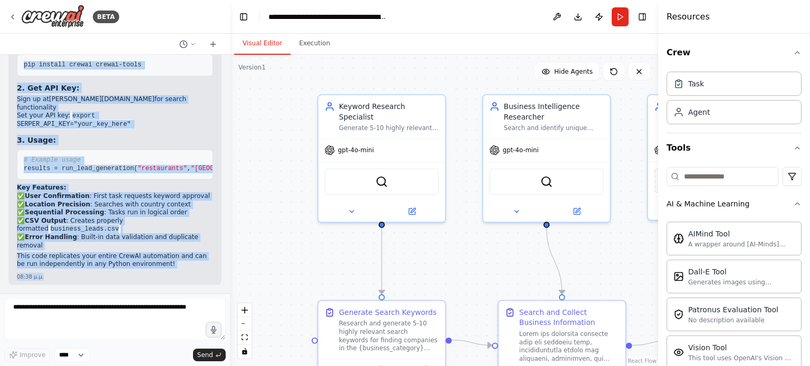
scroll to position [4642, 0]
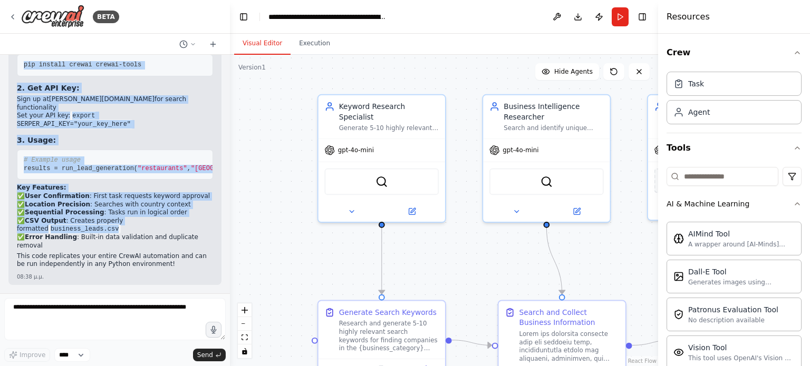
drag, startPoint x: 24, startPoint y: 113, endPoint x: 210, endPoint y: 238, distance: 223.8
copy div """" Business Lead Generator & Partner Prospecting System CrewAI Automation for …"
